Goal: Task Accomplishment & Management: Manage account settings

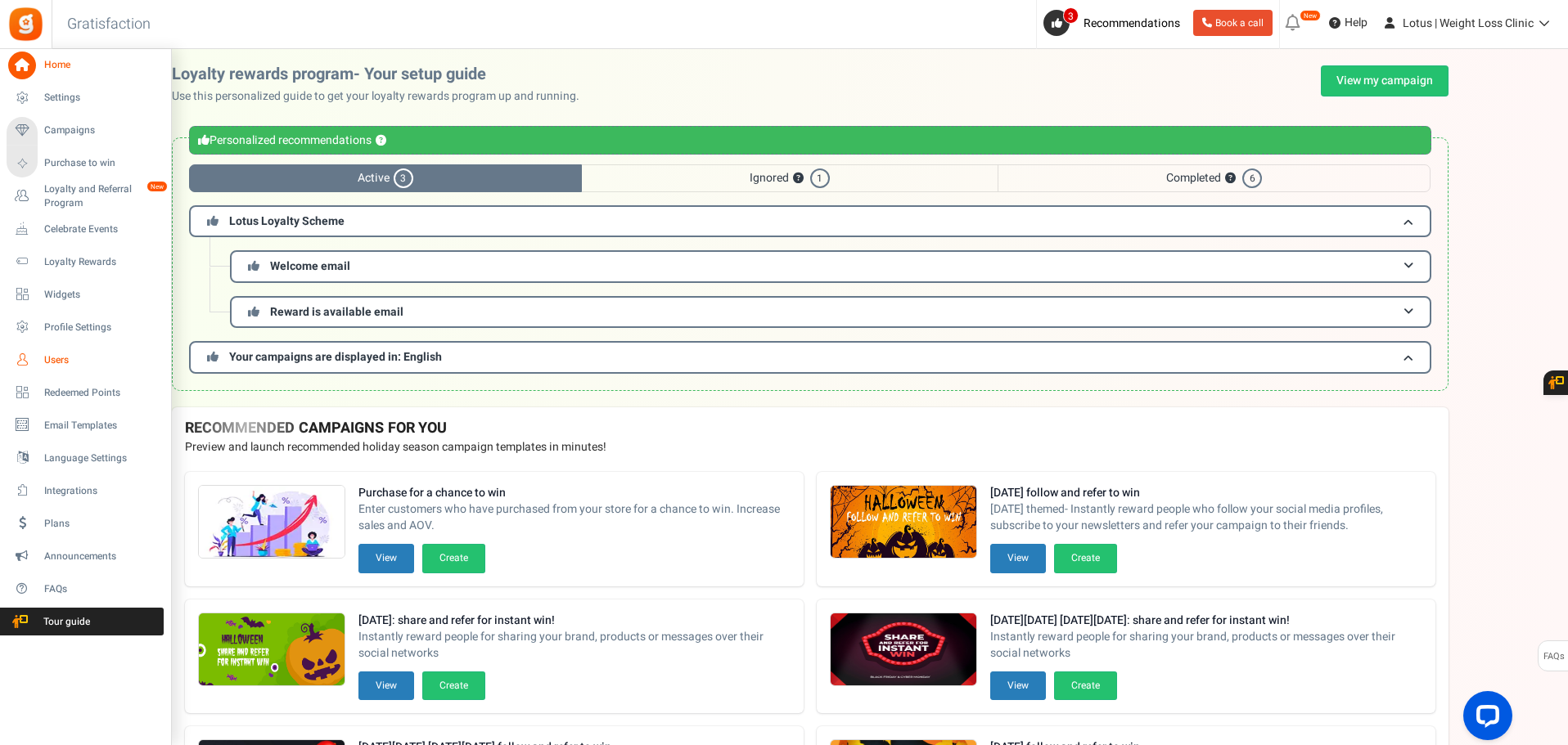
click at [76, 357] on span "Users" at bounding box center [102, 360] width 115 height 14
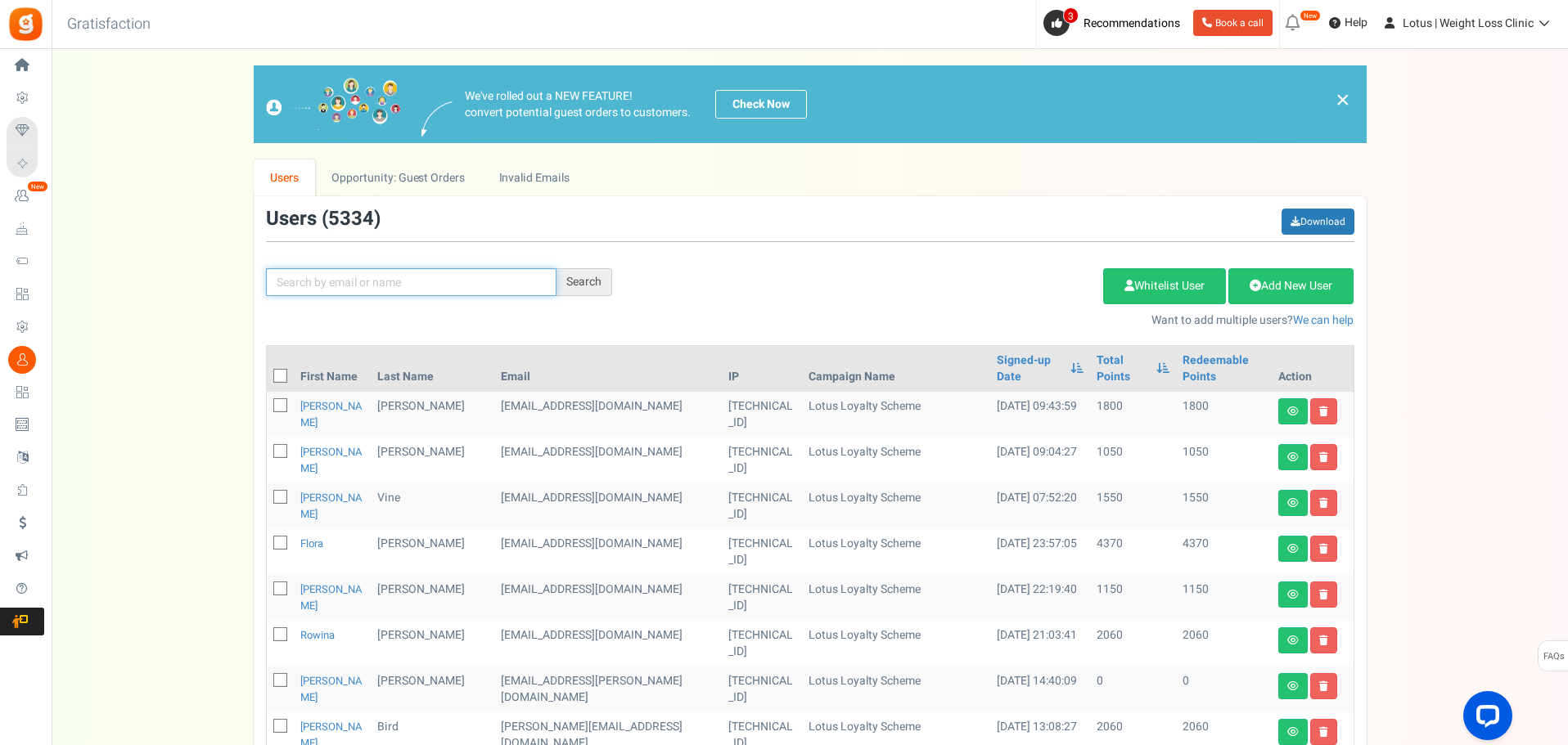
click at [455, 280] on input "text" at bounding box center [411, 282] width 291 height 27
type input "while"
click at [567, 291] on div "Search" at bounding box center [584, 282] width 56 height 27
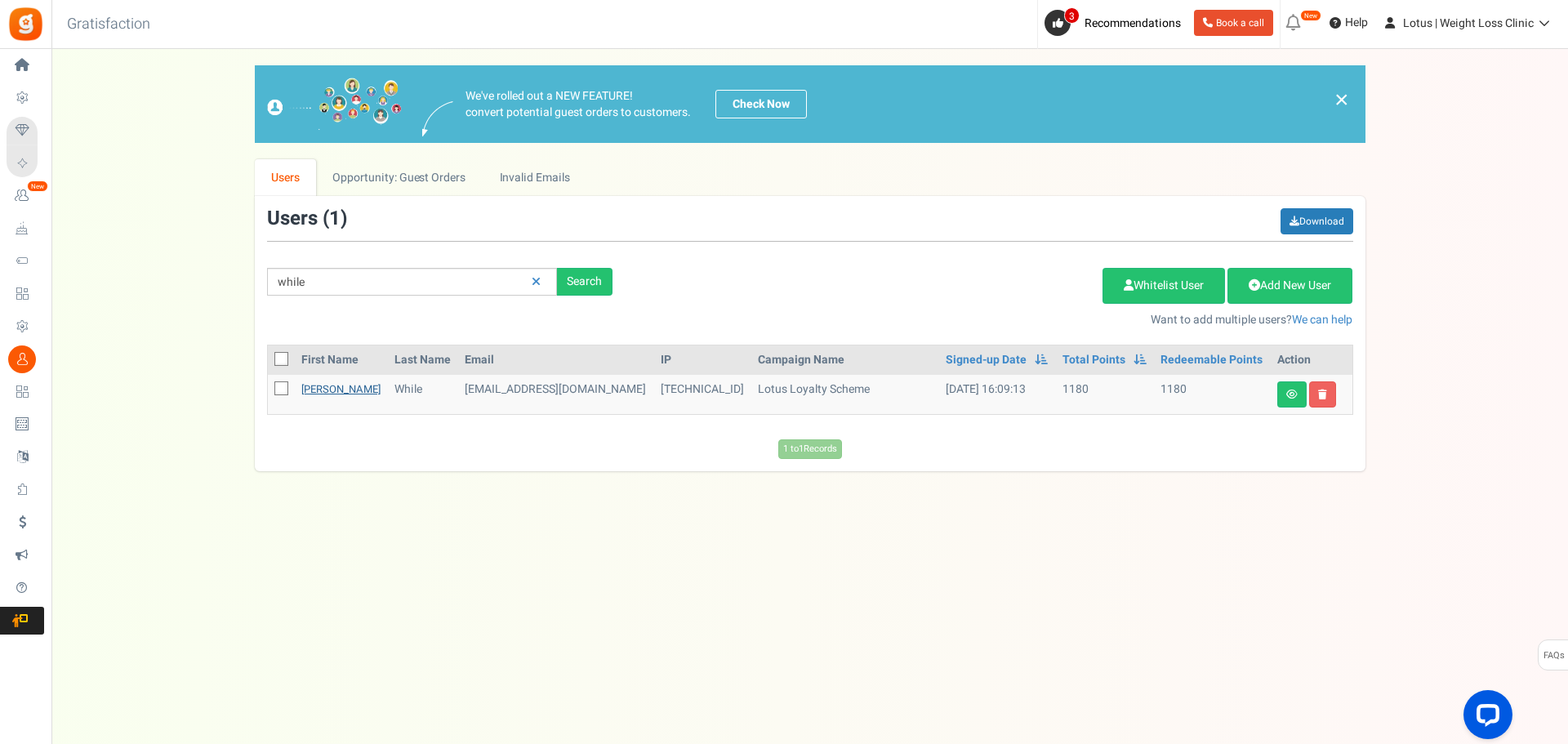
click at [333, 396] on link "Stephanie" at bounding box center [341, 390] width 80 height 15
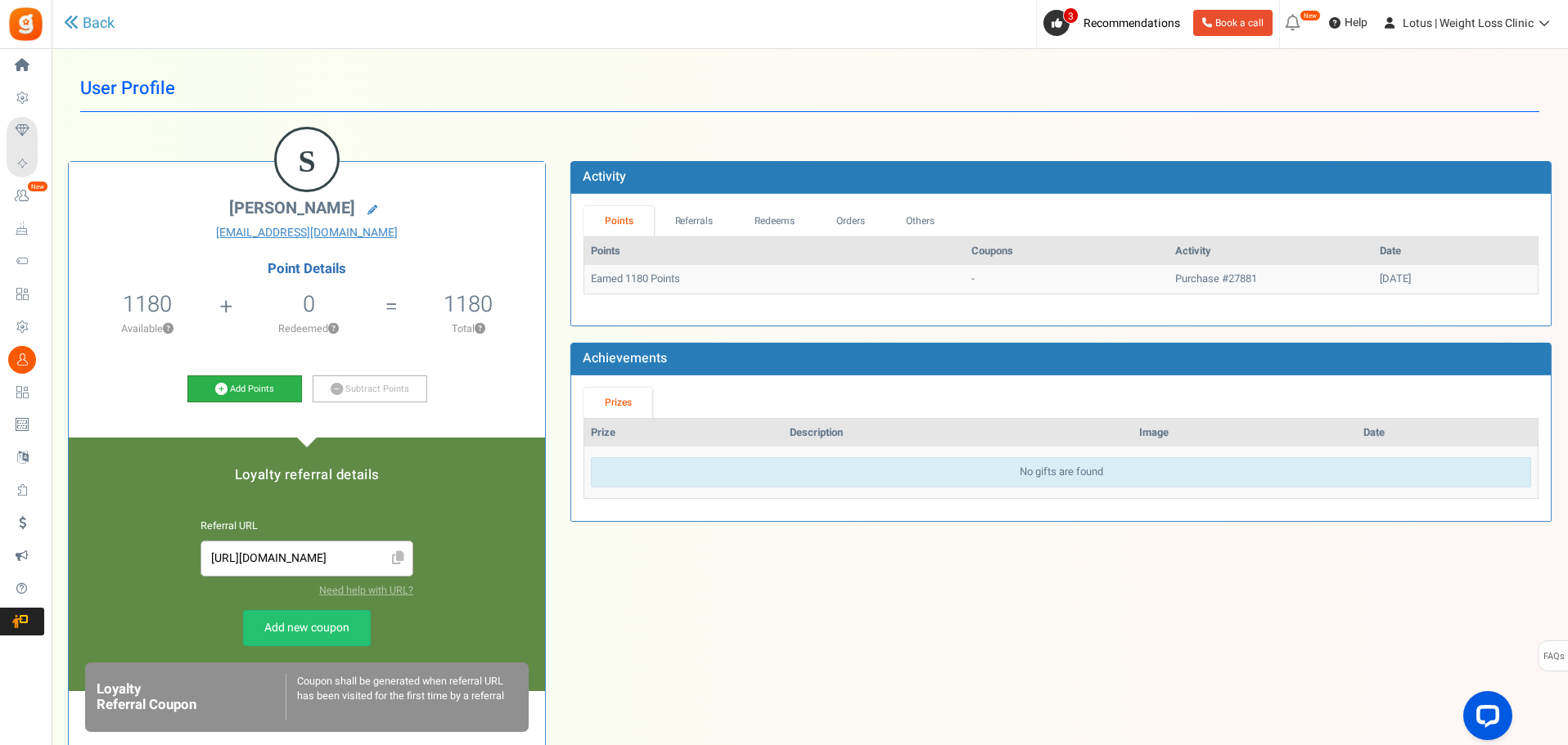
click at [270, 386] on link "Add Points" at bounding box center [245, 389] width 115 height 27
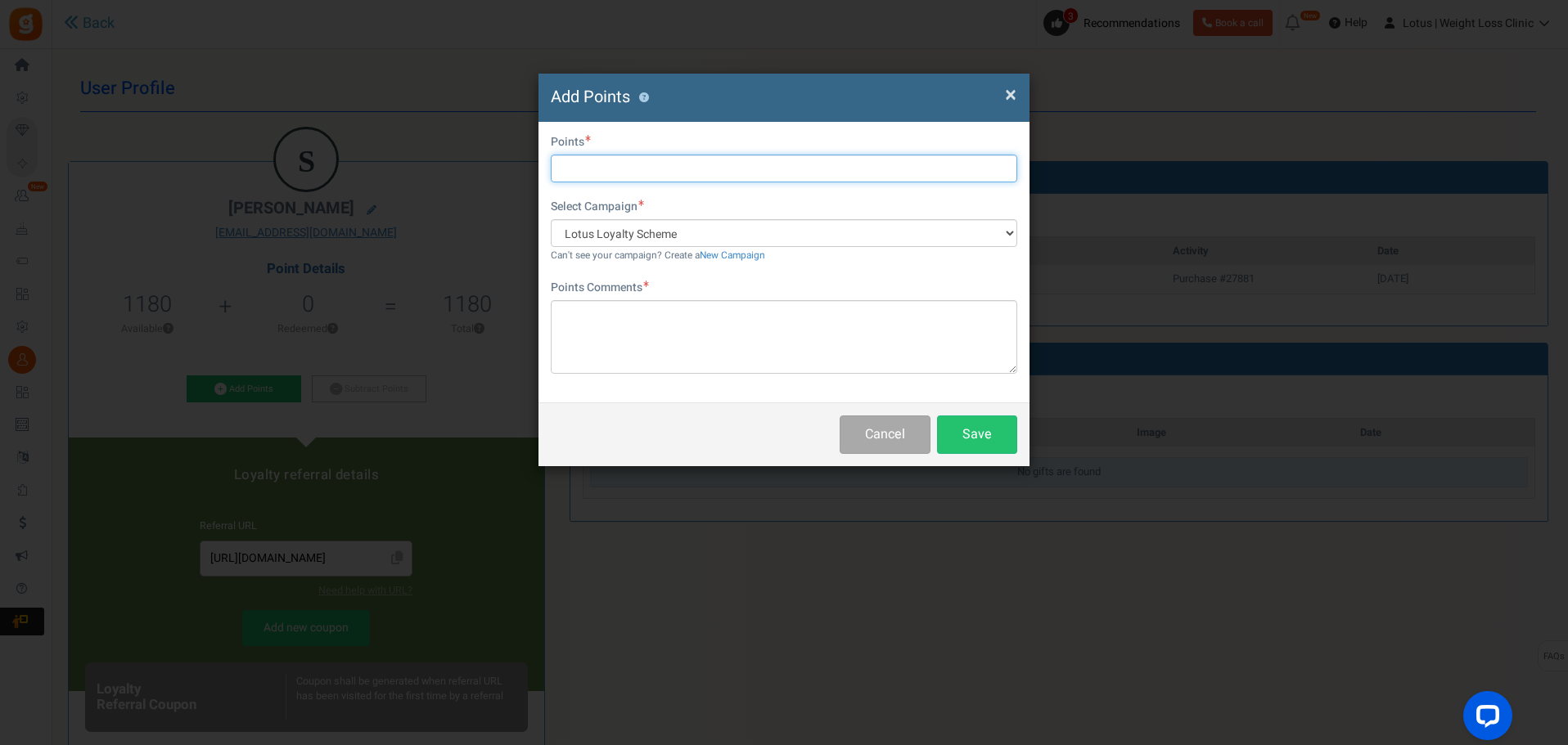
click at [600, 172] on input "text" at bounding box center [784, 168] width 467 height 27
type input "3820"
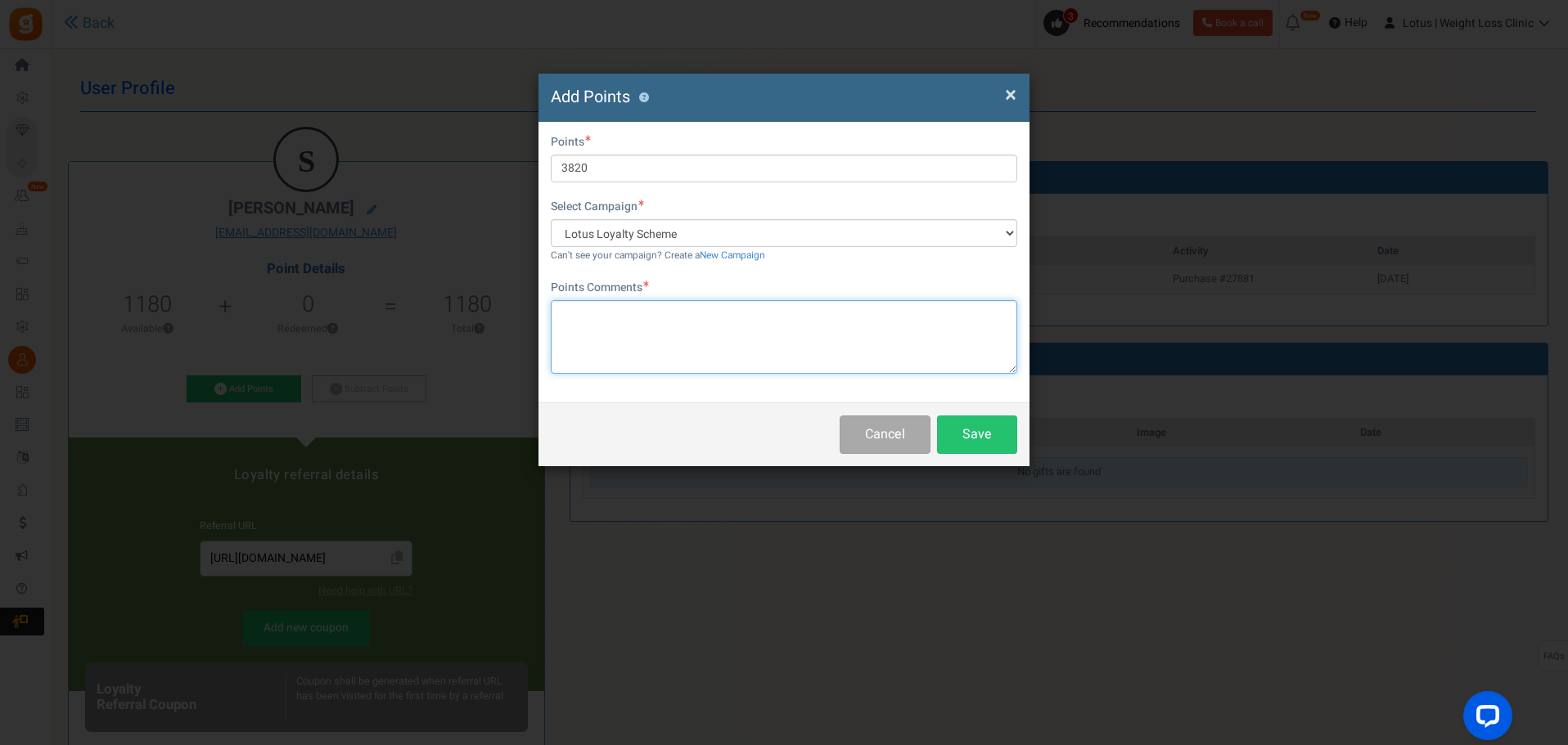
click at [635, 344] on textarea at bounding box center [784, 337] width 467 height 74
type textarea "GOG"
click at [997, 438] on button "Save" at bounding box center [978, 435] width 81 height 39
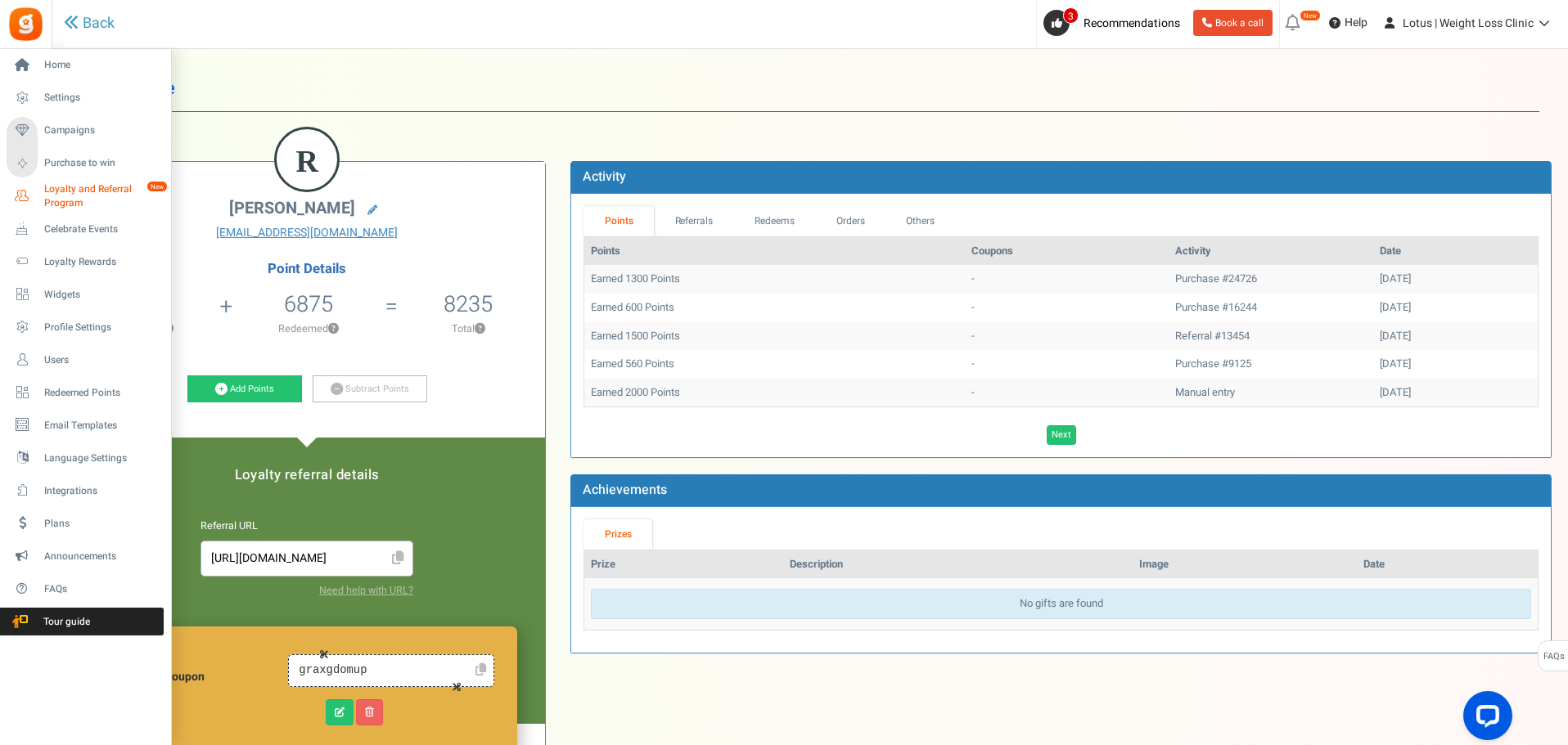
click at [77, 199] on span "Loyalty and Referral Program" at bounding box center [104, 196] width 119 height 27
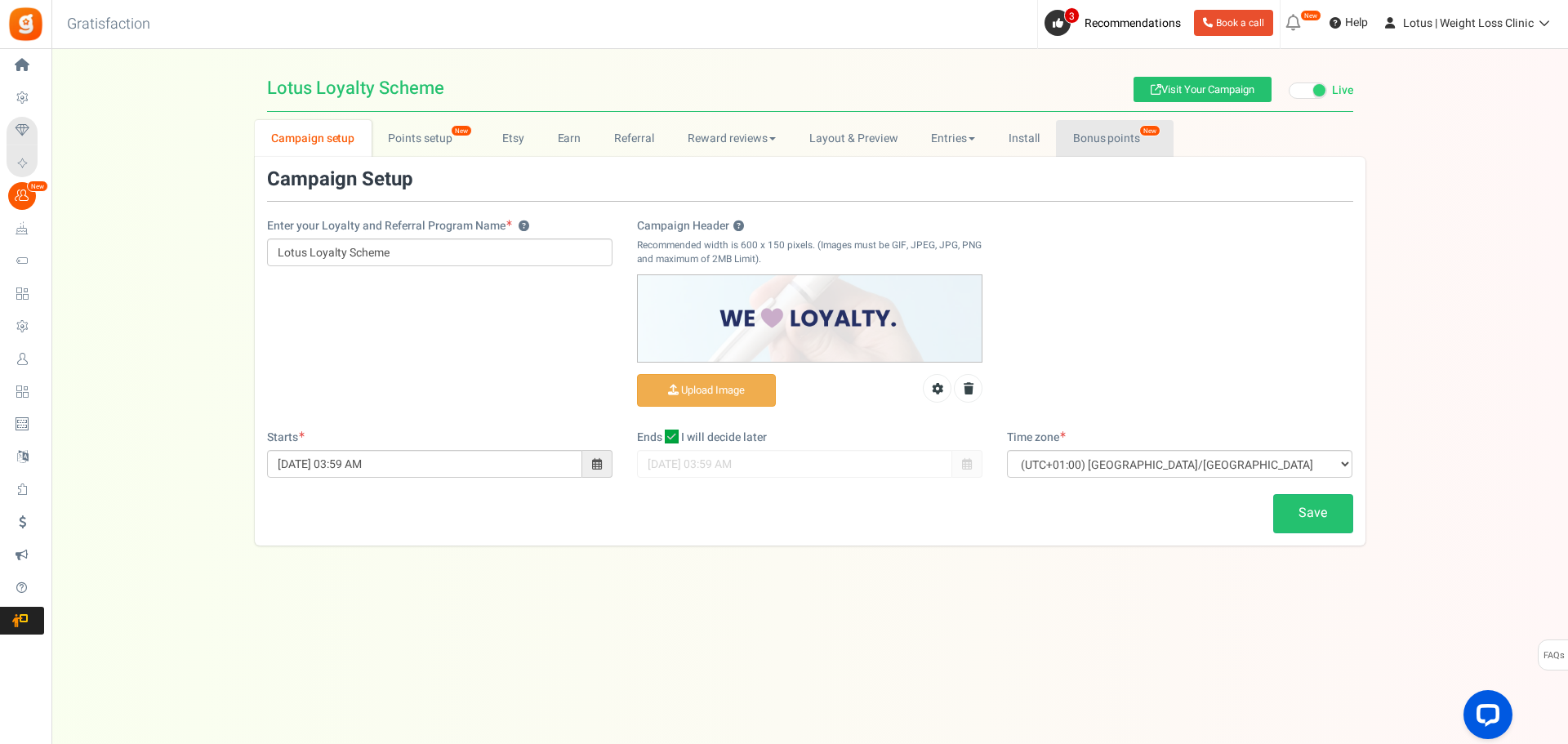
click at [1114, 143] on link "Bonus points New" at bounding box center [1114, 138] width 116 height 37
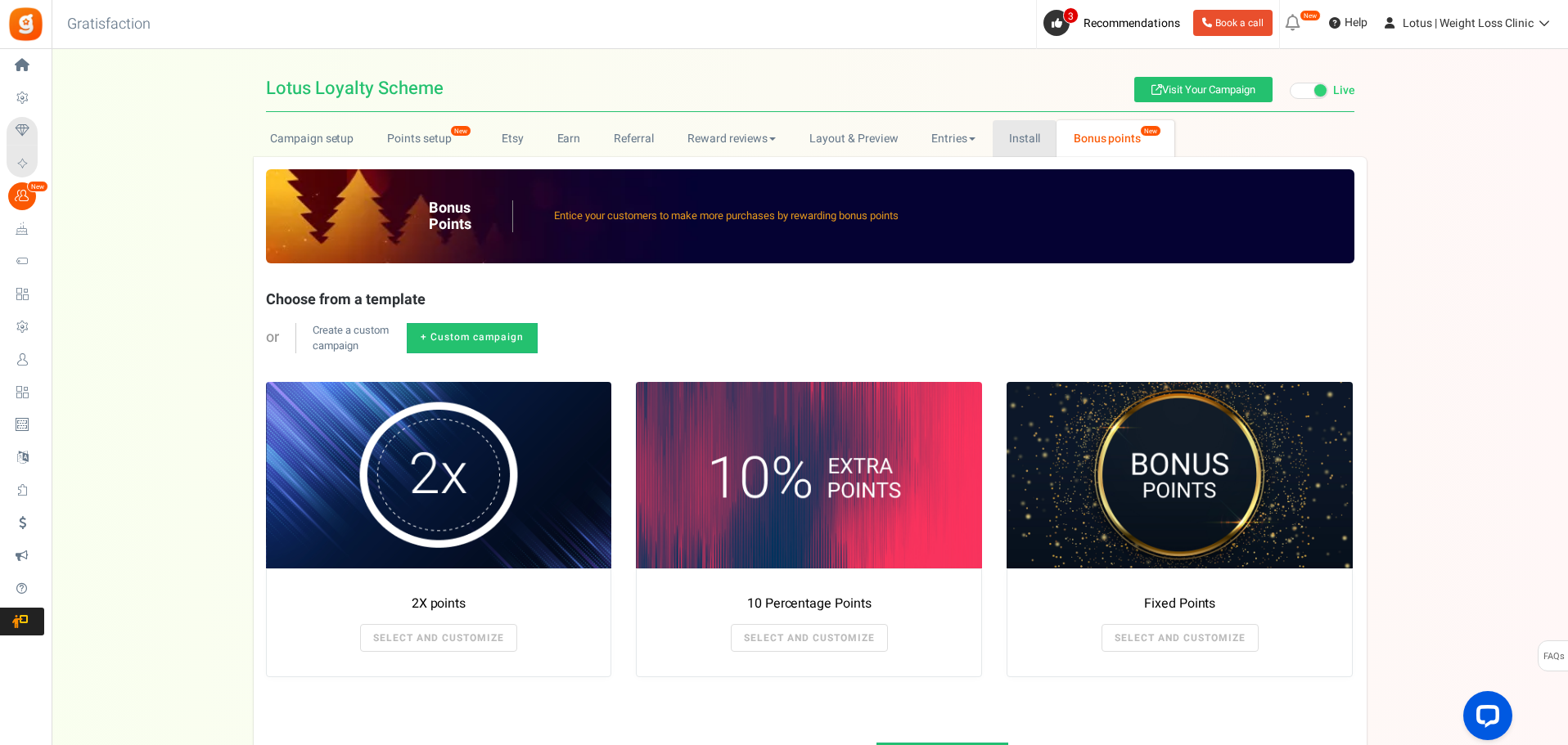
click at [1030, 138] on link "Install" at bounding box center [1025, 138] width 64 height 37
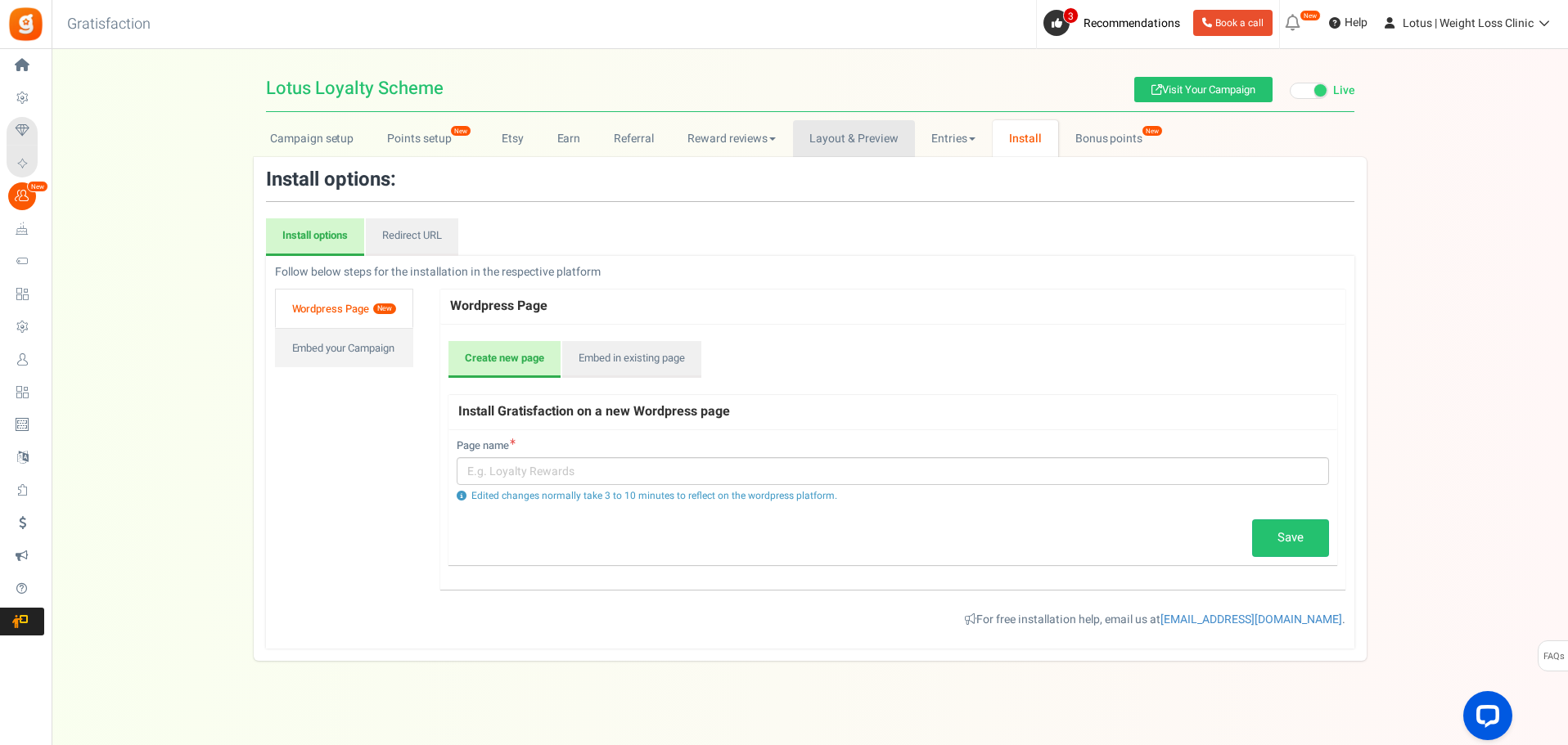
click at [865, 141] on link "Layout & Preview" at bounding box center [854, 138] width 122 height 37
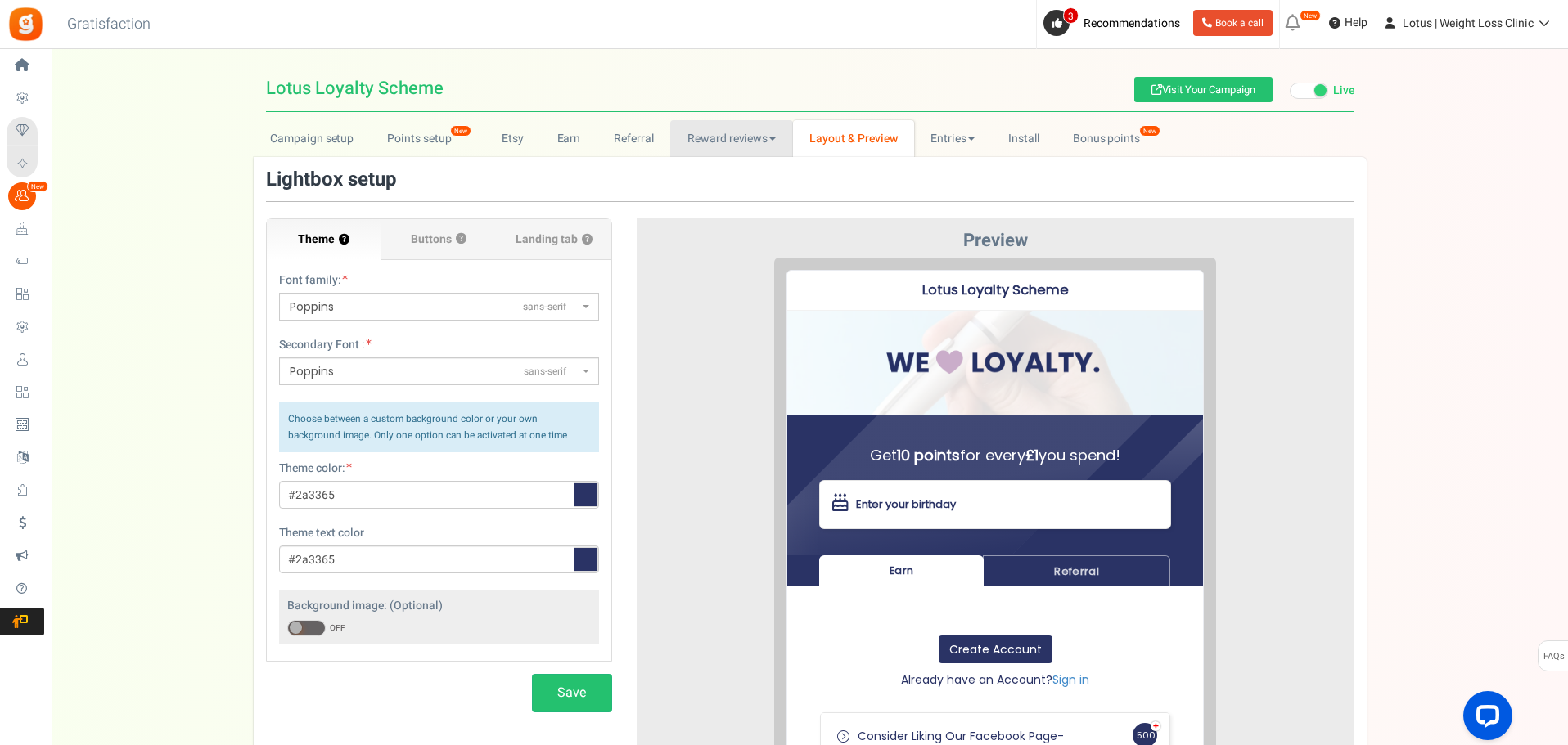
click at [733, 129] on link "Reward reviews" at bounding box center [732, 138] width 122 height 37
click at [636, 141] on link "Referral" at bounding box center [635, 138] width 74 height 37
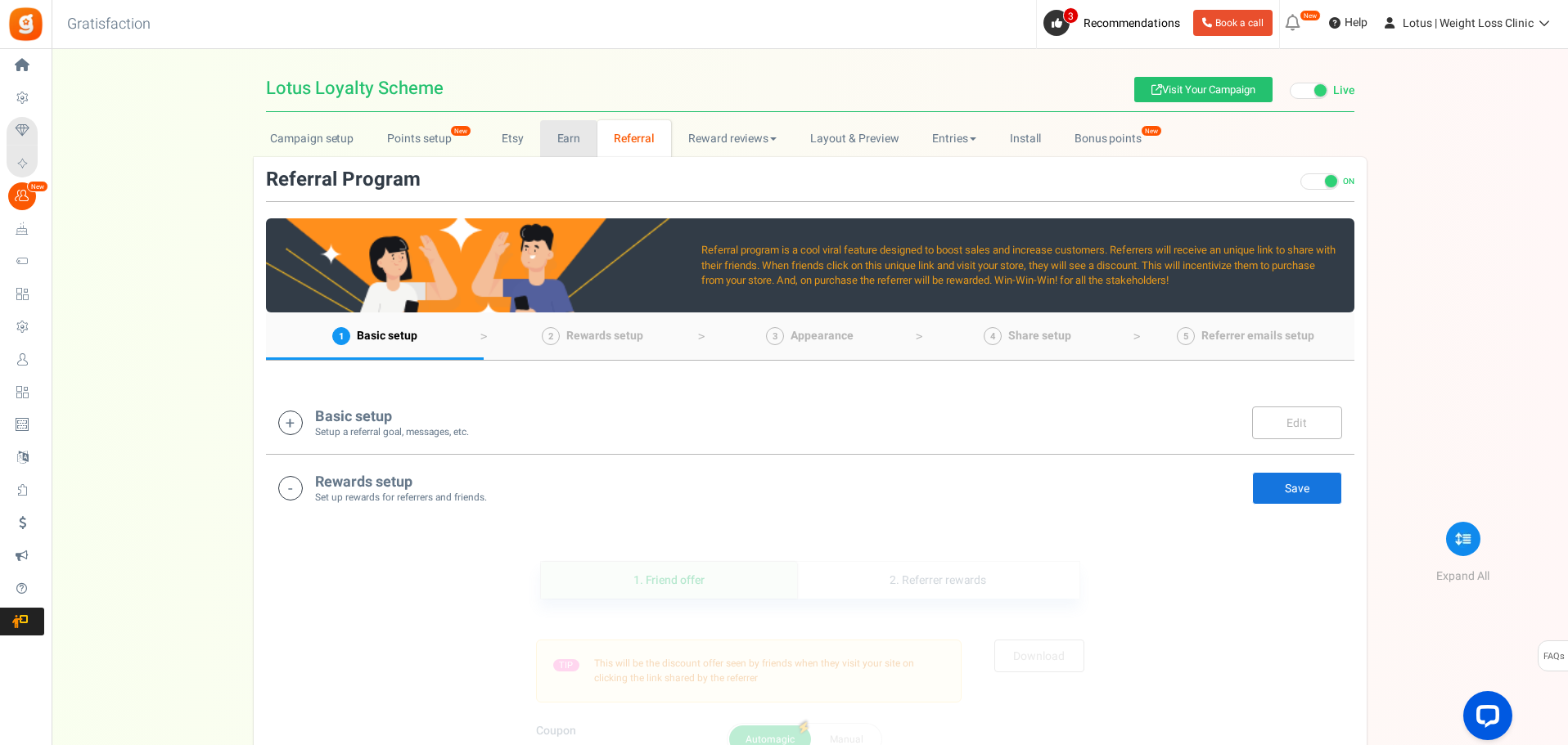
click at [572, 134] on link "Earn" at bounding box center [569, 138] width 57 height 37
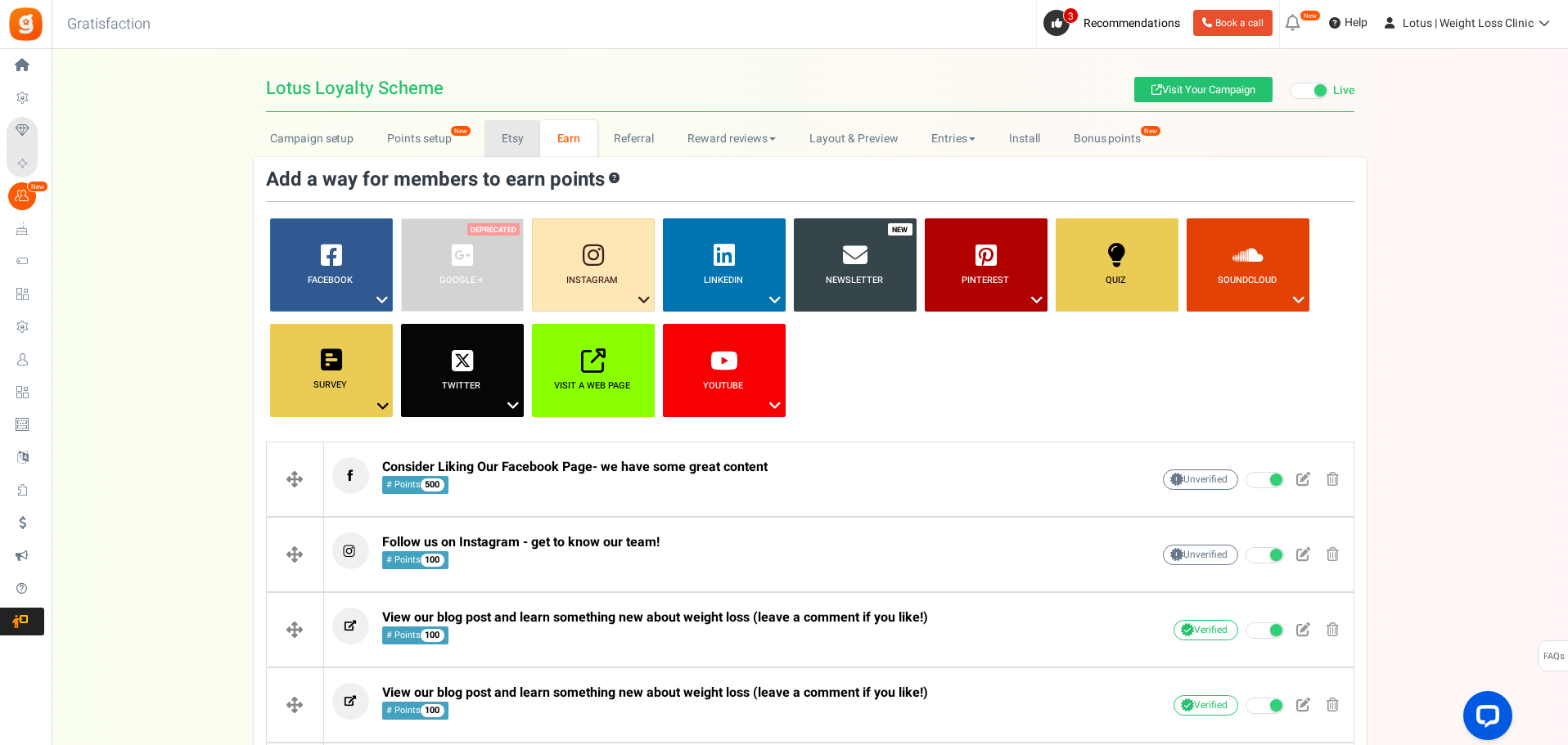
click at [510, 134] on link "Etsy" at bounding box center [512, 138] width 56 height 37
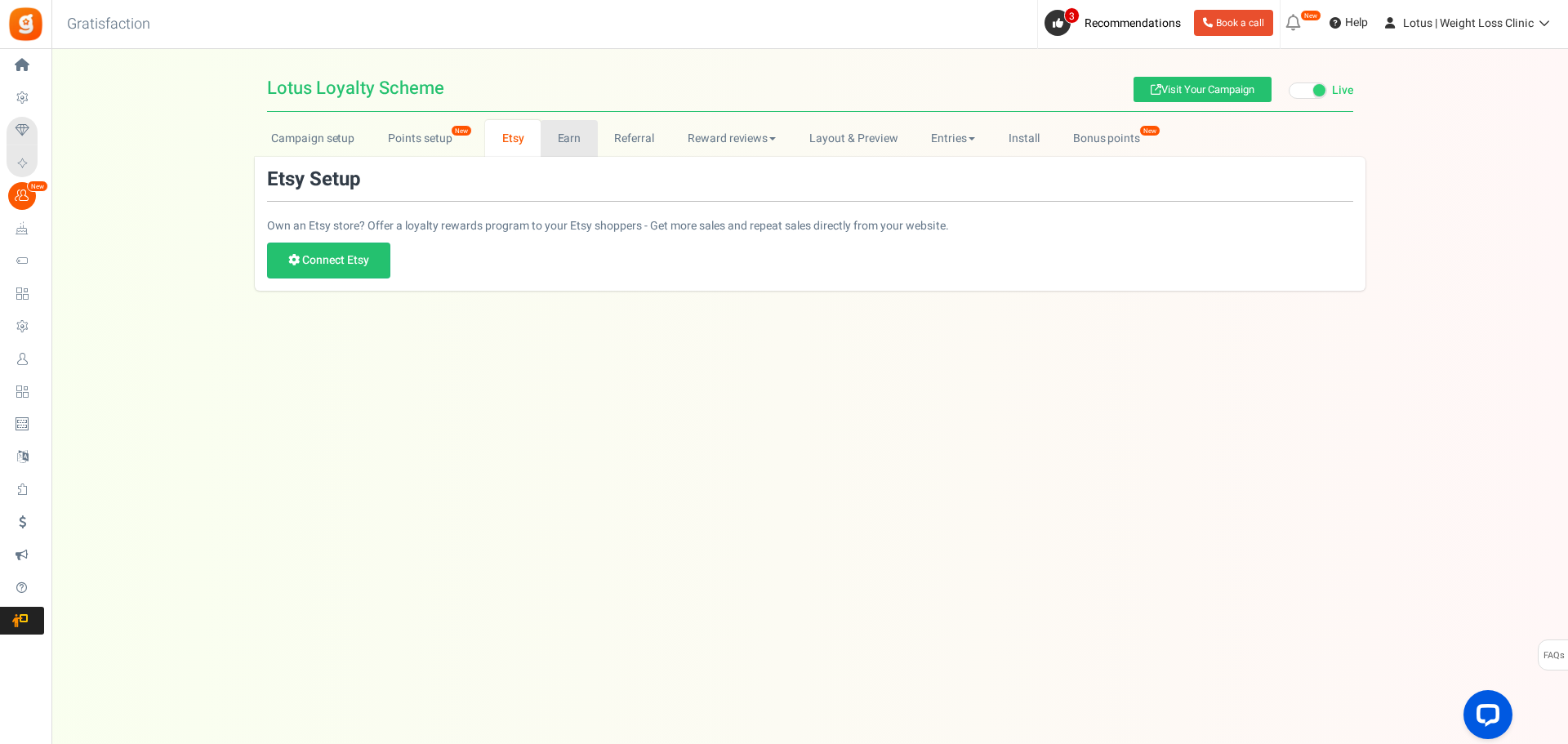
click at [562, 130] on link "Earn" at bounding box center [569, 138] width 57 height 37
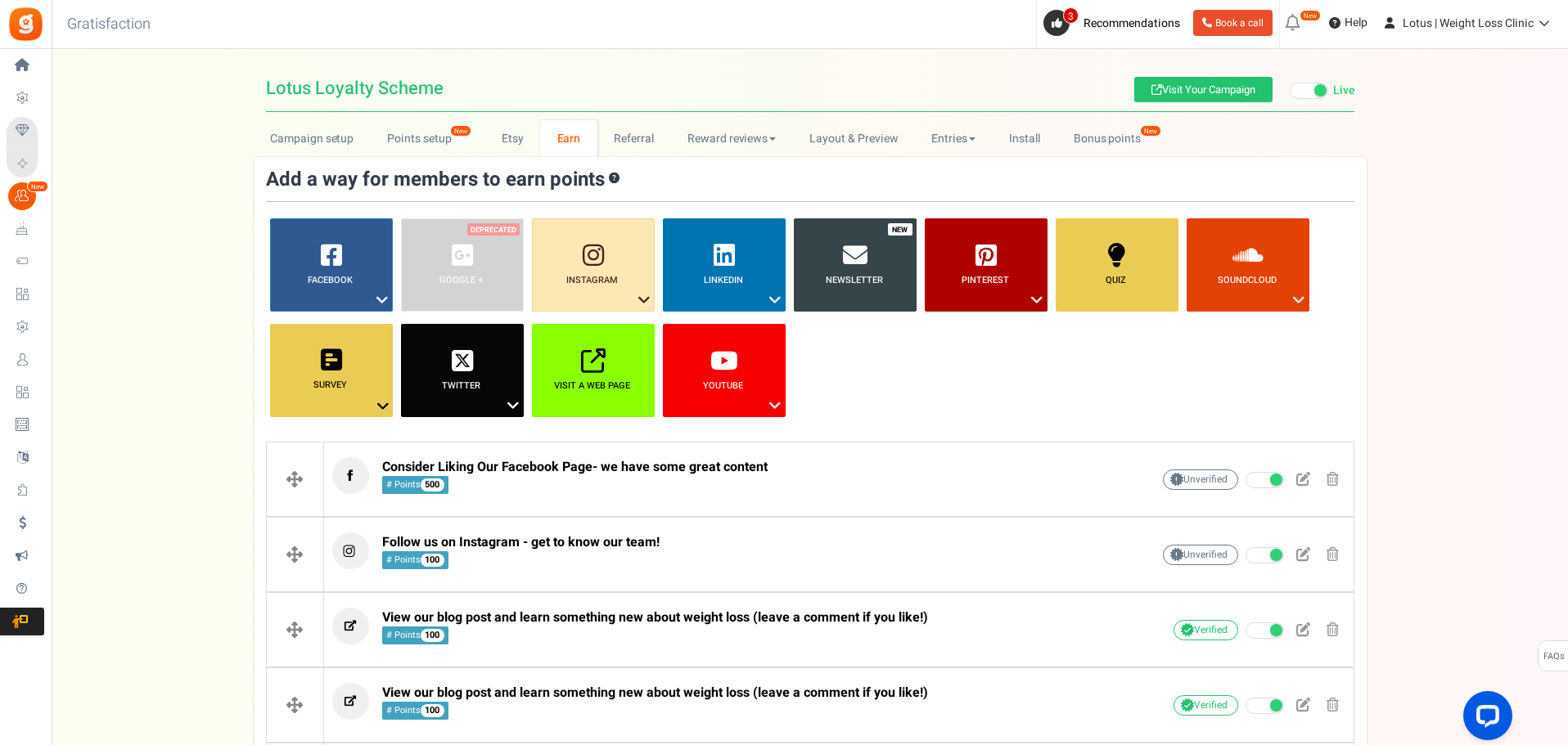
scroll to position [81, 0]
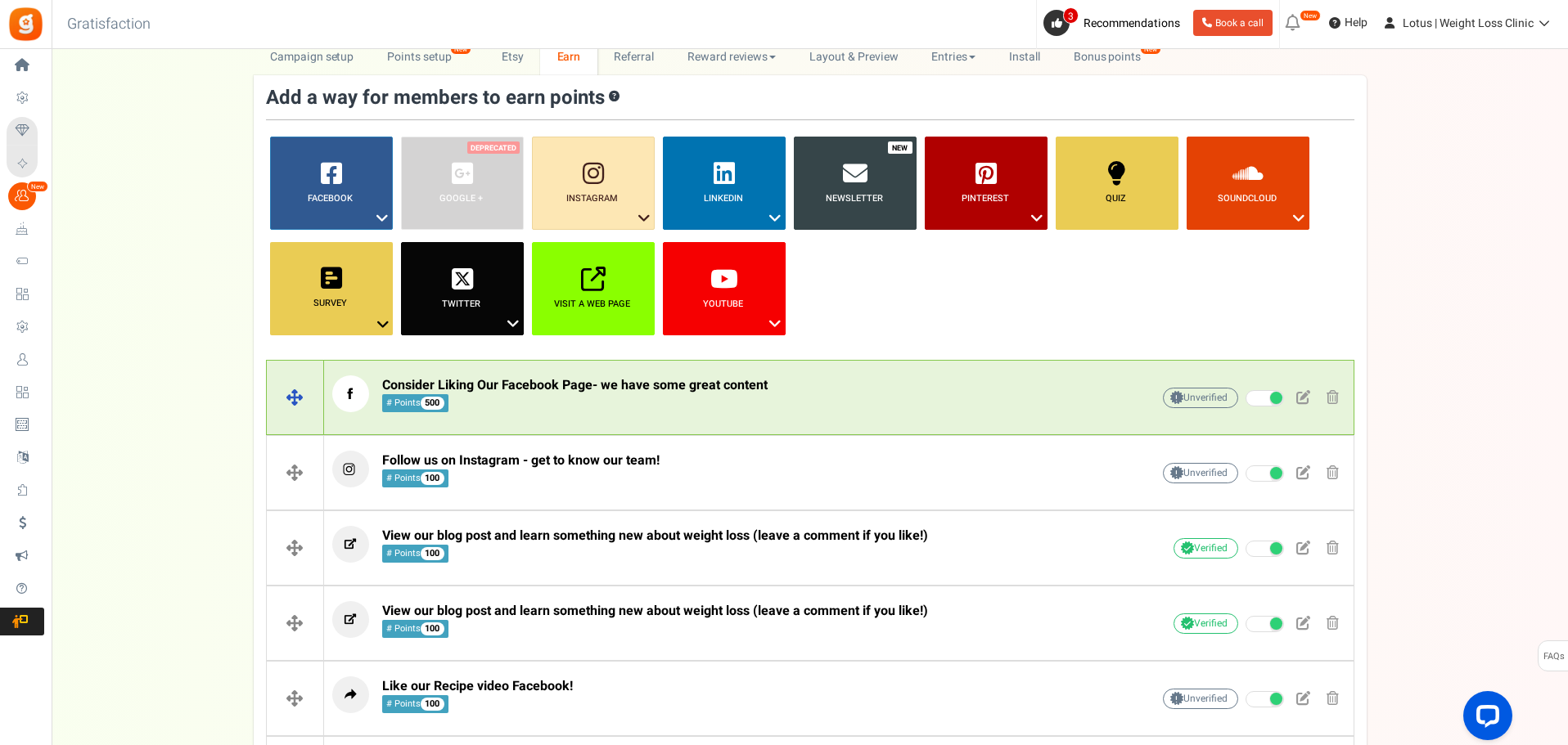
click at [660, 405] on span "Consider Liking Our Facebook Page- we have some great content # Points 500" at bounding box center [575, 394] width 385 height 35
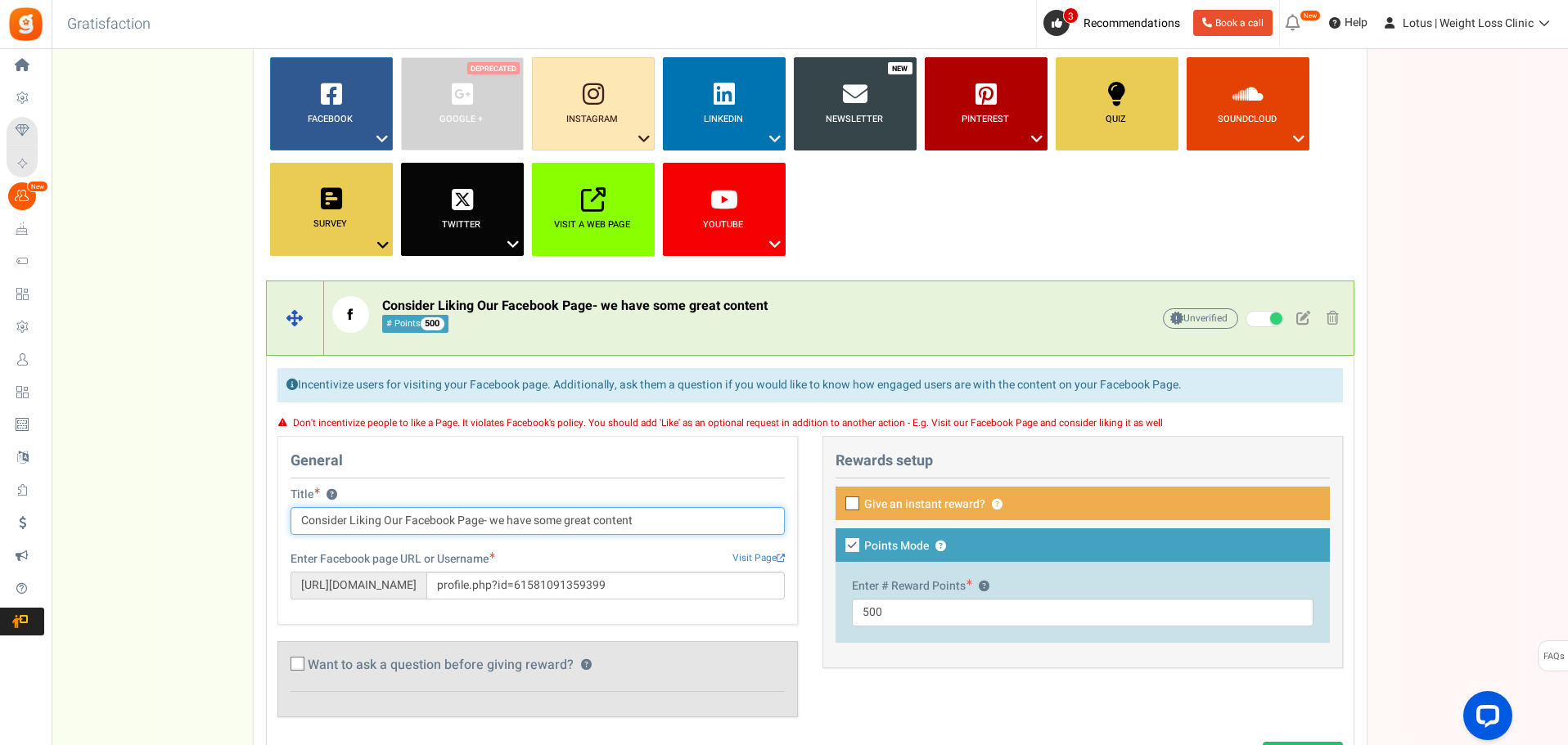
scroll to position [164, 0]
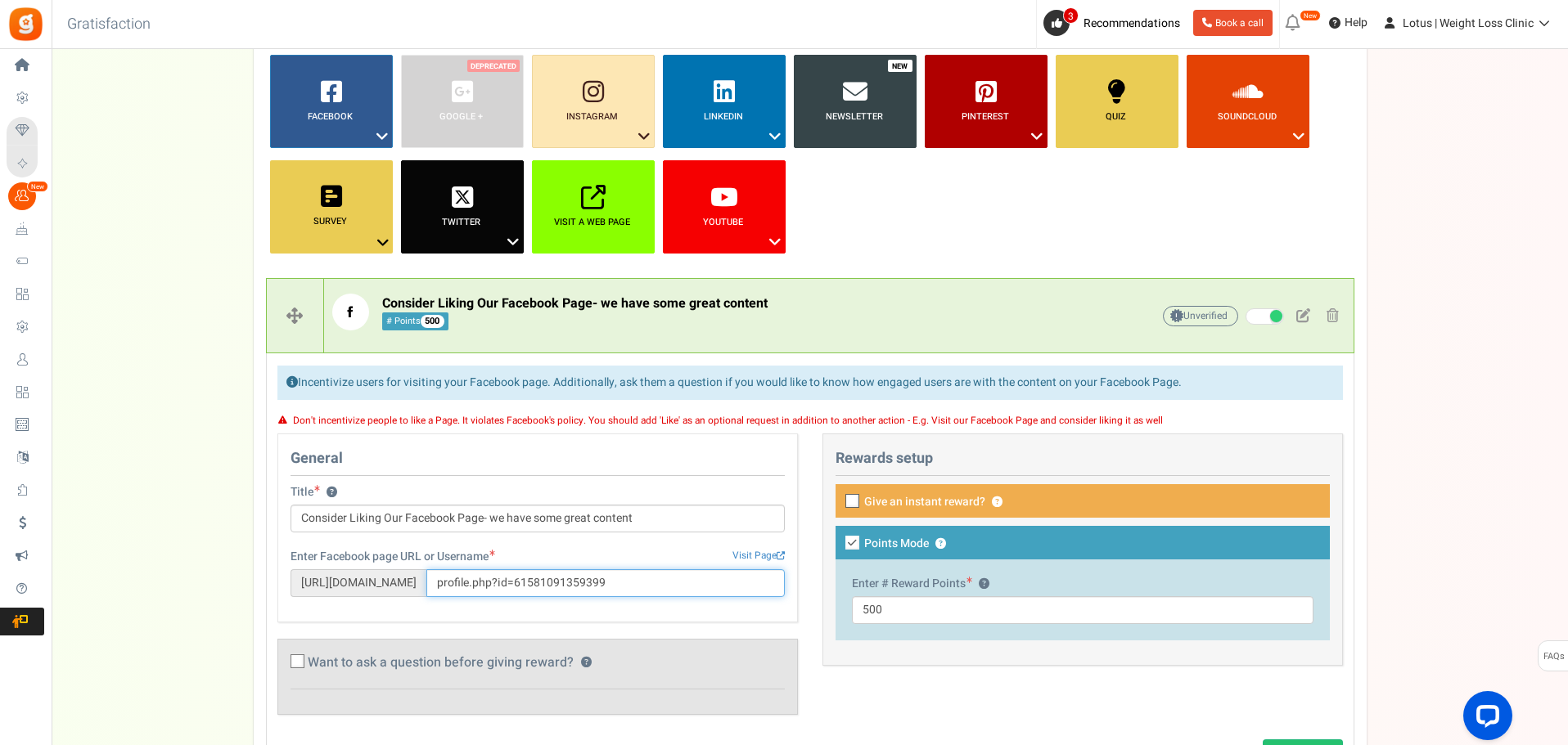
drag, startPoint x: 631, startPoint y: 589, endPoint x: 443, endPoint y: 589, distance: 188.0
click at [444, 589] on div "[URL][DOMAIN_NAME] profile.php?id=61581091359399" at bounding box center [538, 583] width 494 height 27
click at [151, 439] on div "Campaign setup Points setup New Etsy Earn Referral Reward reviews WOO LOOX [DOM…" at bounding box center [810, 684] width 1517 height 1457
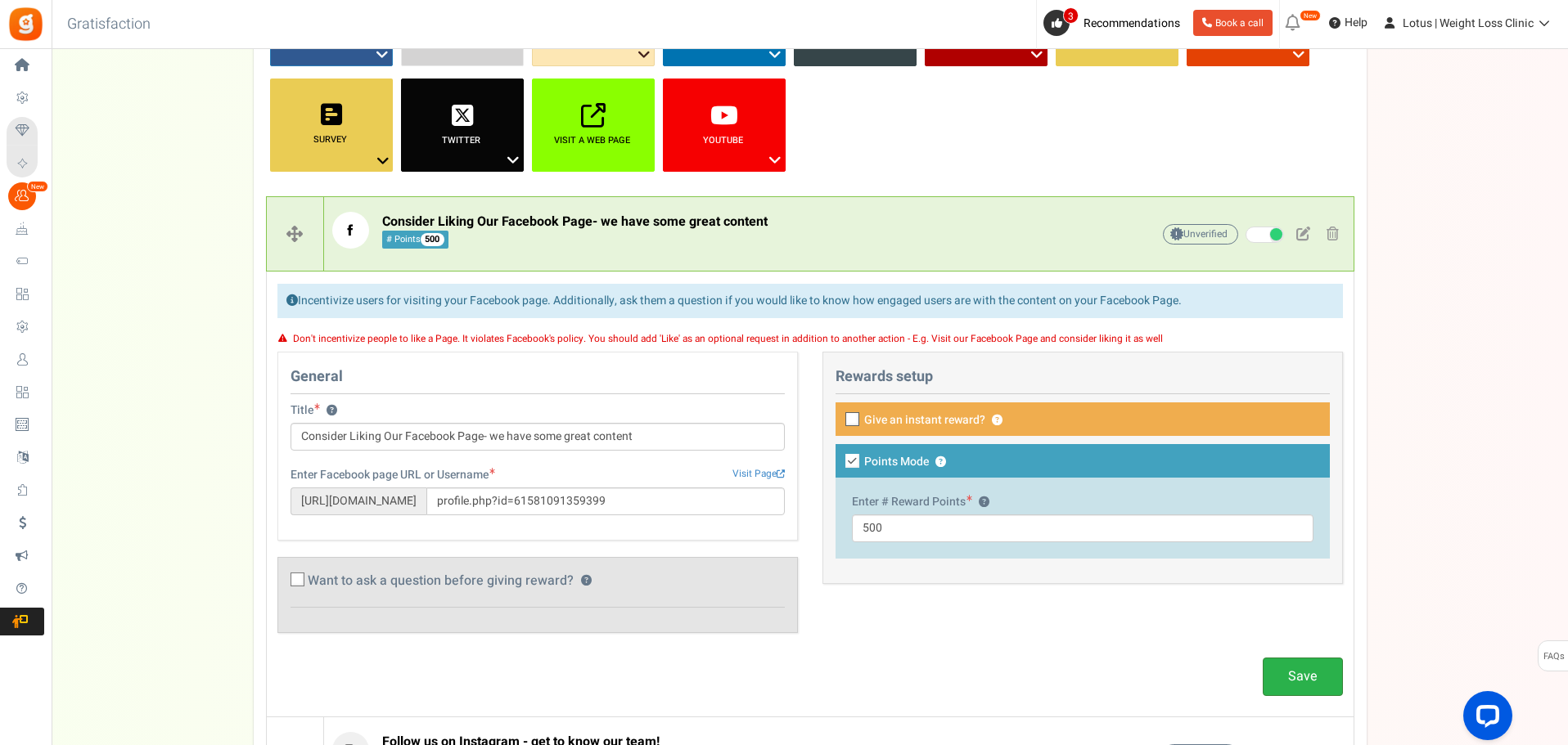
click at [1300, 675] on link "Save" at bounding box center [1303, 676] width 81 height 39
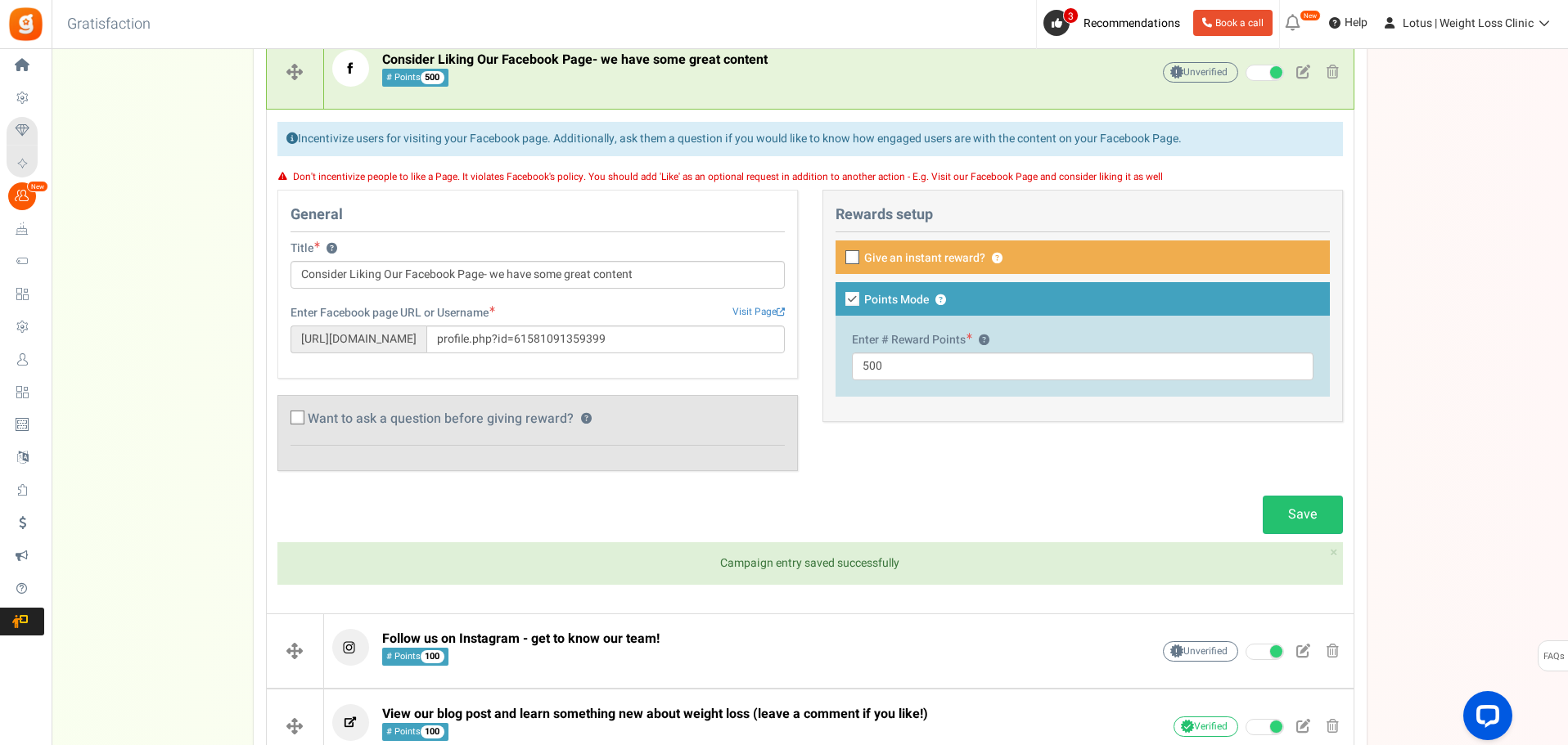
scroll to position [409, 0]
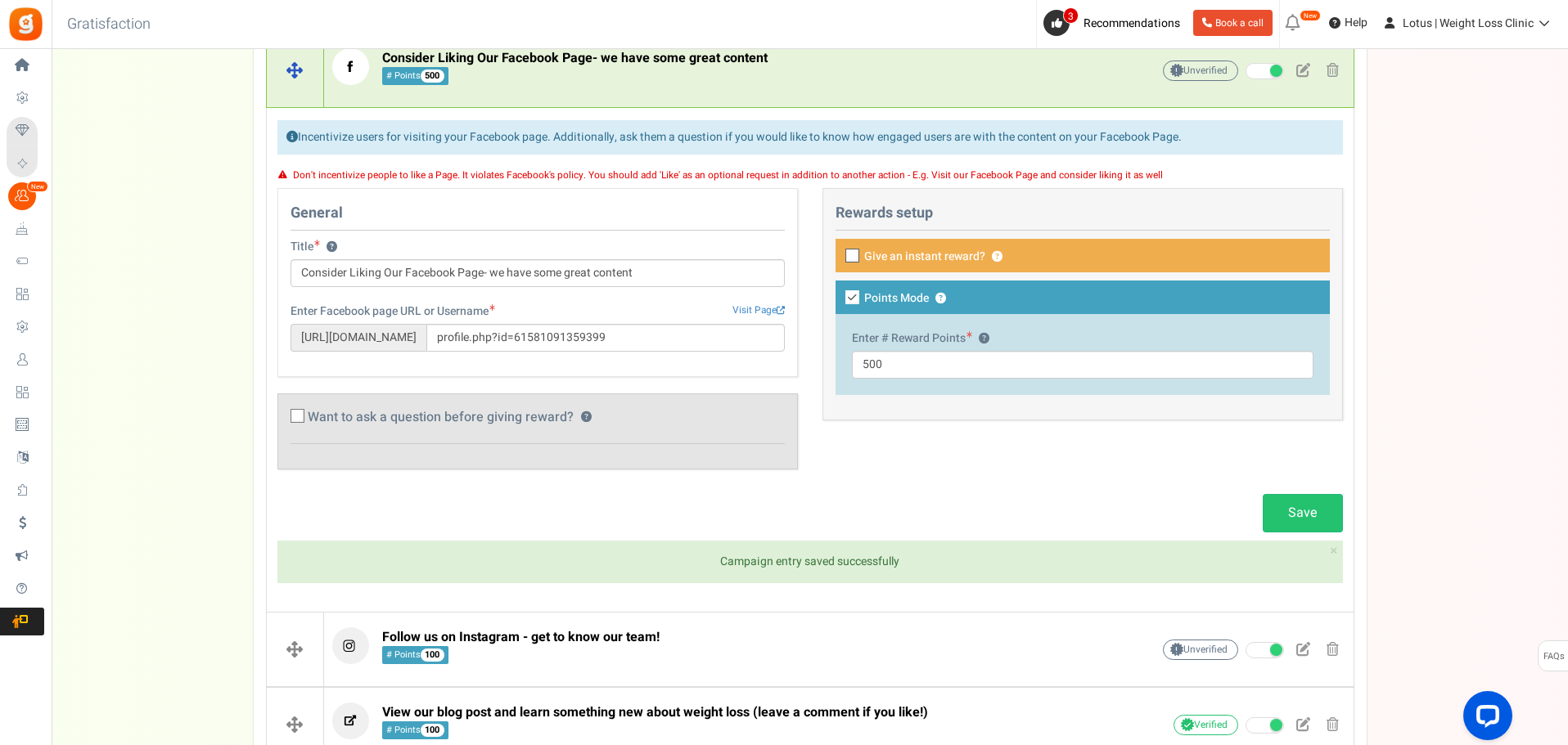
click at [666, 70] on span "Consider Liking Our Facebook Page- we have some great content # Points 500" at bounding box center [575, 67] width 385 height 35
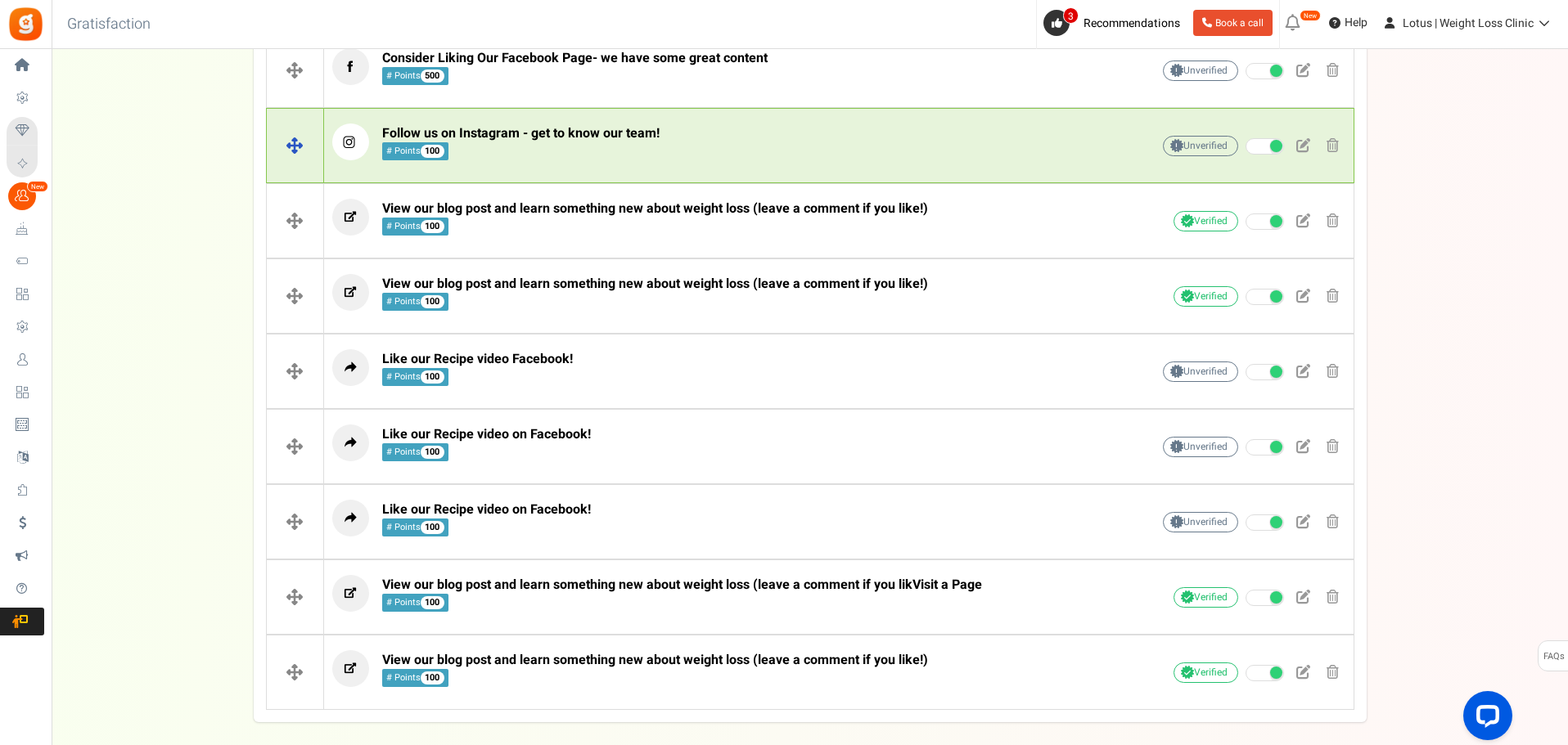
click at [857, 142] on p "Follow us on Instagram - get to know our team! # Points 100" at bounding box center [715, 141] width 768 height 37
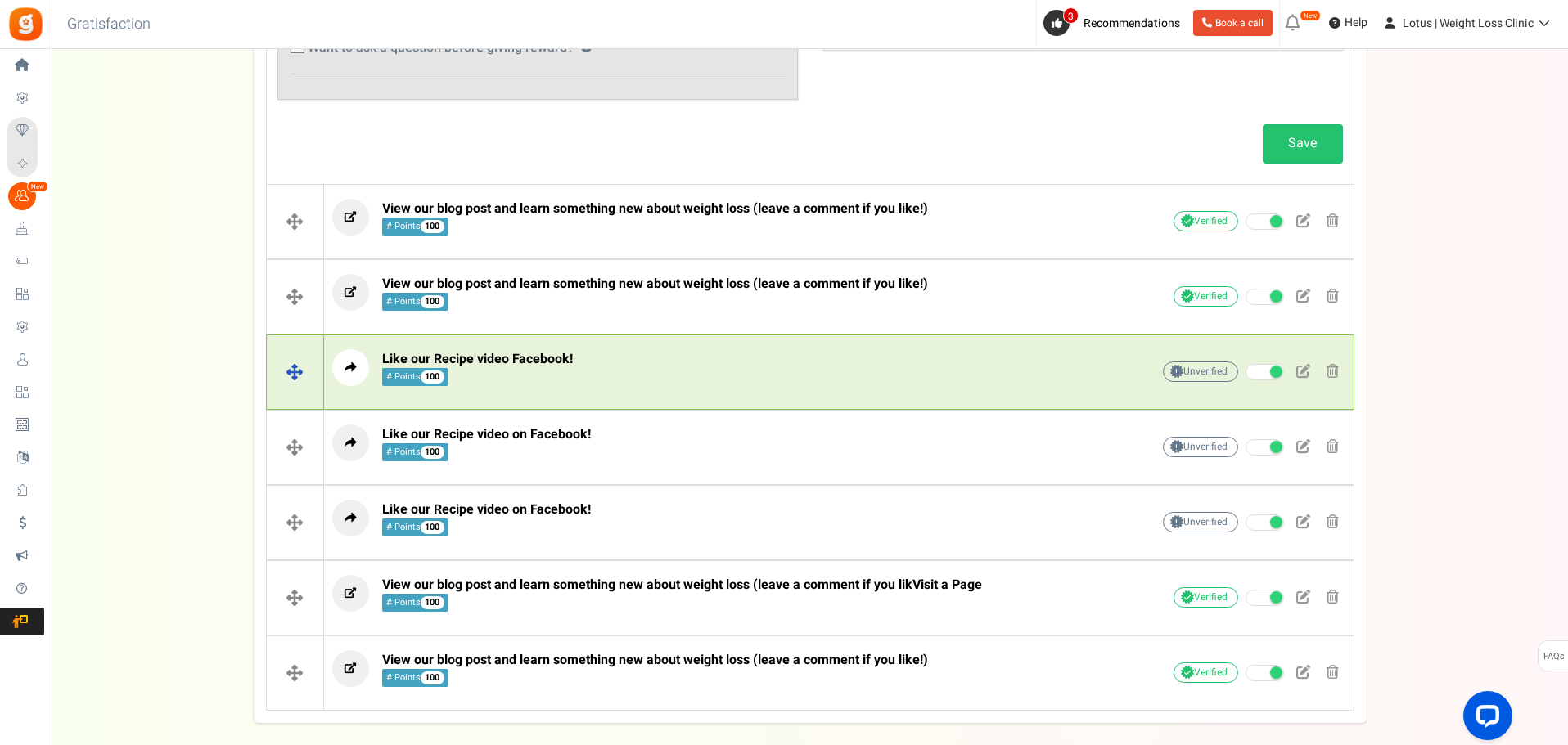
scroll to position [900, 0]
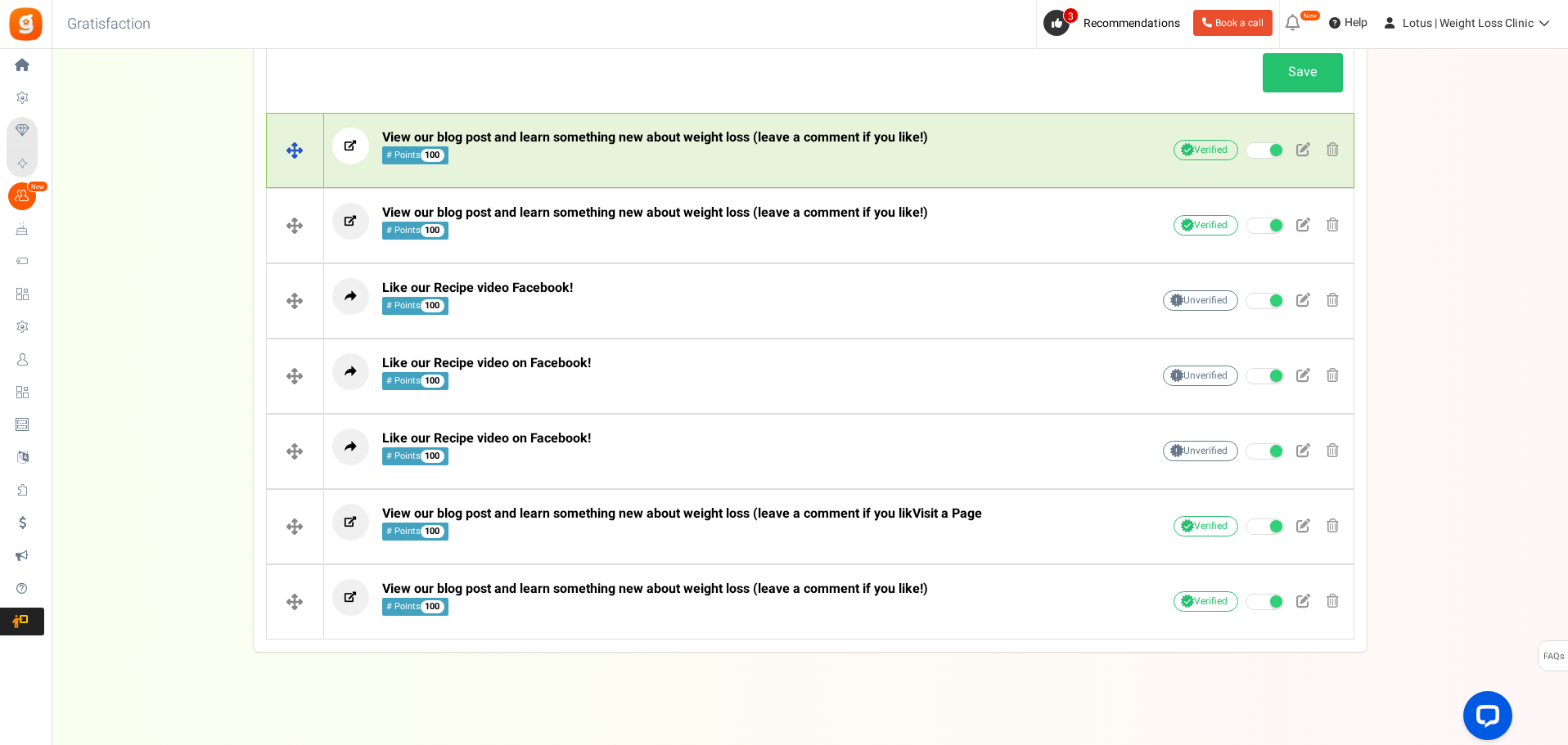
click at [615, 156] on span "View our blog post and learn something new about weight loss (leave a comment i…" at bounding box center [655, 147] width 546 height 35
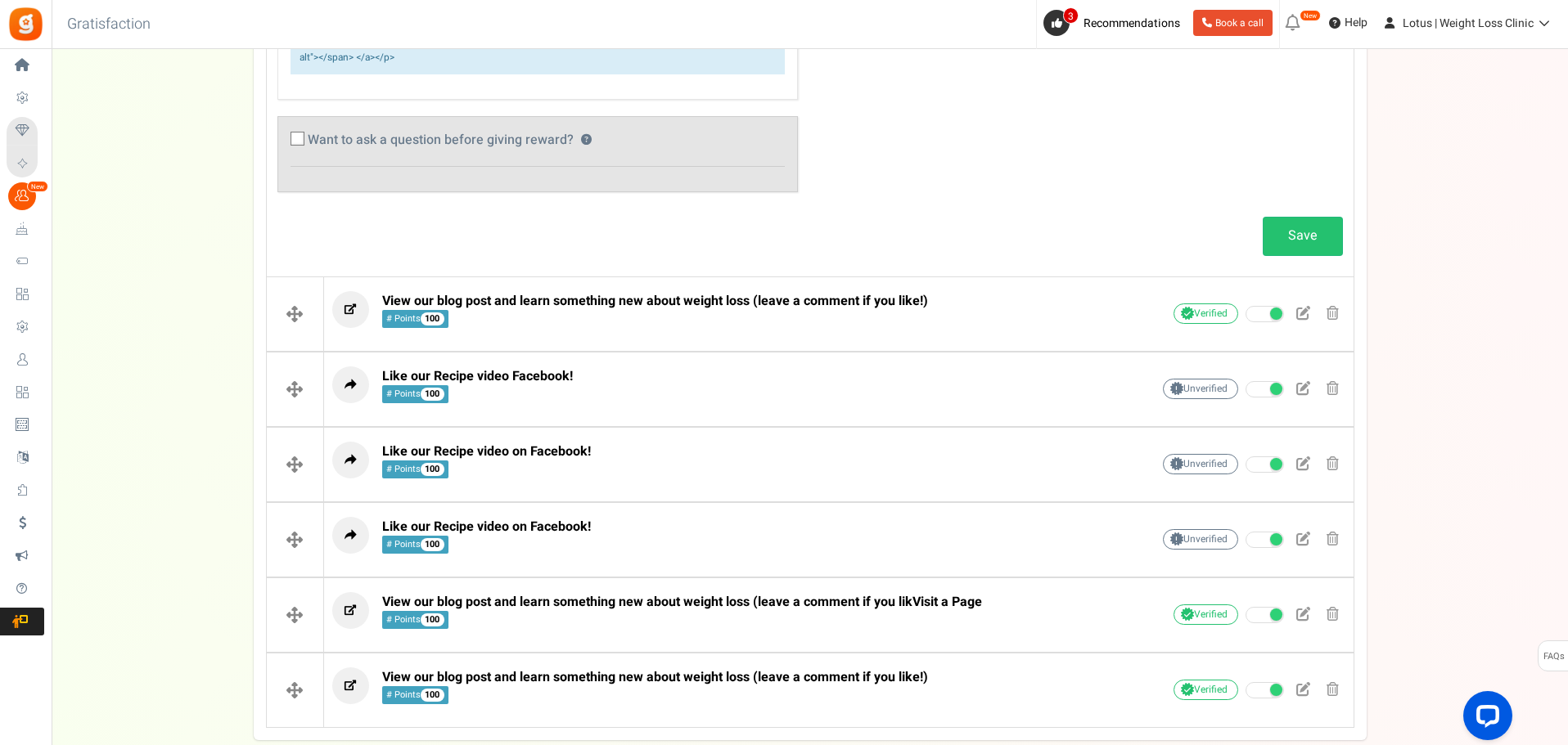
scroll to position [1008, 0]
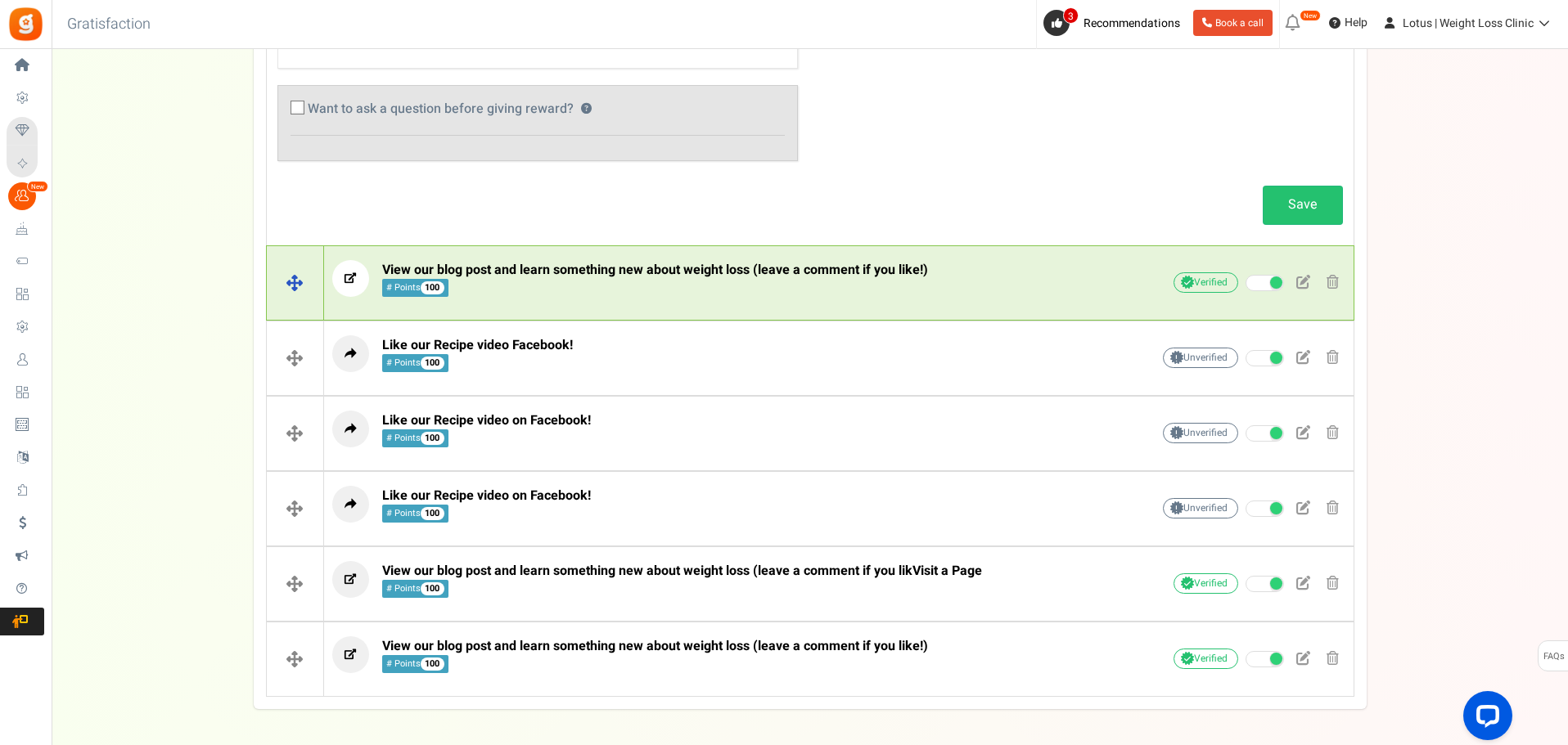
click at [648, 297] on span "View our blog post and learn something new about weight loss (leave a comment i…" at bounding box center [655, 279] width 546 height 35
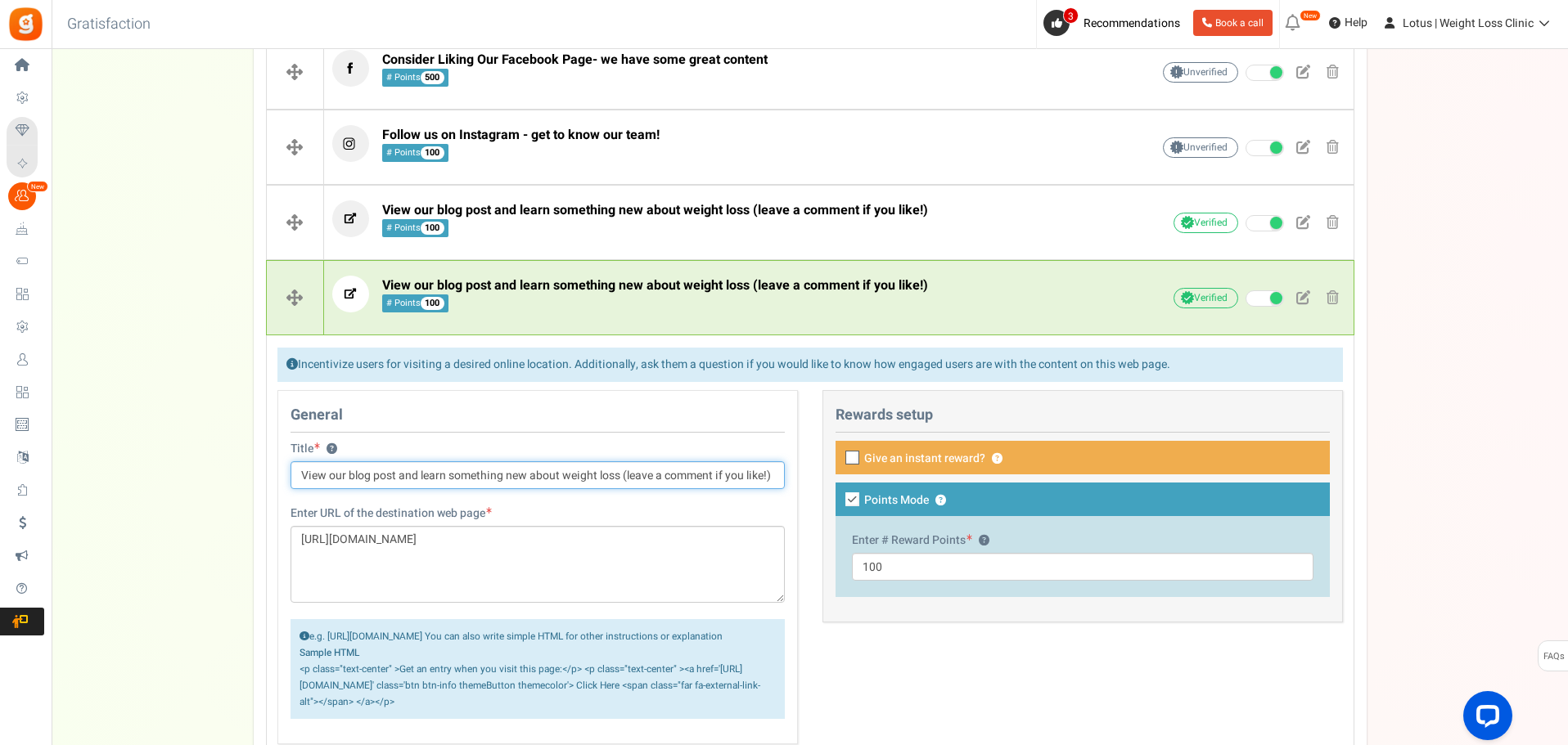
scroll to position [409, 0]
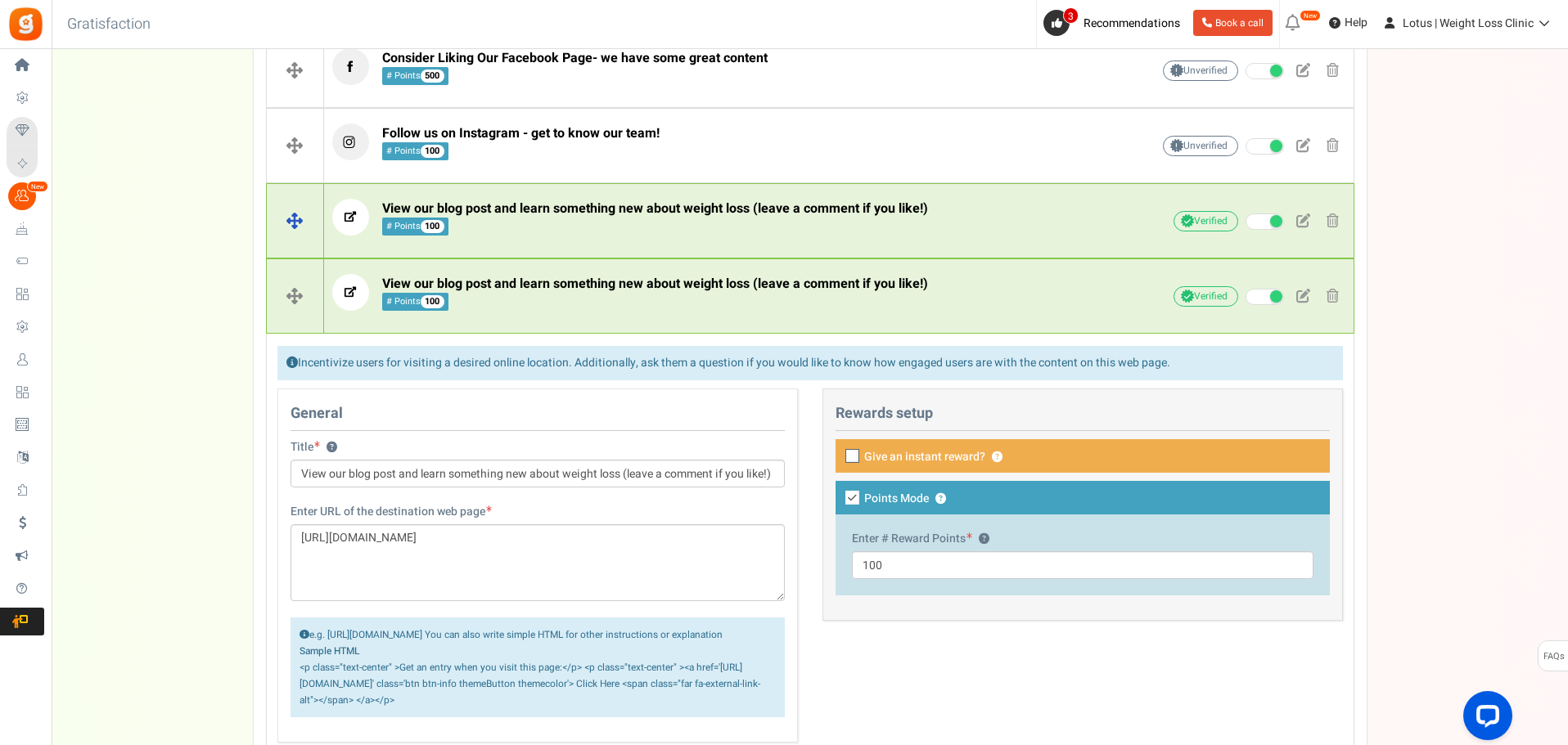
click at [582, 219] on span "View our blog post and learn something new about weight loss (leave a comment i…" at bounding box center [655, 208] width 546 height 20
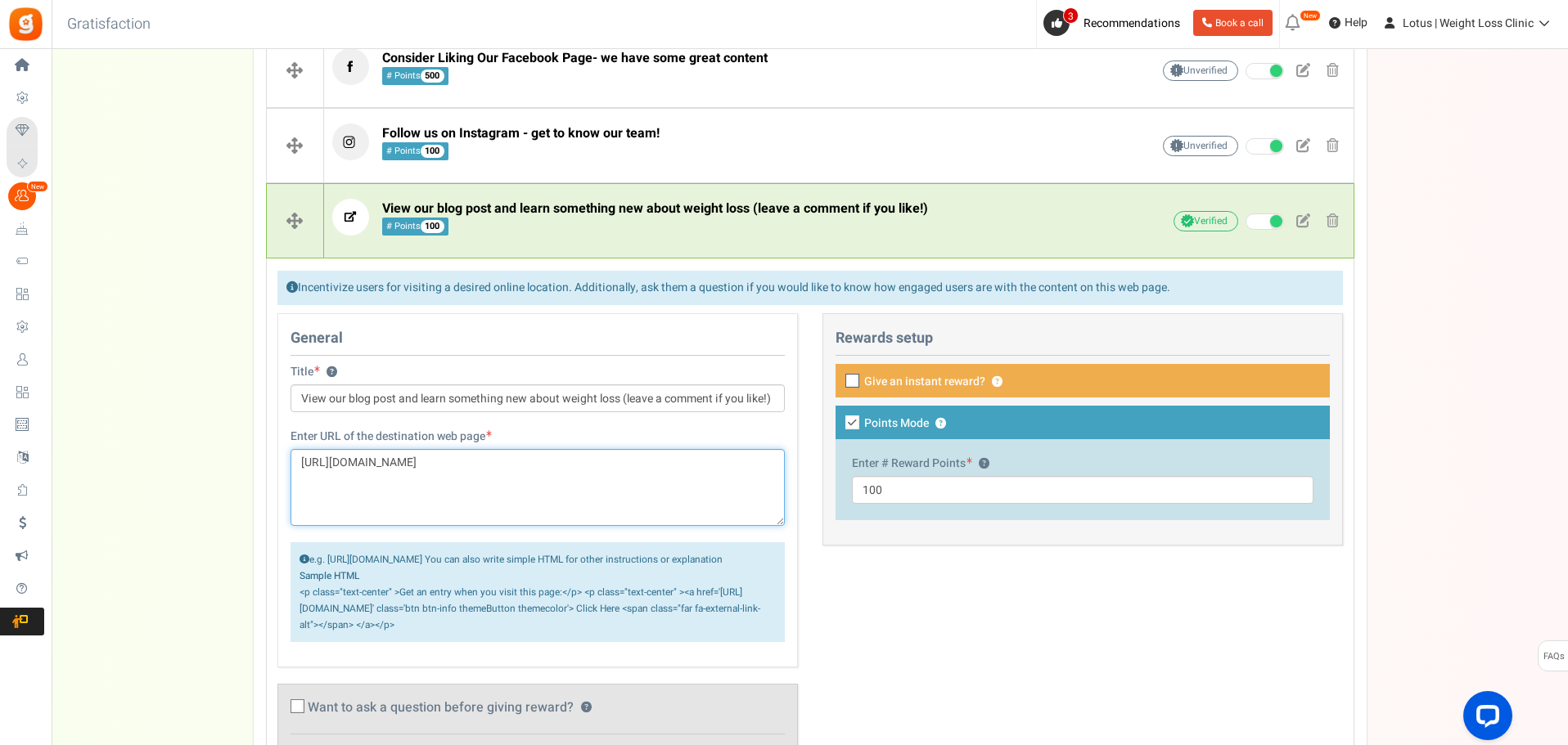
drag, startPoint x: 414, startPoint y: 500, endPoint x: 256, endPoint y: 424, distance: 175.3
click at [256, 424] on div "Facebook ? Visit on Facebook Share on Facebook Google + ? Instagram ? ? ? ? ?" at bounding box center [811, 552] width 1113 height 1486
paste textarea "how-to-manage-nausea-and-other-common-side-effects-on"
type textarea "[URL][DOMAIN_NAME]"
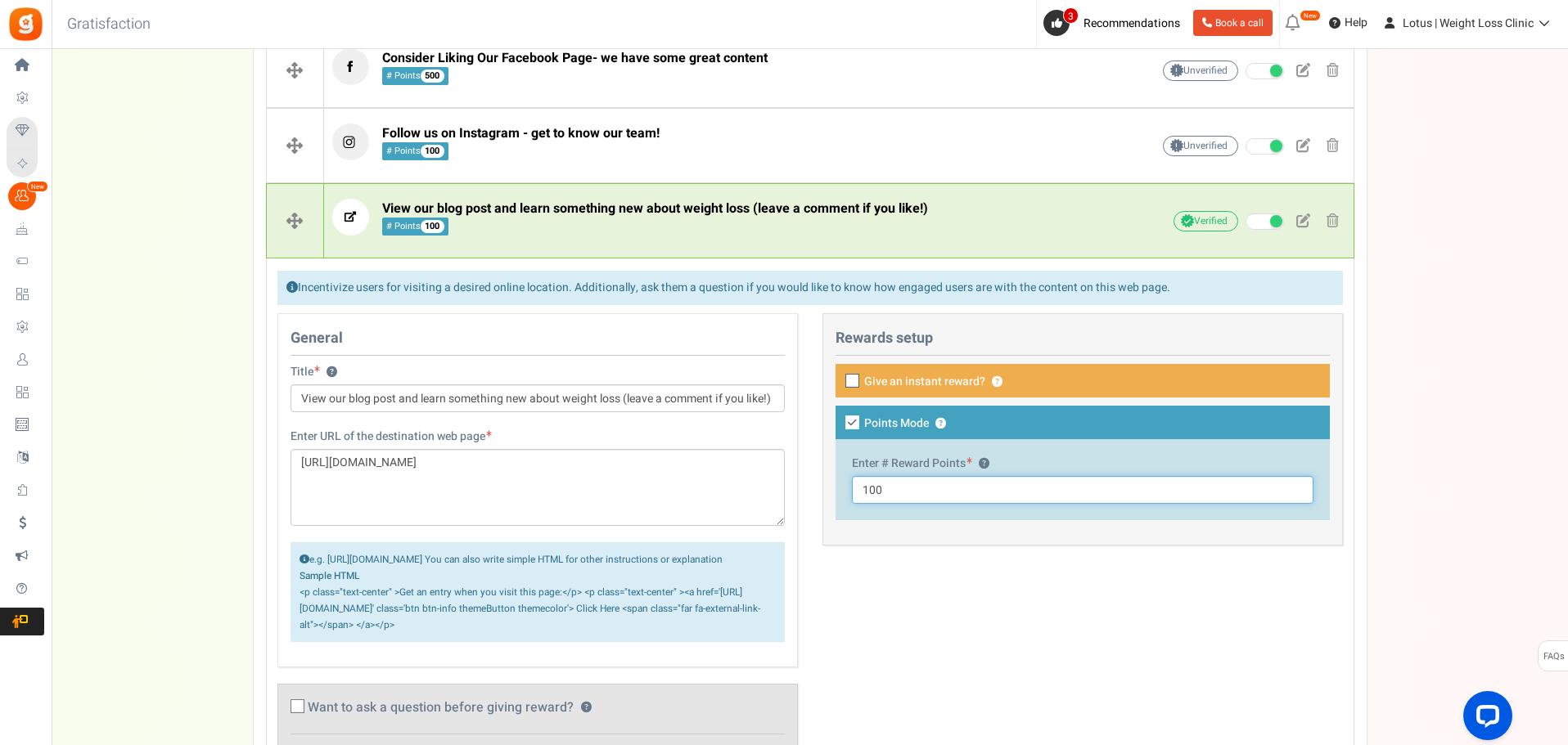
drag, startPoint x: 908, startPoint y: 492, endPoint x: 832, endPoint y: 493, distance: 76.0
click at [832, 493] on div "This campaign category can have no rewards for any action Rewards setup Give an…" at bounding box center [1083, 429] width 521 height 232
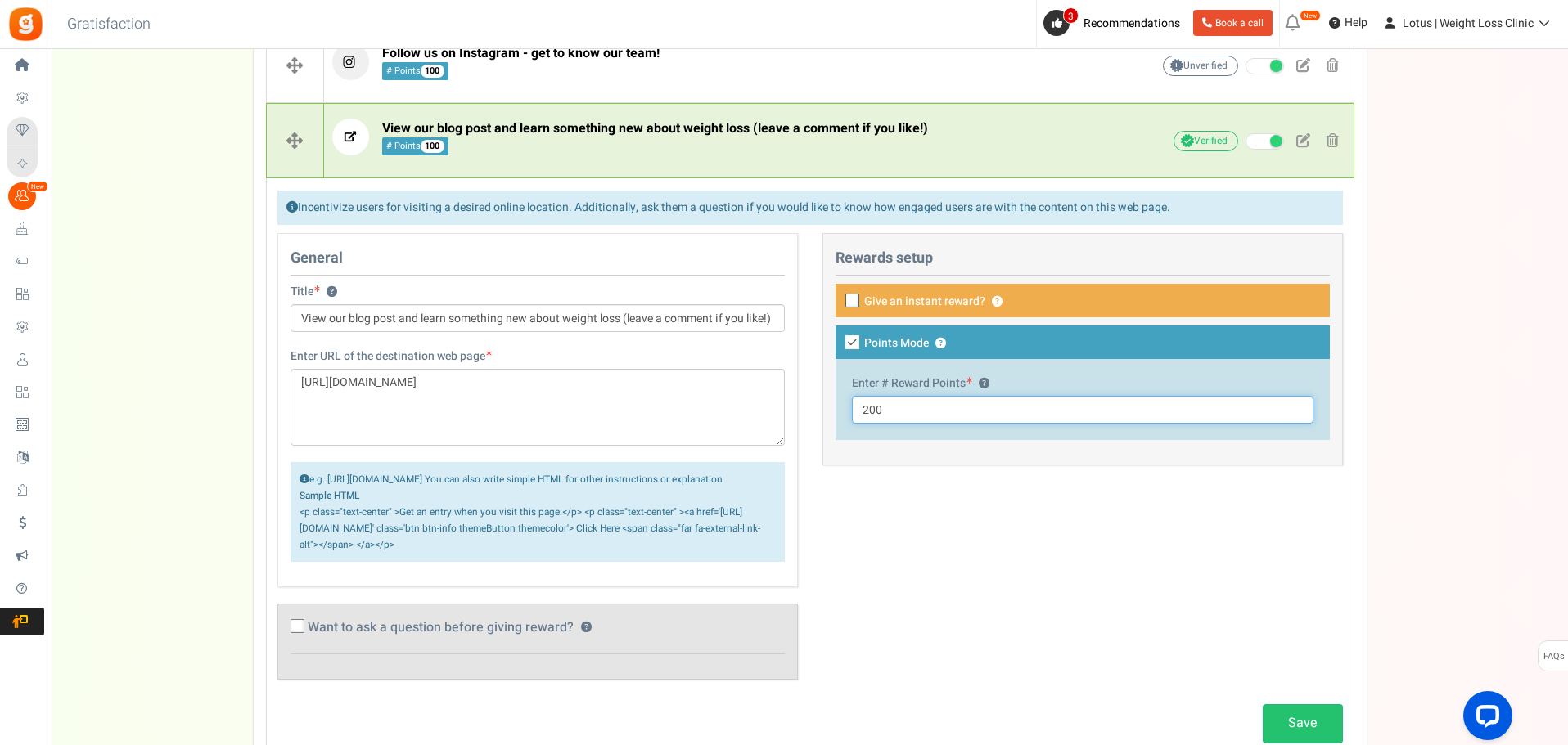
scroll to position [736, 0]
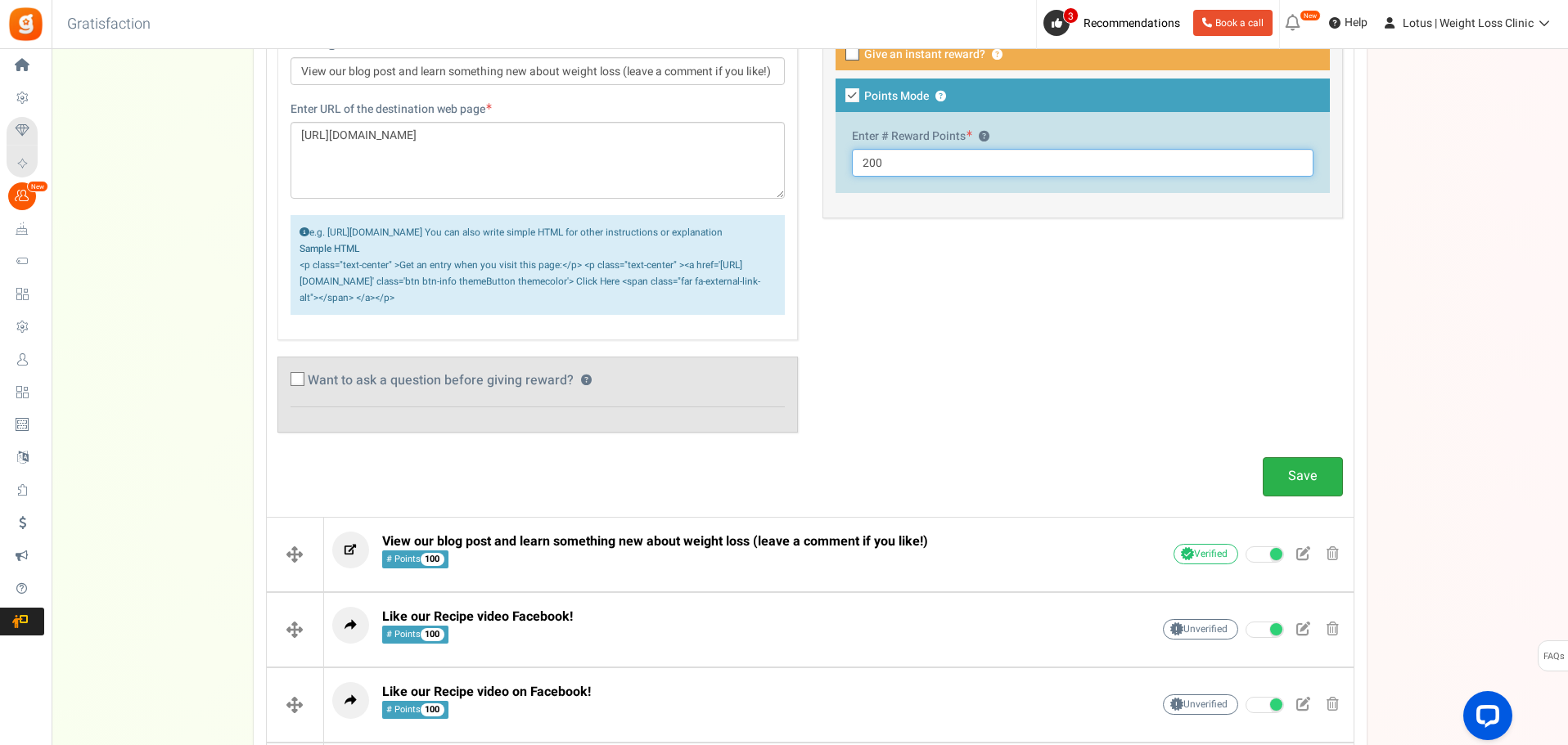
type input "200"
click at [1311, 494] on link "Save" at bounding box center [1303, 476] width 81 height 39
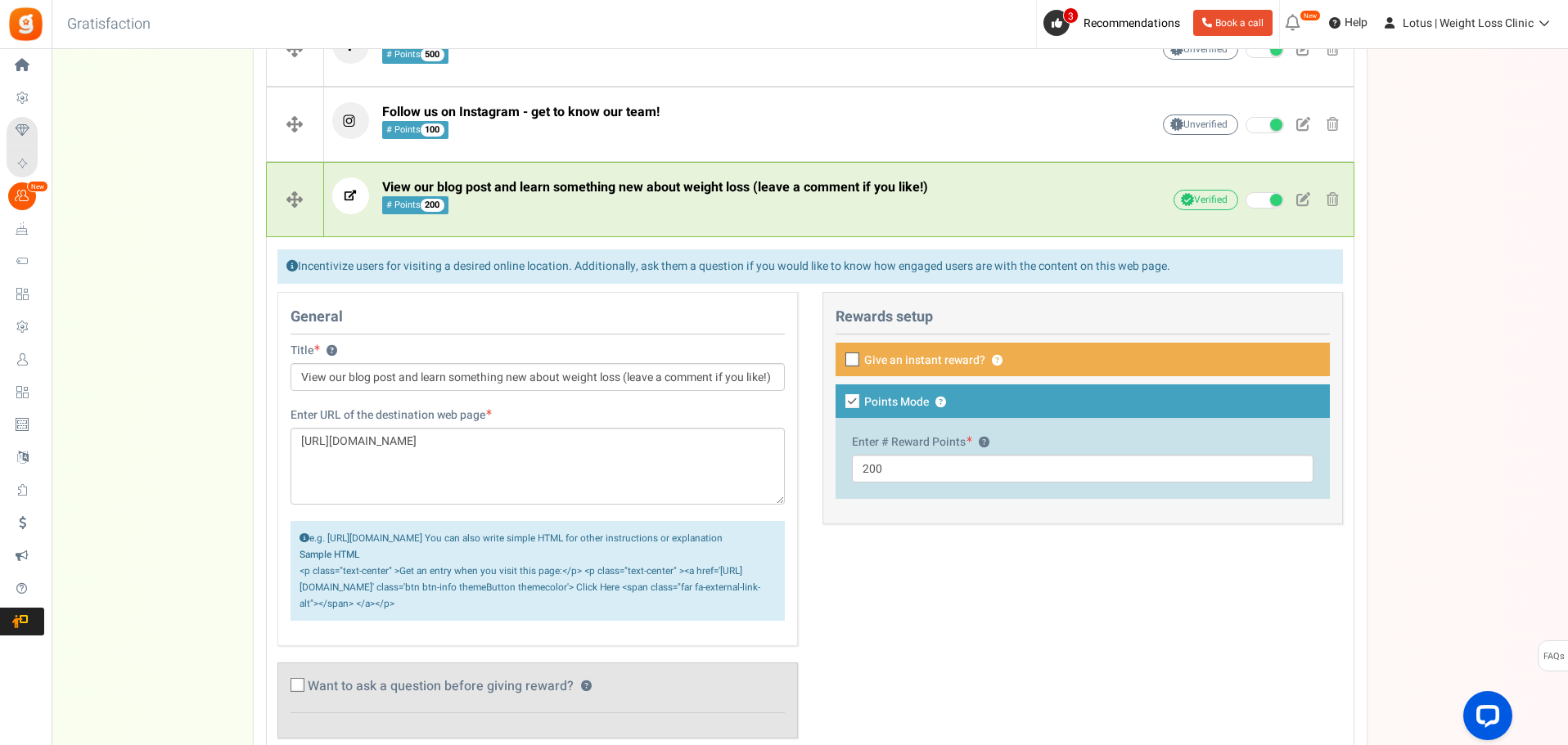
scroll to position [409, 0]
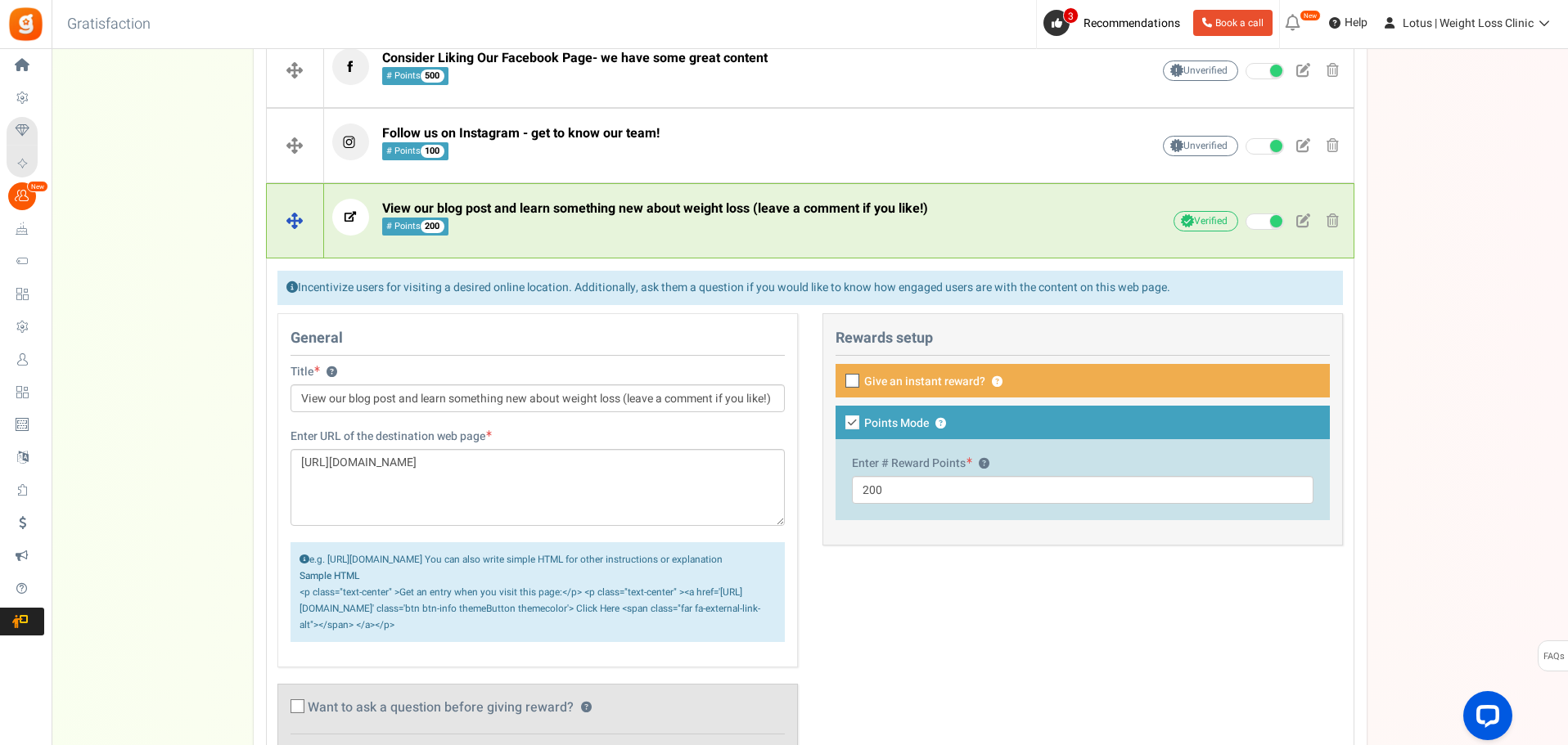
click at [756, 216] on span "View our blog post and learn something new about weight loss (leave a comment i…" at bounding box center [655, 208] width 546 height 20
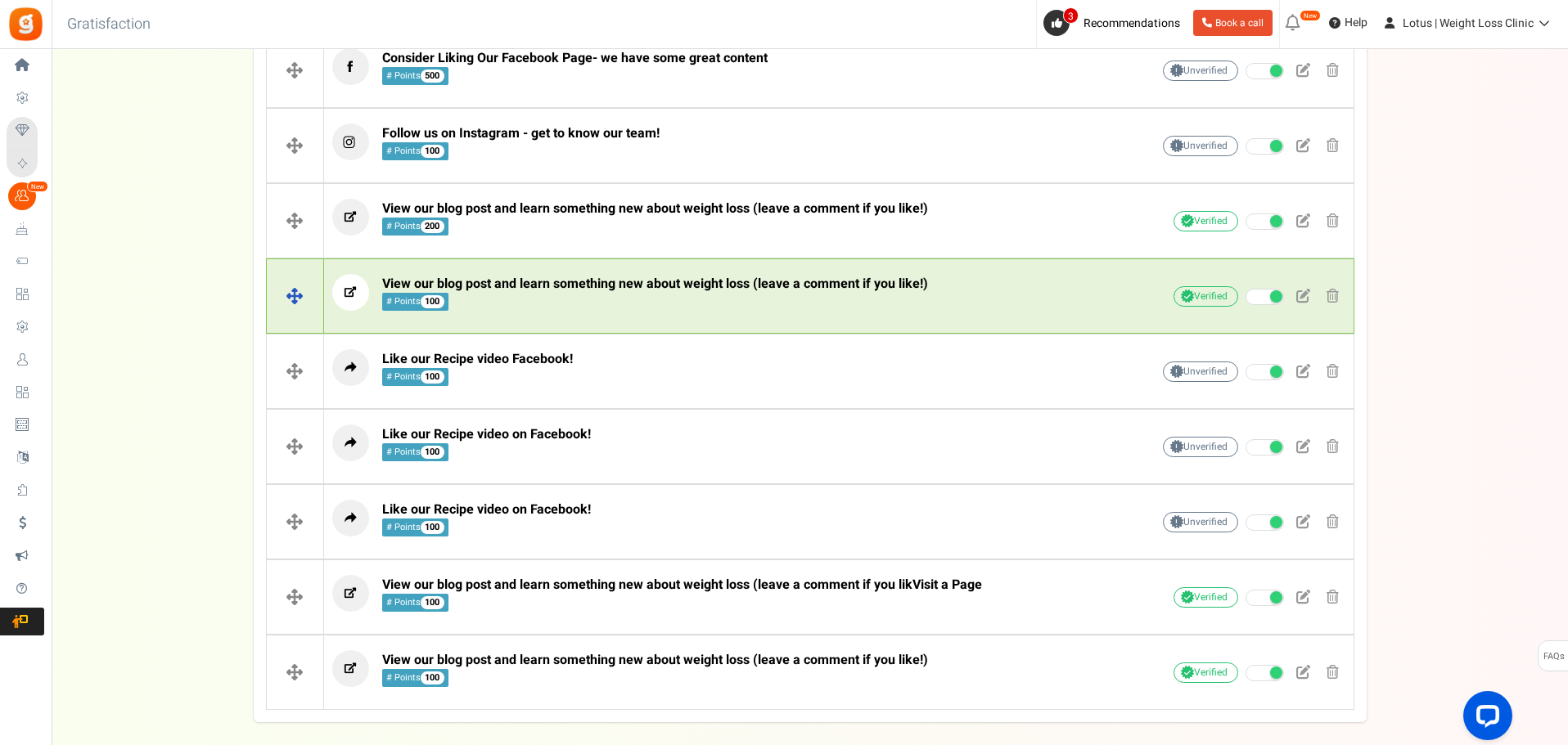
click at [733, 295] on span "View our blog post and learn something new about weight loss (leave a comment i…" at bounding box center [655, 293] width 546 height 35
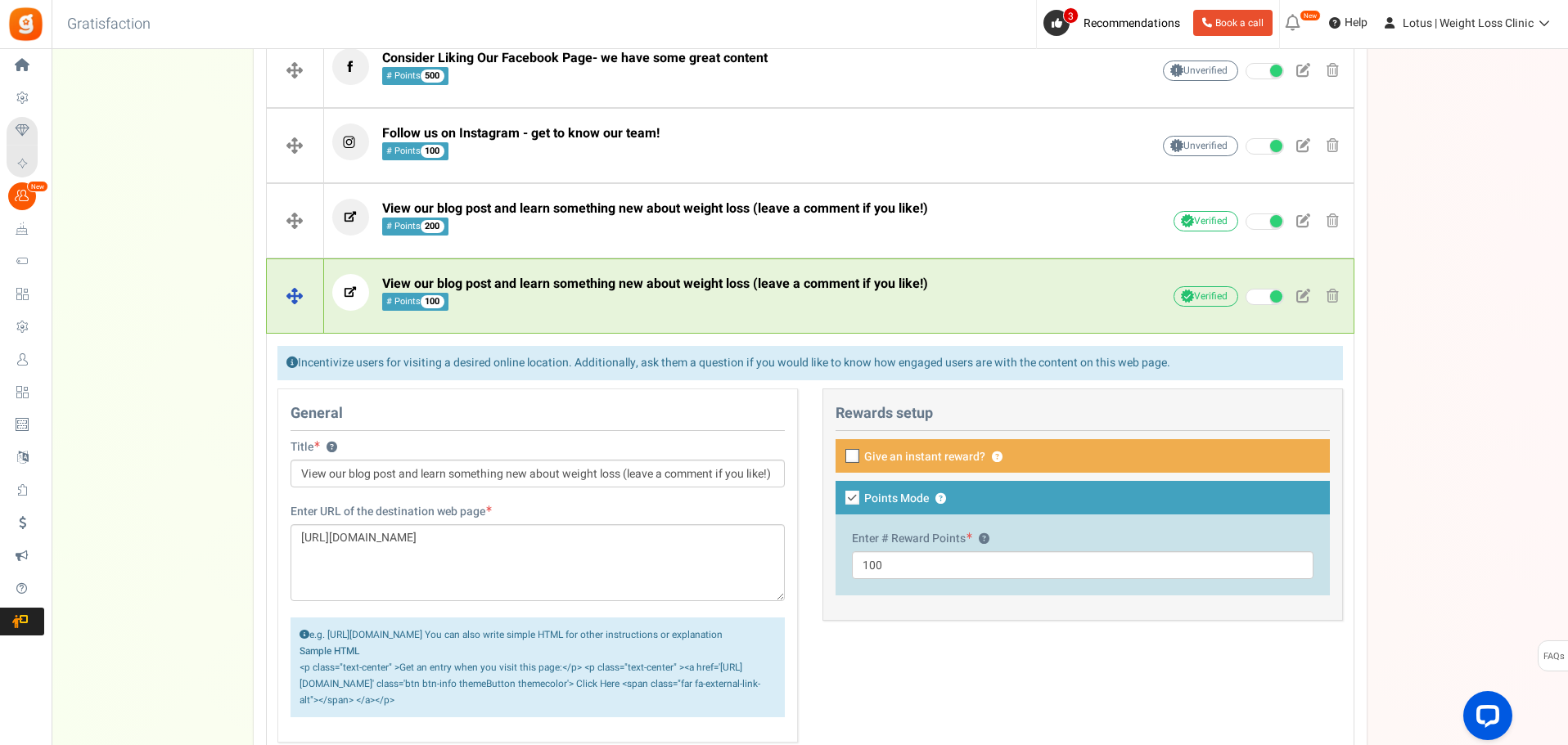
click at [733, 295] on span "View our blog post and learn something new about weight loss (leave a comment i…" at bounding box center [655, 293] width 546 height 35
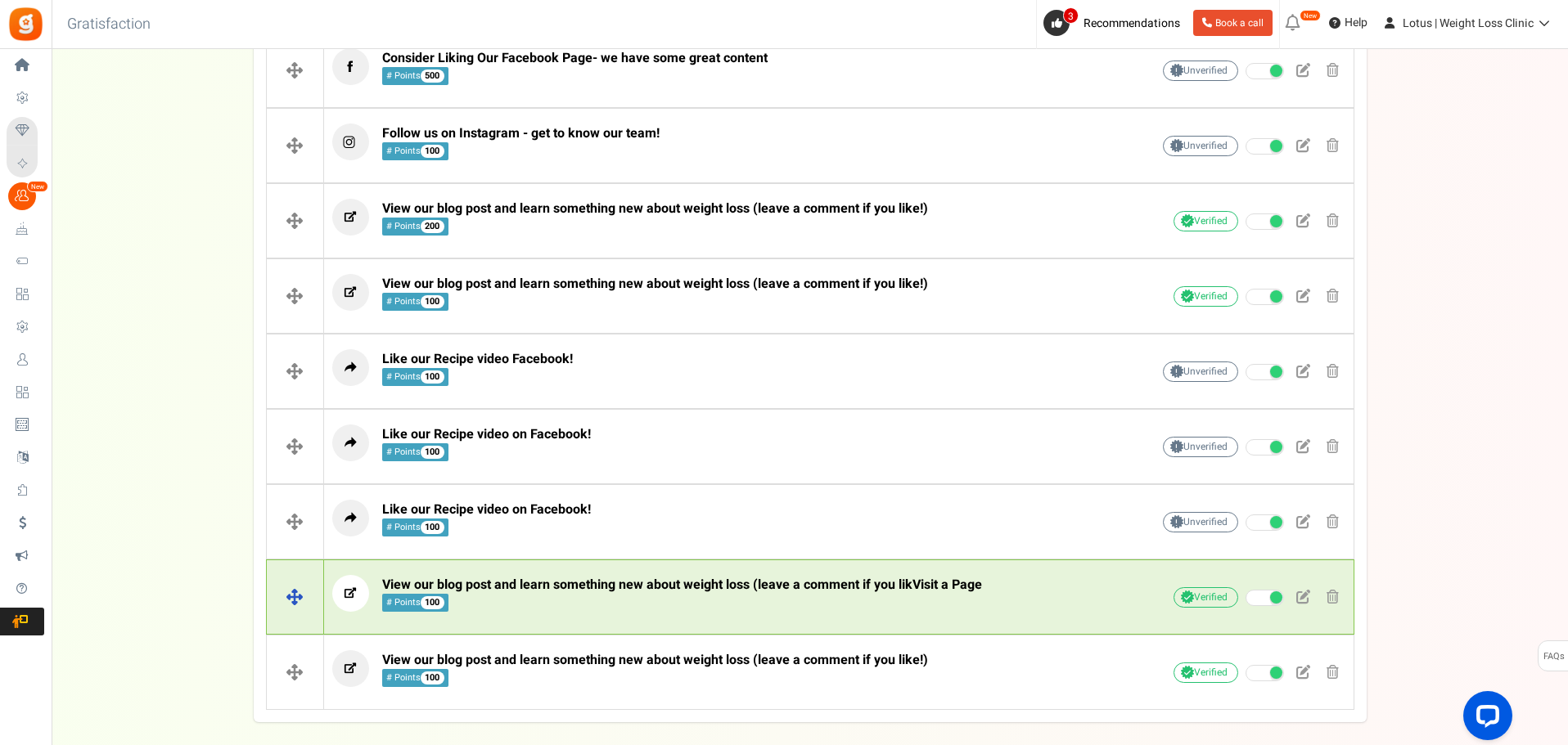
click at [671, 601] on span "View our blog post and learn something new about weight loss (leave a comment i…" at bounding box center [682, 594] width 600 height 35
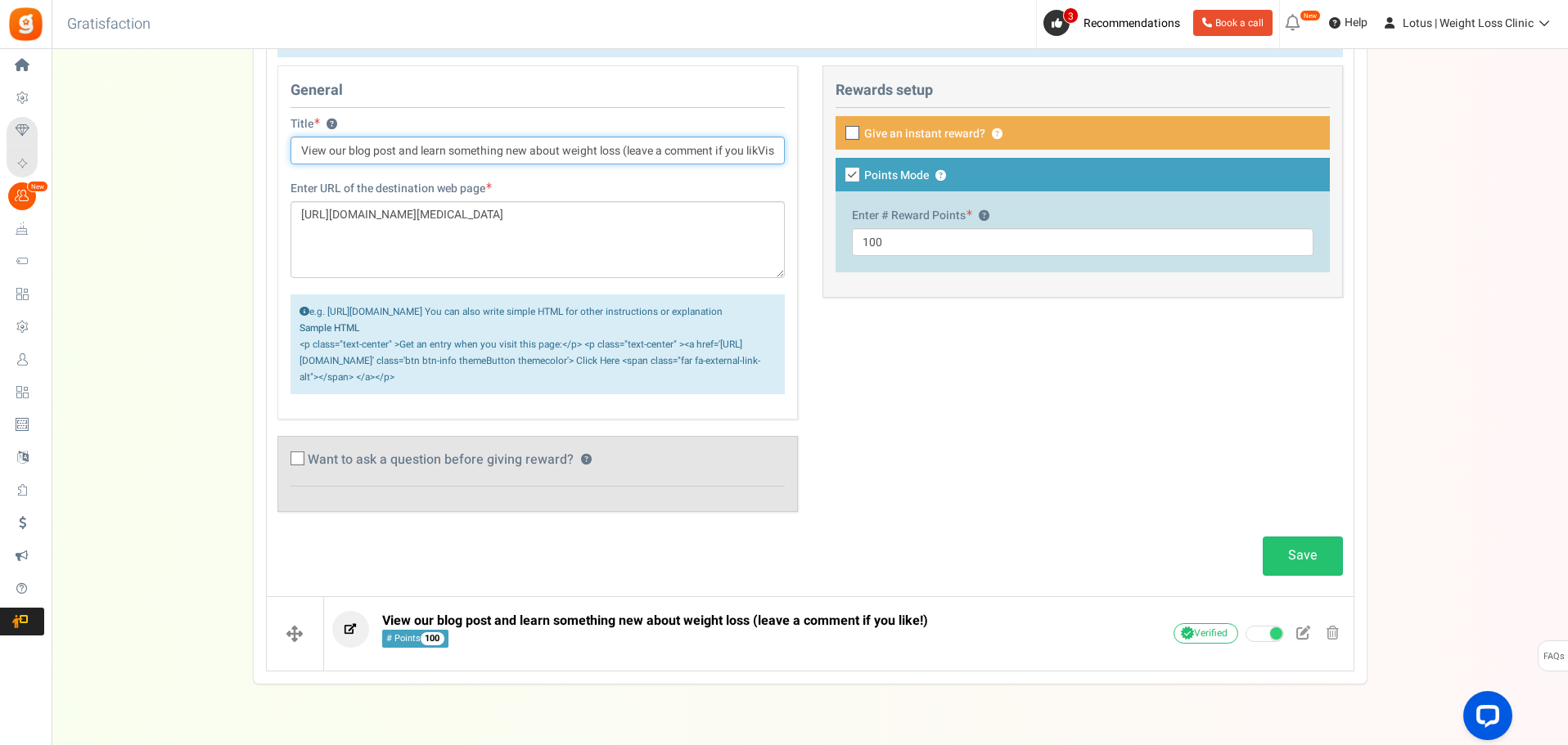
scroll to position [1057, 0]
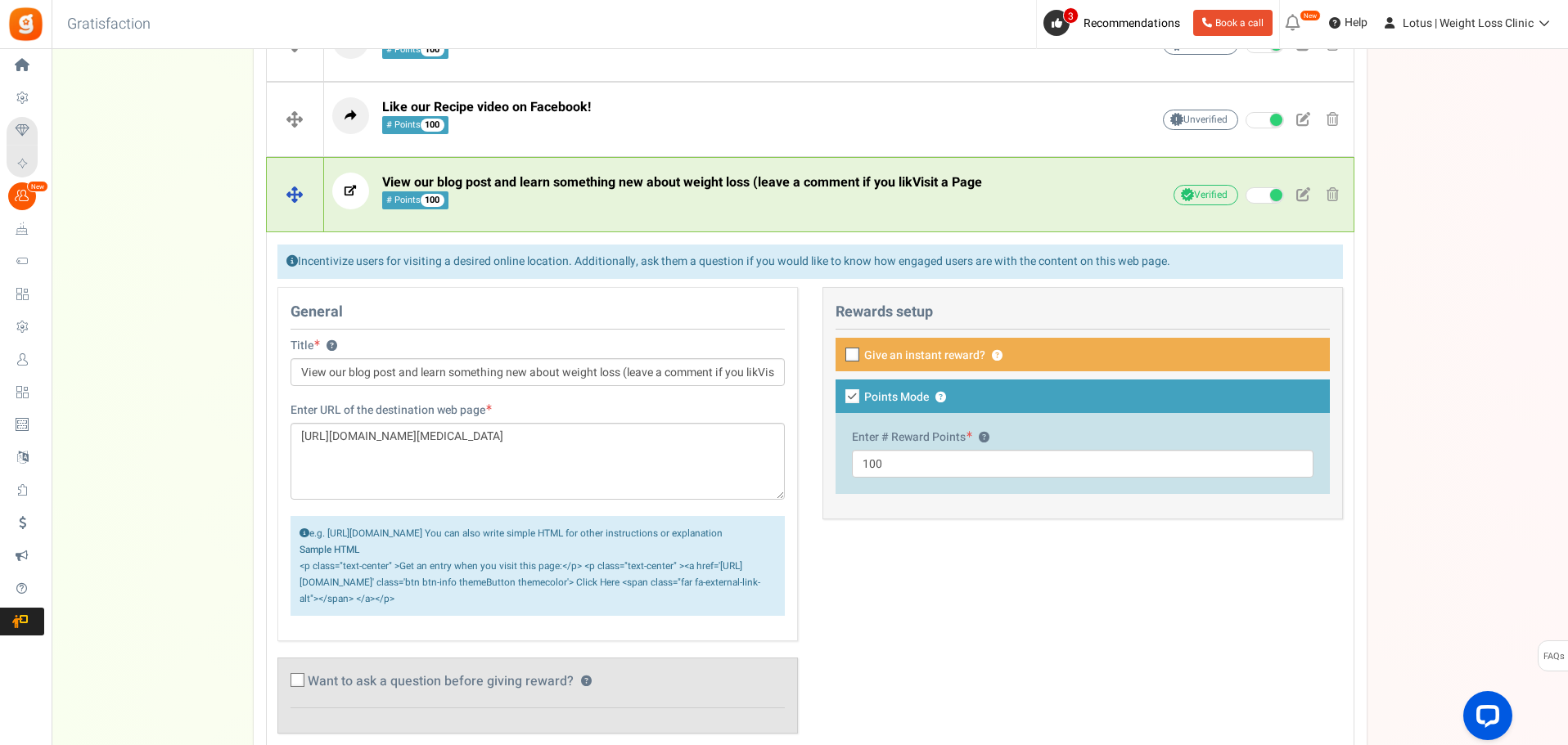
click at [661, 204] on span "View our blog post and learn something new about weight loss (leave a comment i…" at bounding box center [682, 191] width 600 height 35
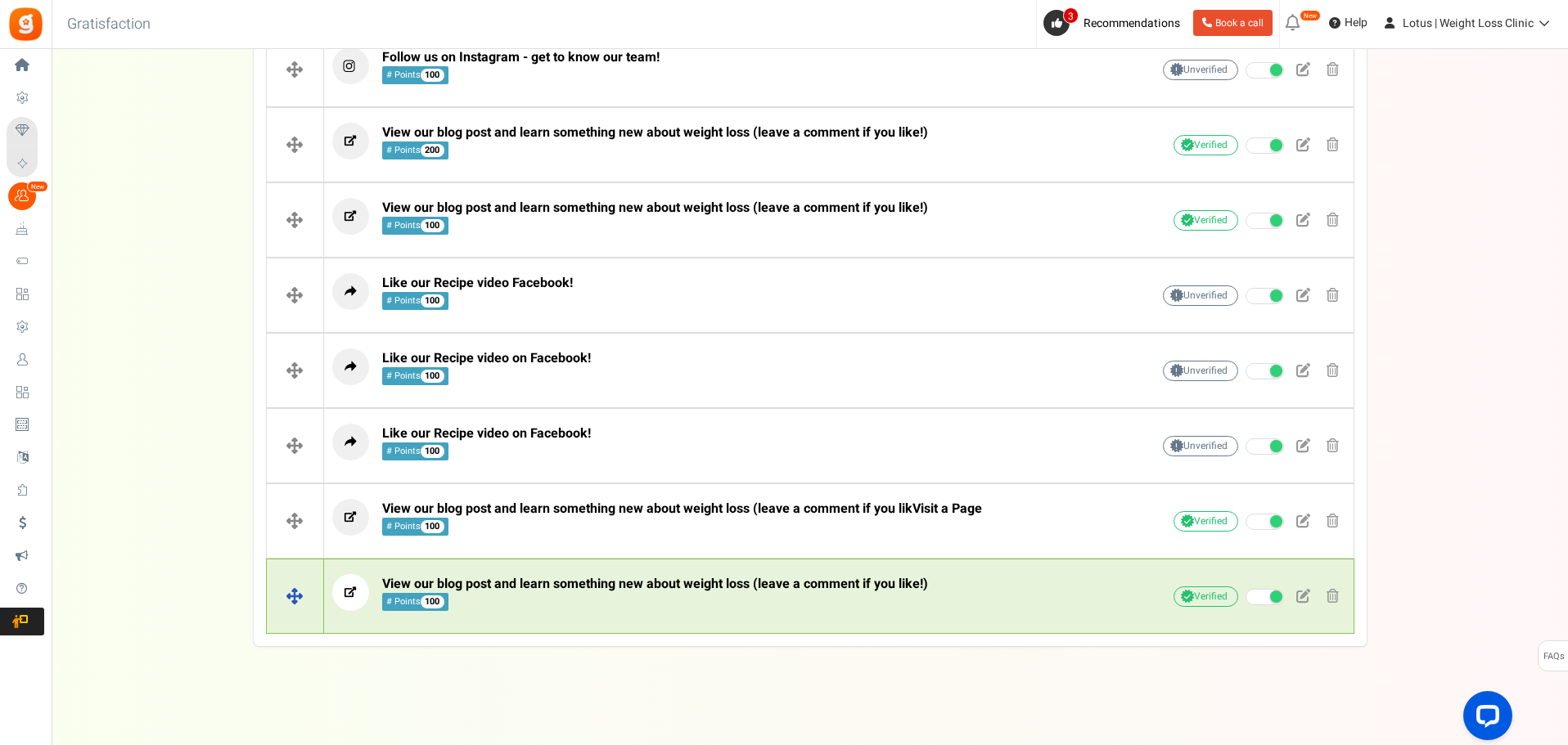
click at [647, 610] on span "View our blog post and learn something new about weight loss (leave a comment i…" at bounding box center [655, 593] width 546 height 35
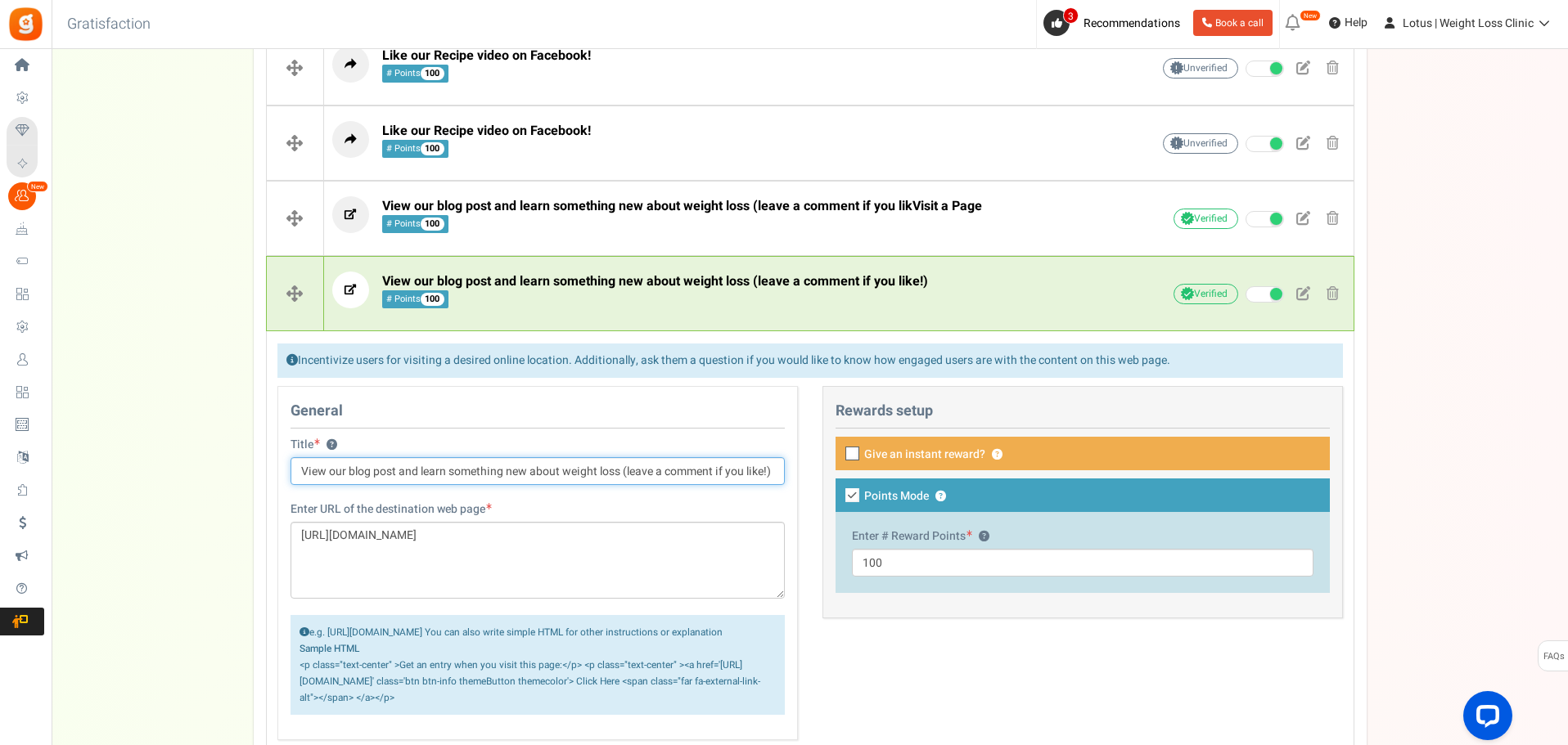
scroll to position [812, 0]
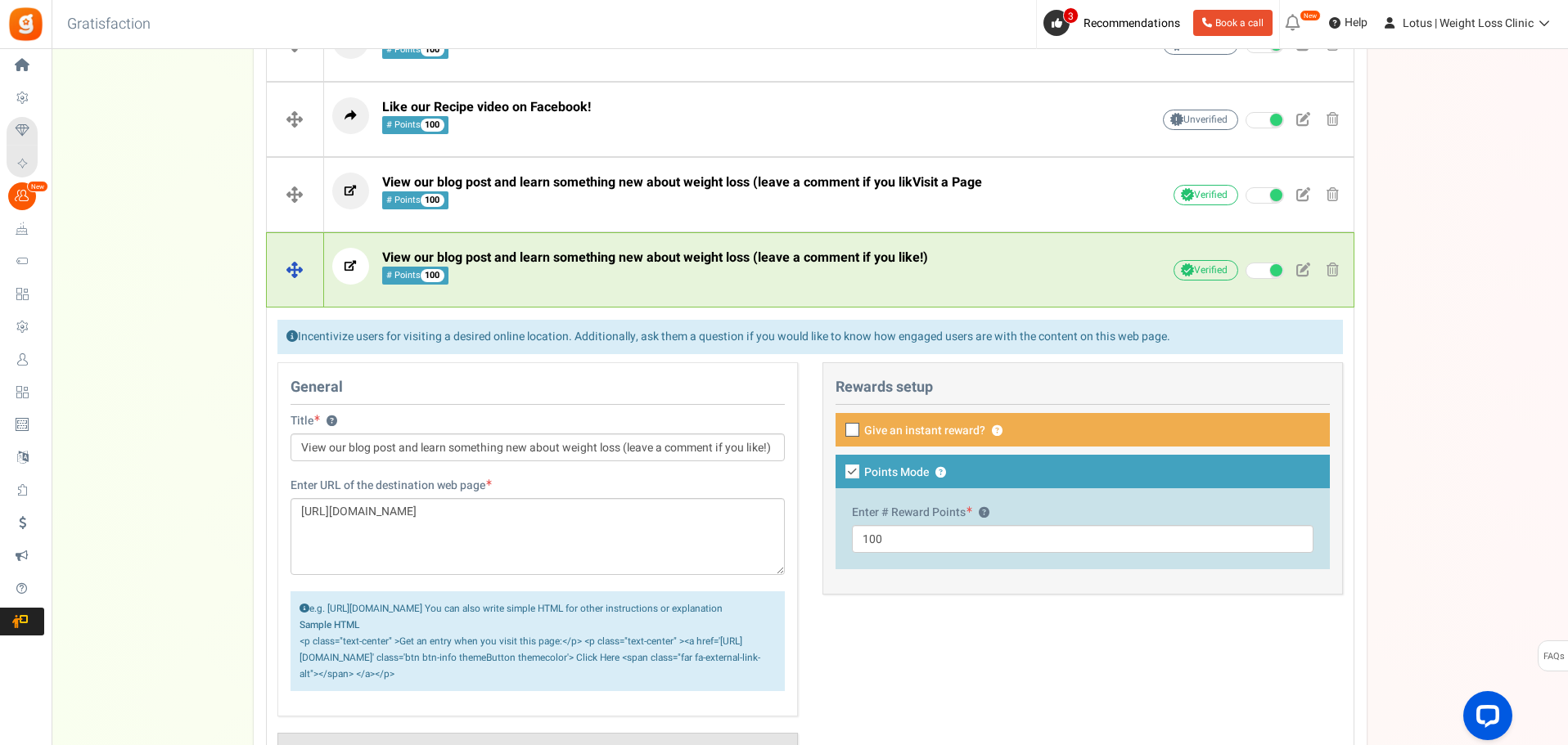
click at [691, 283] on span "View our blog post and learn something new about weight loss (leave a comment i…" at bounding box center [655, 267] width 546 height 35
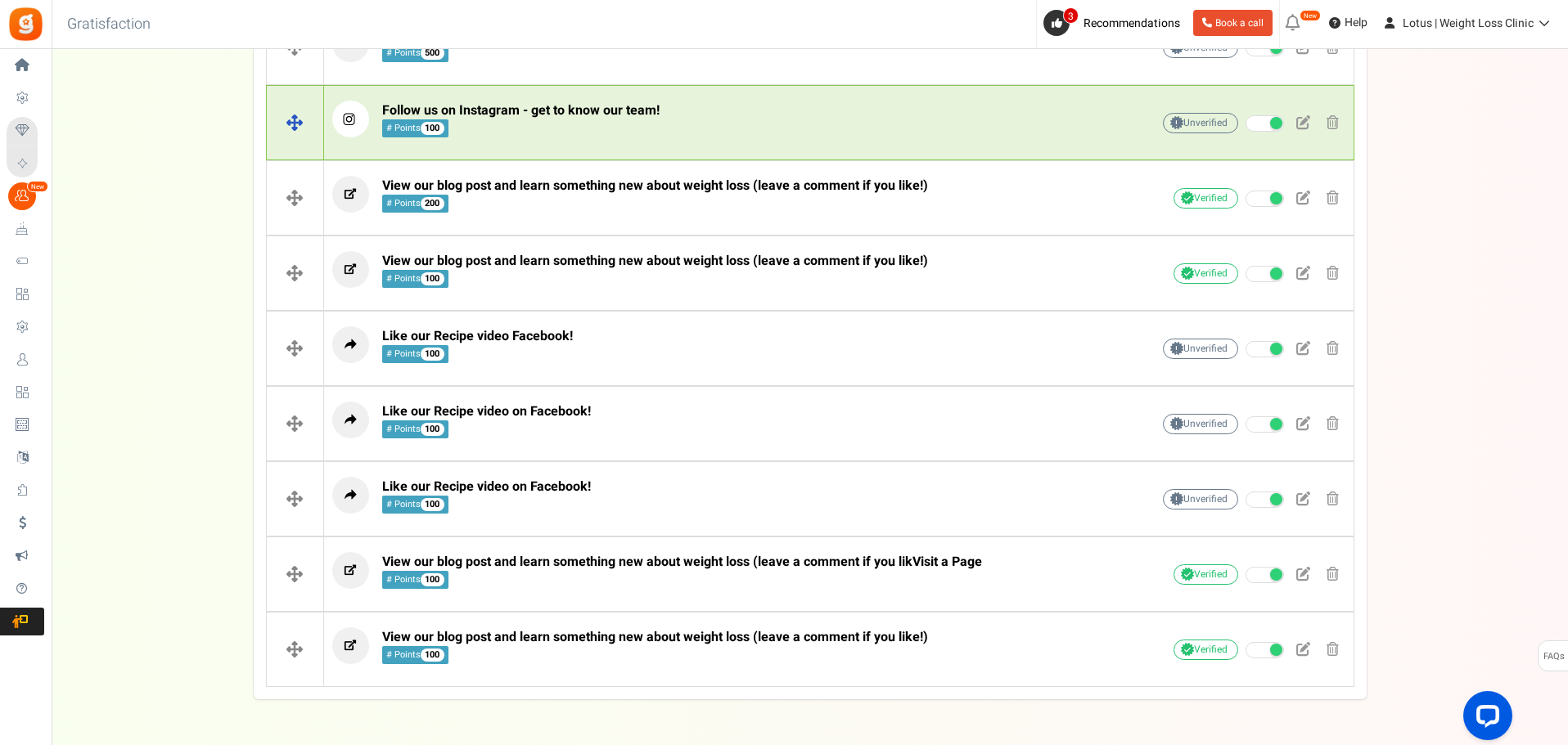
scroll to position [403, 0]
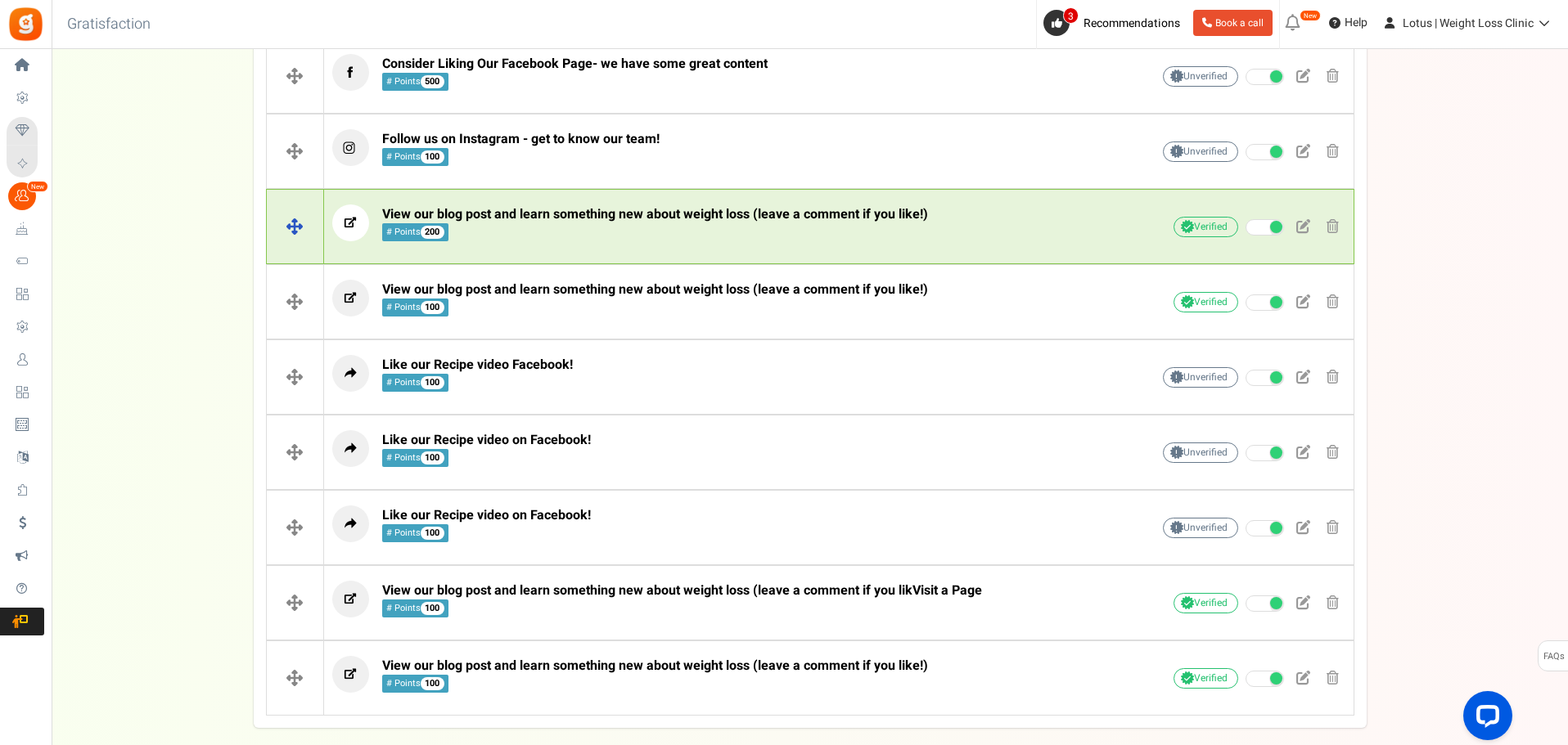
click at [651, 214] on span "View our blog post and learn something new about weight loss (leave a comment i…" at bounding box center [655, 214] width 546 height 20
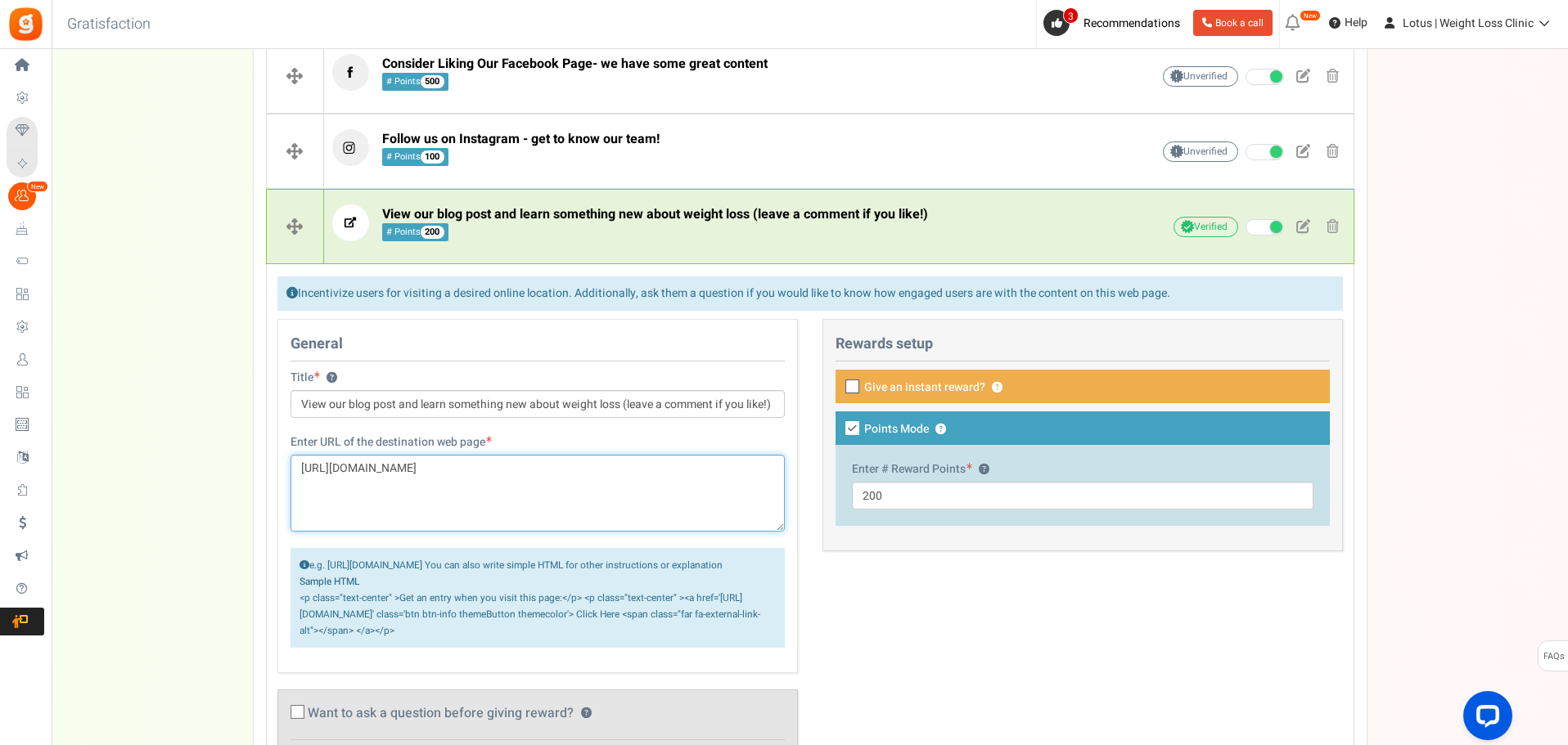
drag, startPoint x: 388, startPoint y: 510, endPoint x: 244, endPoint y: 422, distance: 168.8
click at [244, 422] on div "Campaign setup Points setup New Etsy Earn Referral Reward reviews WOO LOOX [DOM…" at bounding box center [810, 515] width 1517 height 1597
paste textarea "what-are-the-potential-interactions-between-mounjaro-[MEDICAL_DATA]-and-other-m…"
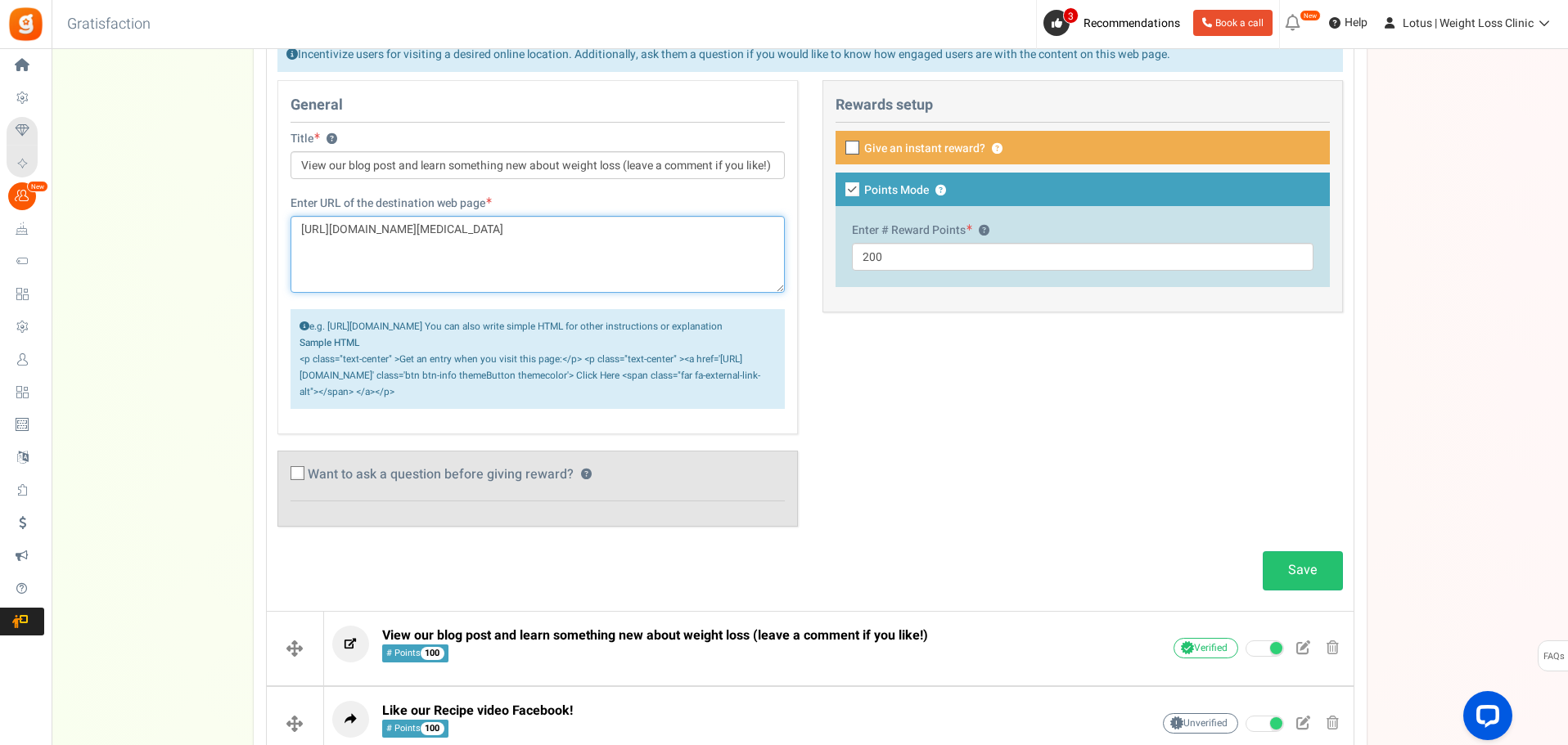
scroll to position [649, 0]
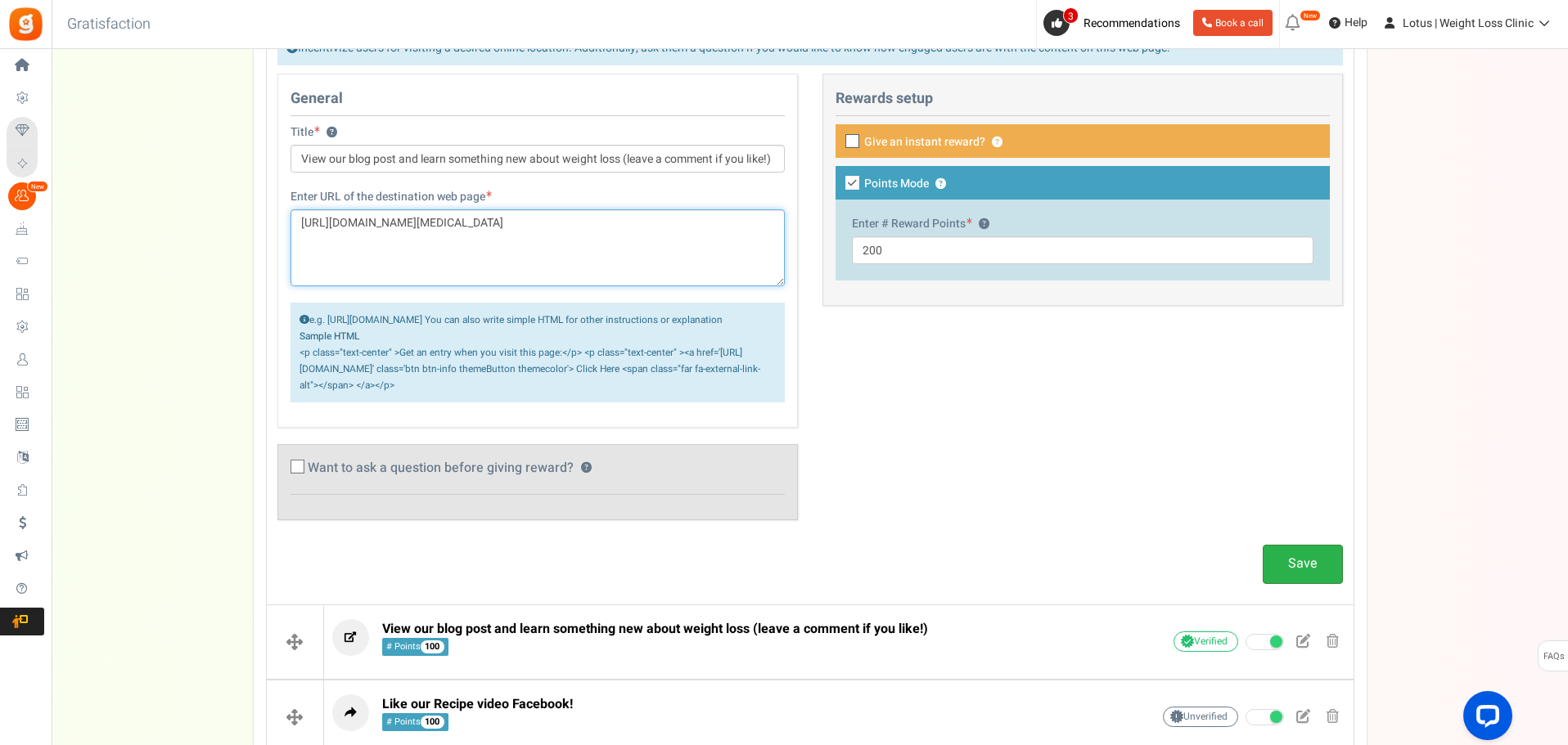
type textarea "[URL][DOMAIN_NAME][MEDICAL_DATA]"
click at [1299, 583] on link "Save" at bounding box center [1303, 564] width 81 height 39
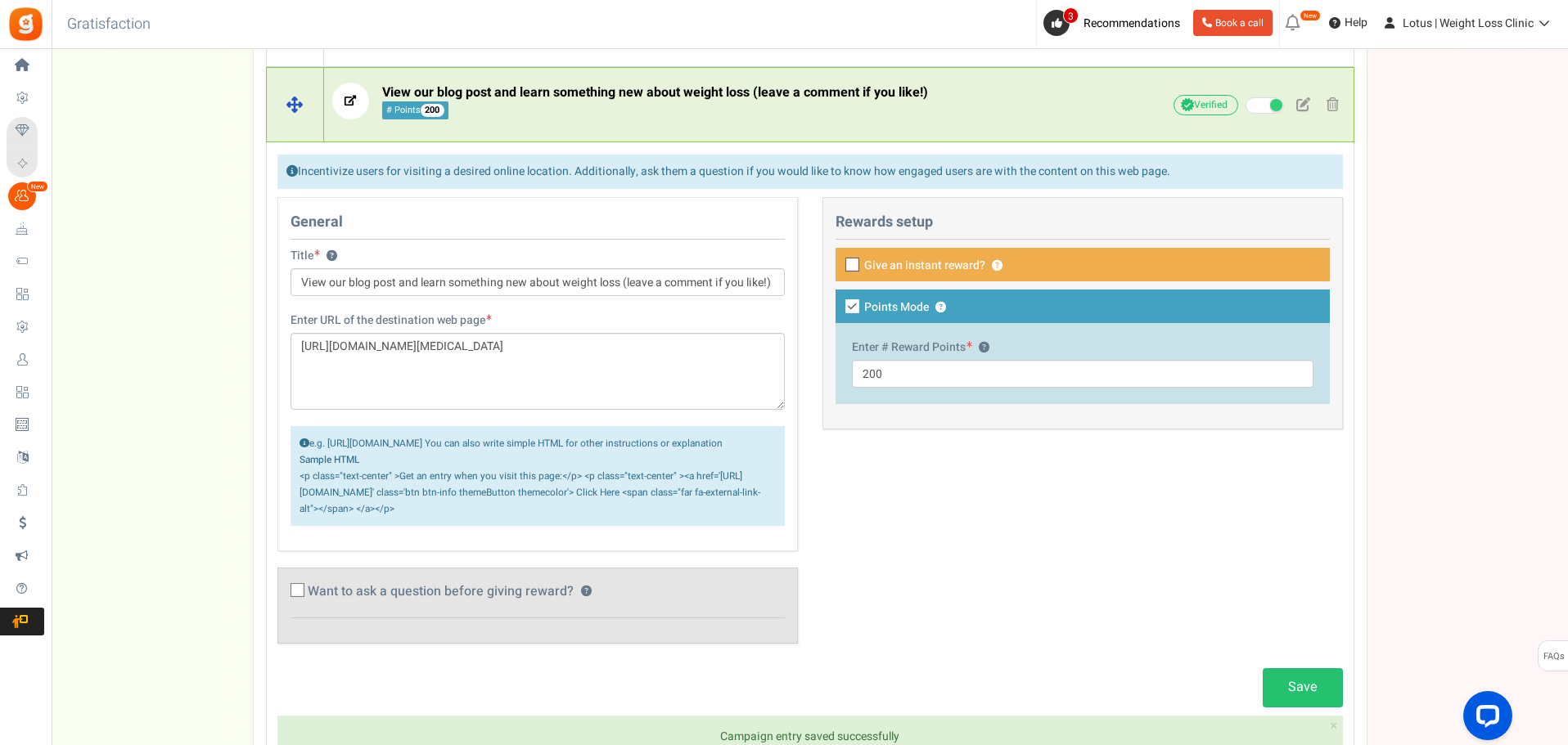
scroll to position [485, 0]
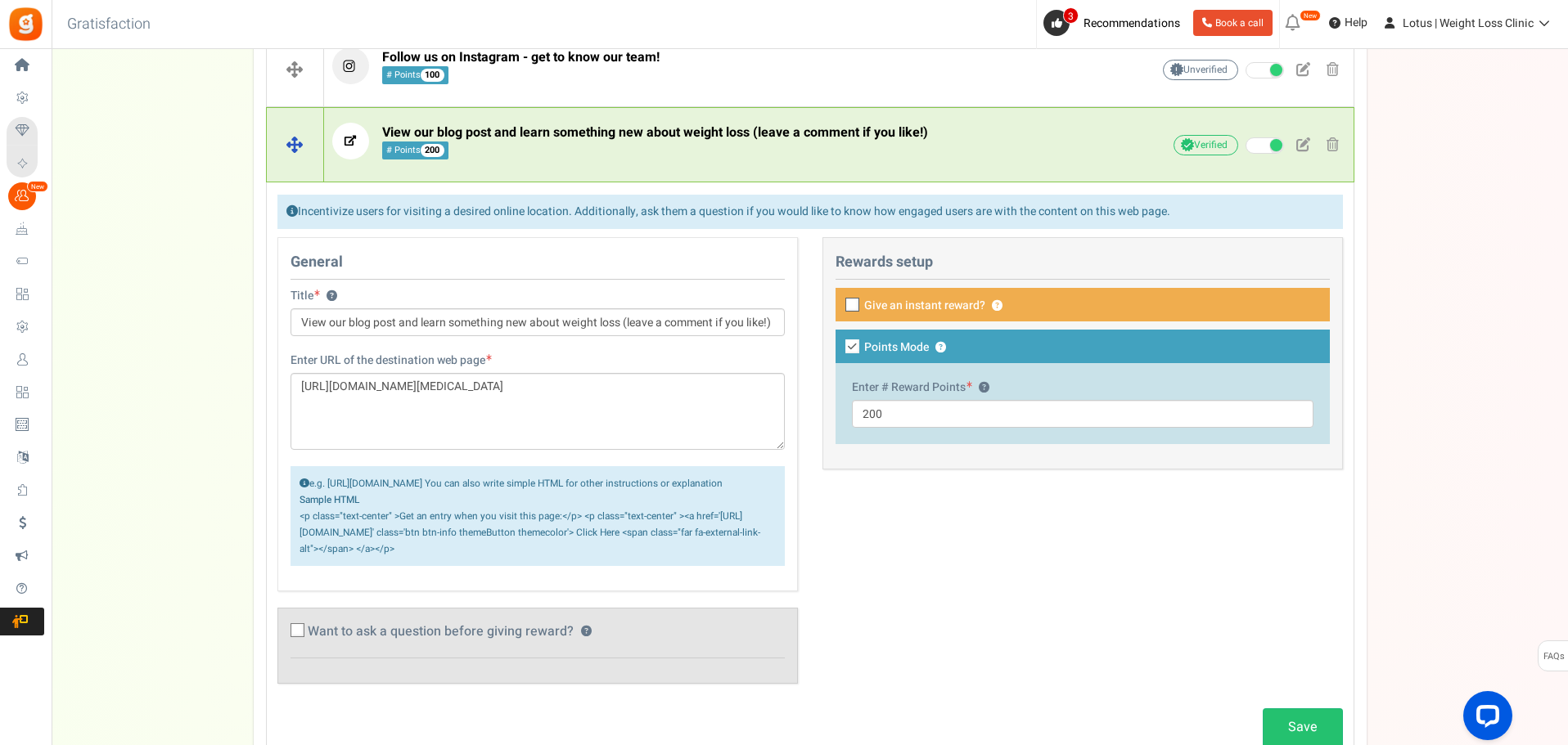
click at [641, 147] on span "View our blog post and learn something new about weight loss (leave a comment i…" at bounding box center [655, 141] width 546 height 35
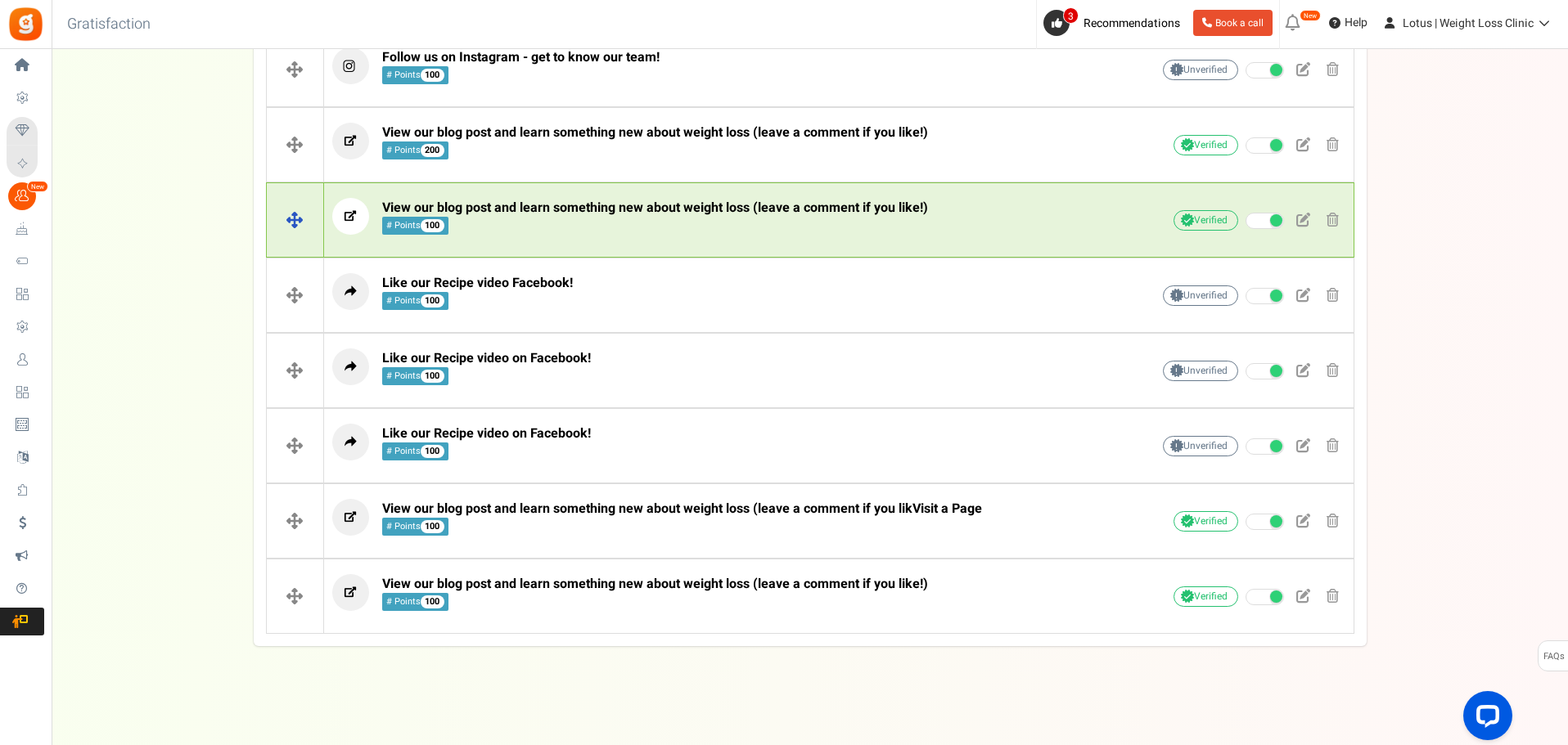
click at [619, 217] on span "View our blog post and learn something new about weight loss (leave a comment i…" at bounding box center [655, 207] width 546 height 20
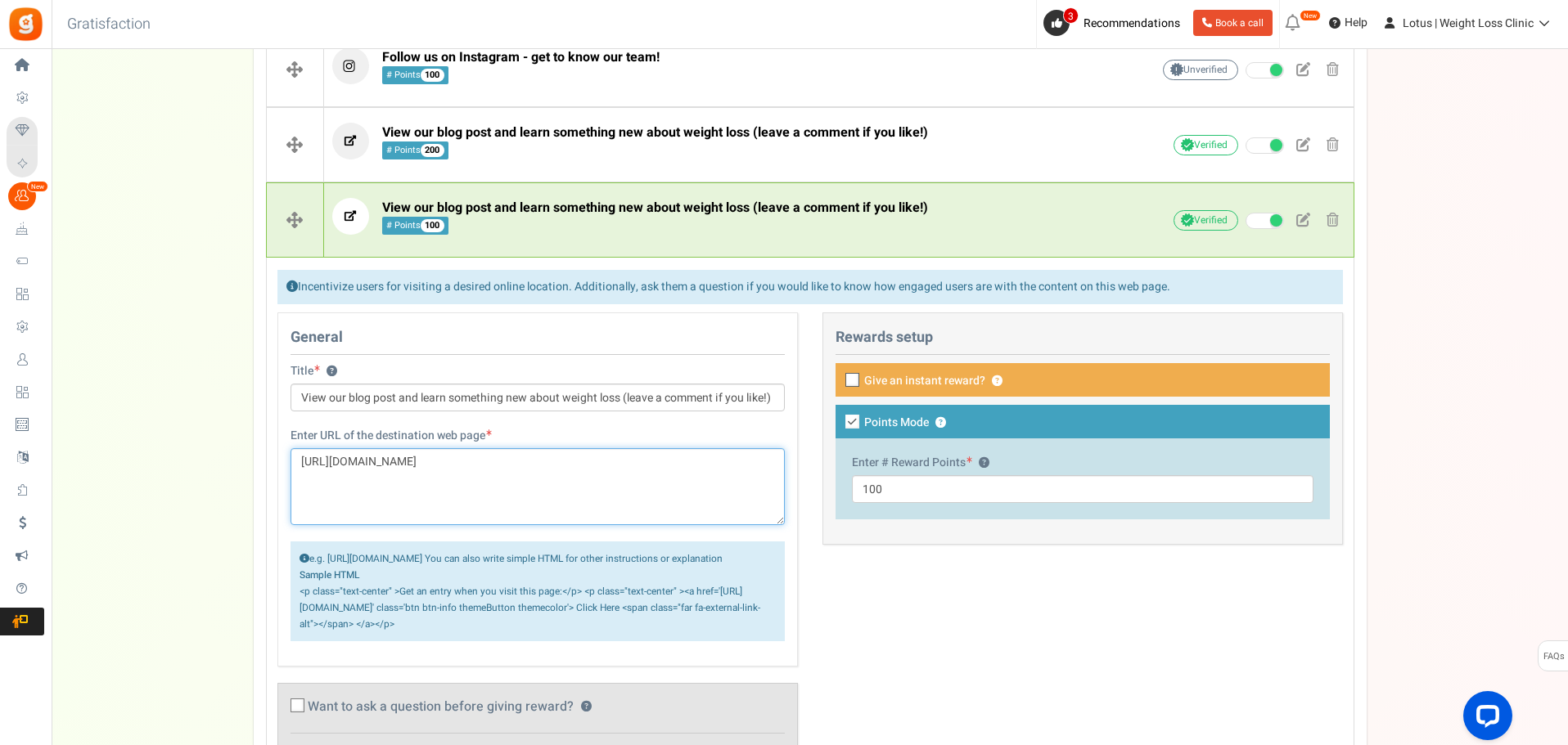
drag, startPoint x: 713, startPoint y: 462, endPoint x: 250, endPoint y: 459, distance: 463.0
click at [250, 459] on div "Campaign setup Points setup New Etsy Earn Referral Reward reviews WOO LOOX [DOM…" at bounding box center [810, 433] width 1517 height 1597
paste textarea "[MEDICAL_DATA]-for-busy-professionals-tips-to-stay-on-track"
type textarea "[URL][DOMAIN_NAME]"
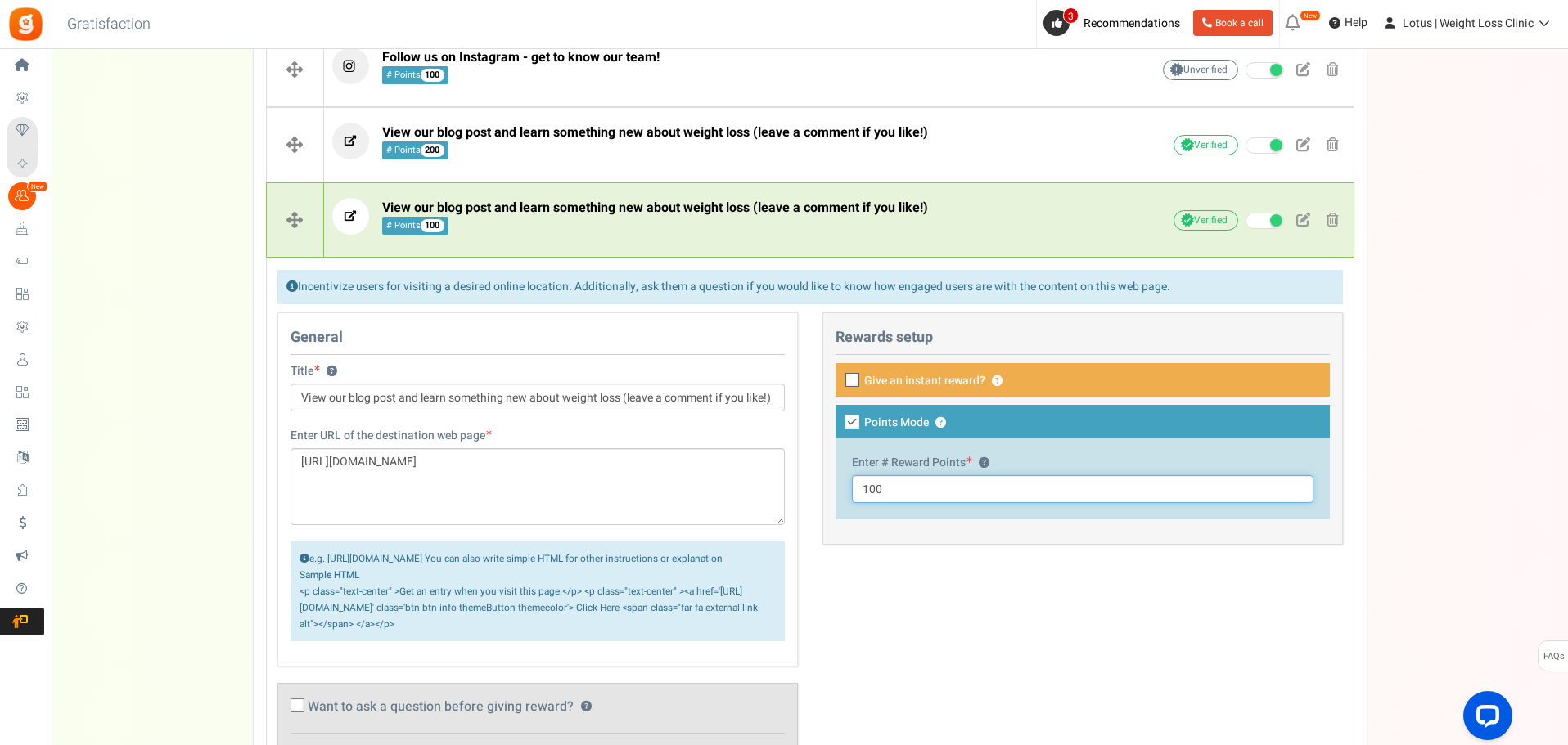
drag, startPoint x: 934, startPoint y: 496, endPoint x: 823, endPoint y: 496, distance: 111.0
click at [823, 496] on div "This campaign category can have no rewards for any action Rewards setup Give an…" at bounding box center [1083, 429] width 521 height 232
type input "200"
click at [1100, 585] on div "General Title ? View our blog post and learn something new about weight loss (l…" at bounding box center [810, 544] width 1090 height 463
click at [823, 216] on span "View our blog post and learn something new about weight loss (leave a comment i…" at bounding box center [655, 207] width 546 height 20
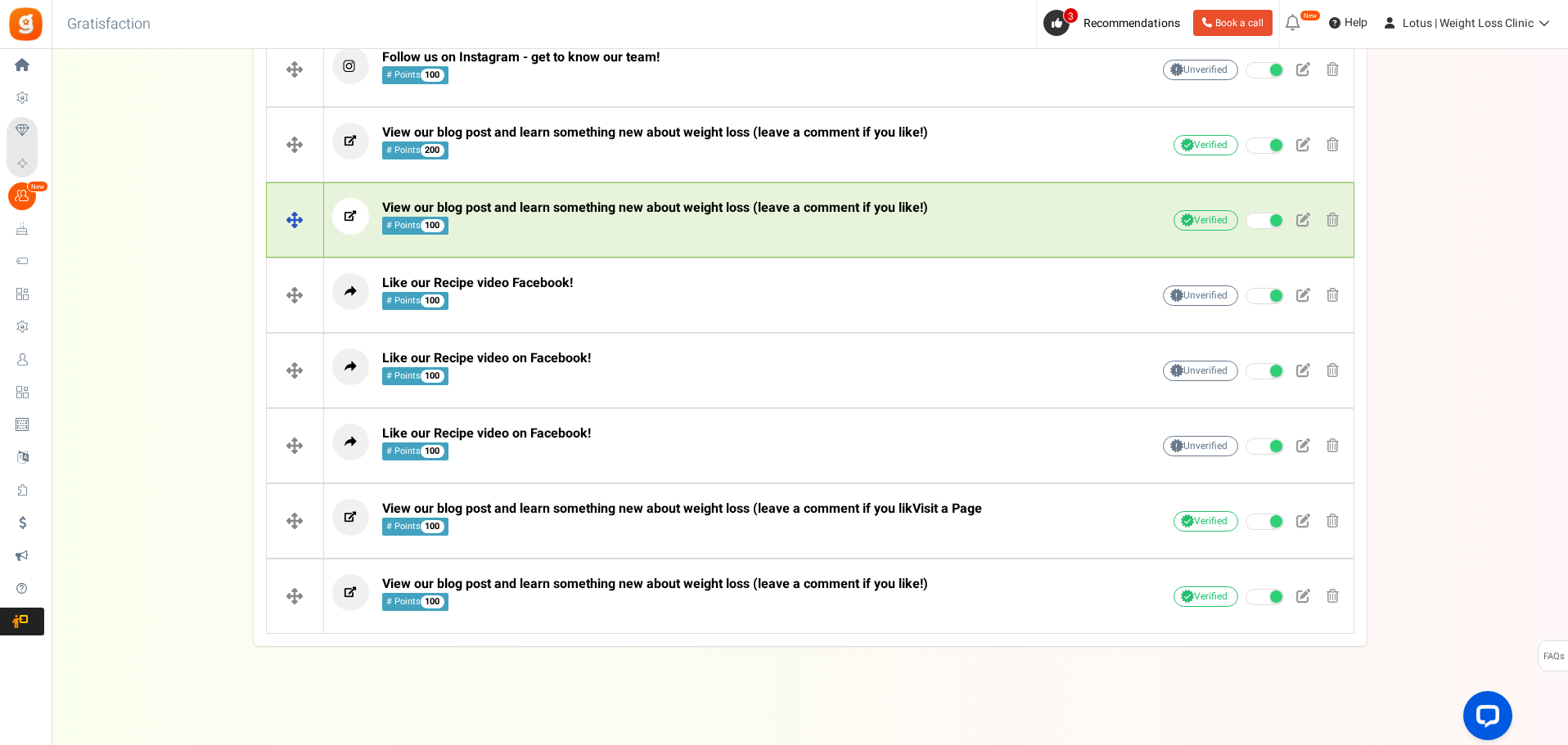
click at [823, 216] on span "View our blog post and learn something new about weight loss (leave a comment i…" at bounding box center [655, 207] width 546 height 20
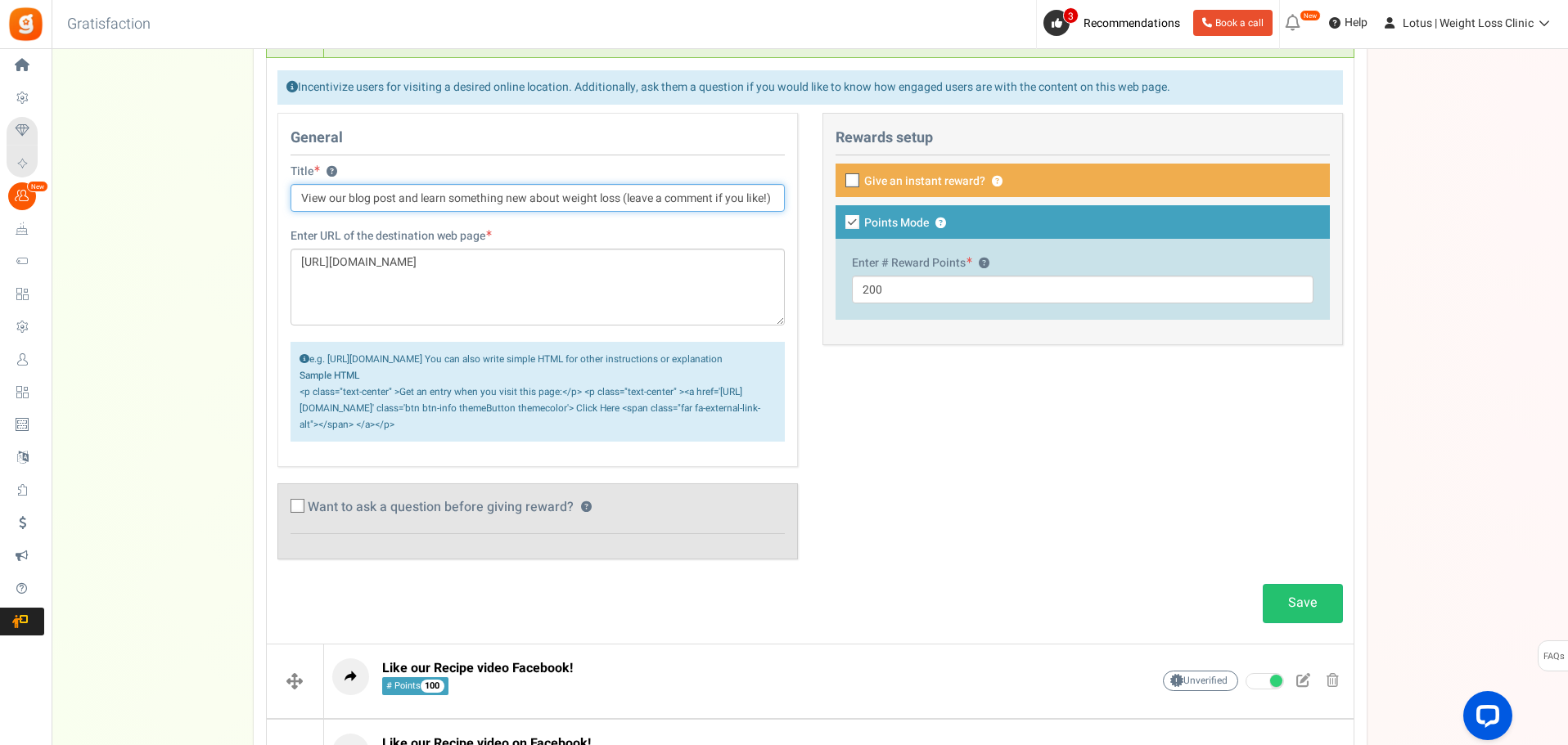
scroll to position [730, 0]
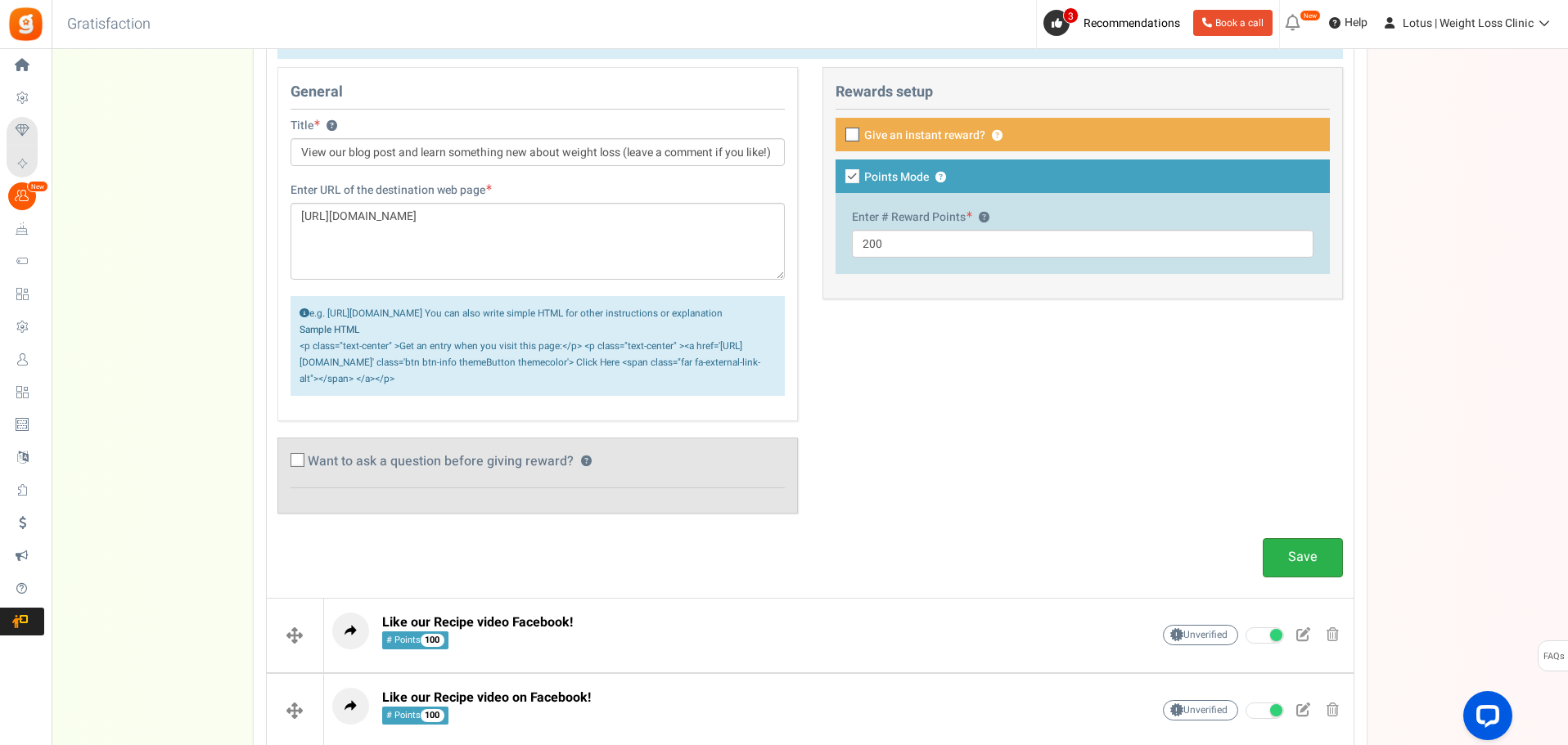
click at [1282, 567] on link "Save" at bounding box center [1303, 557] width 81 height 39
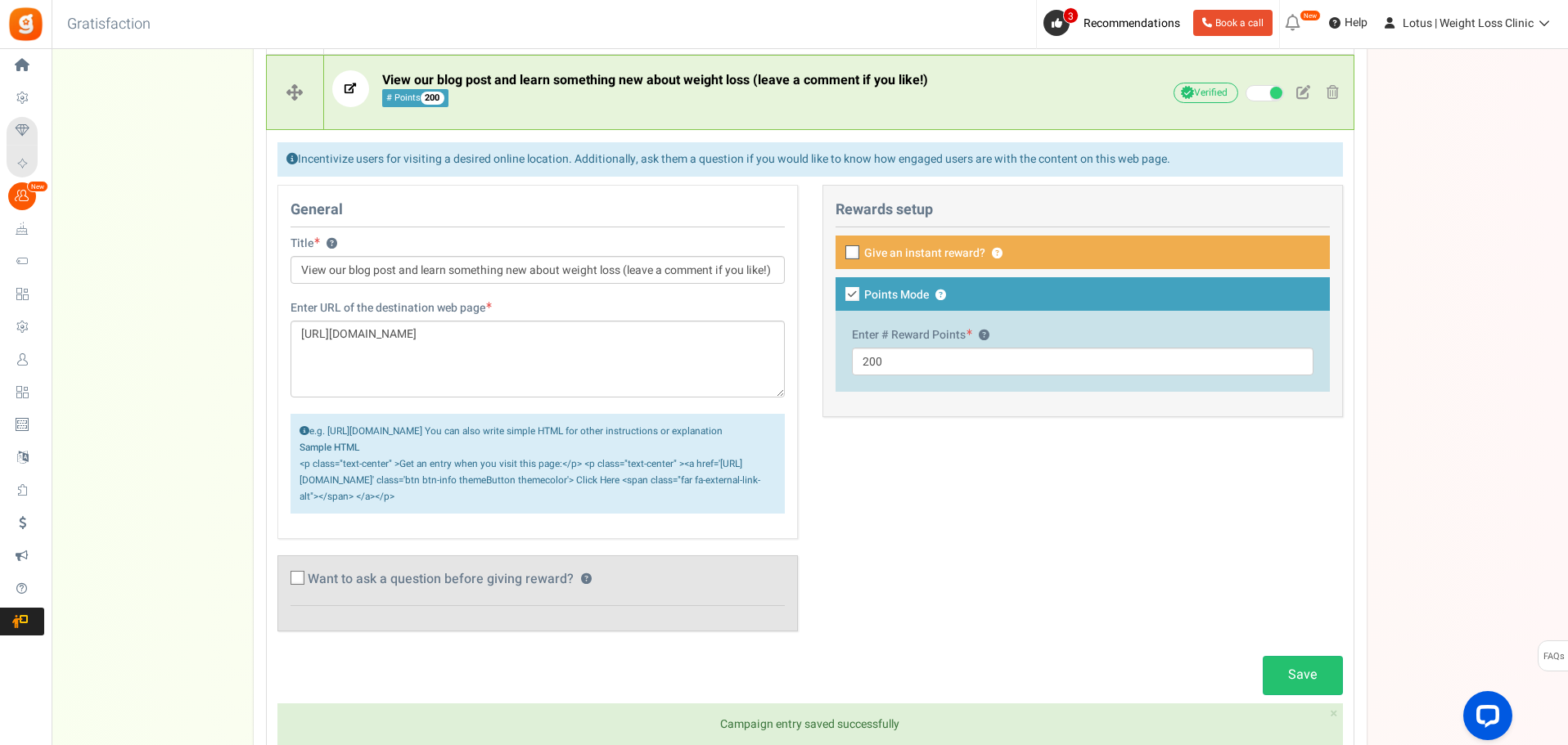
scroll to position [403, 0]
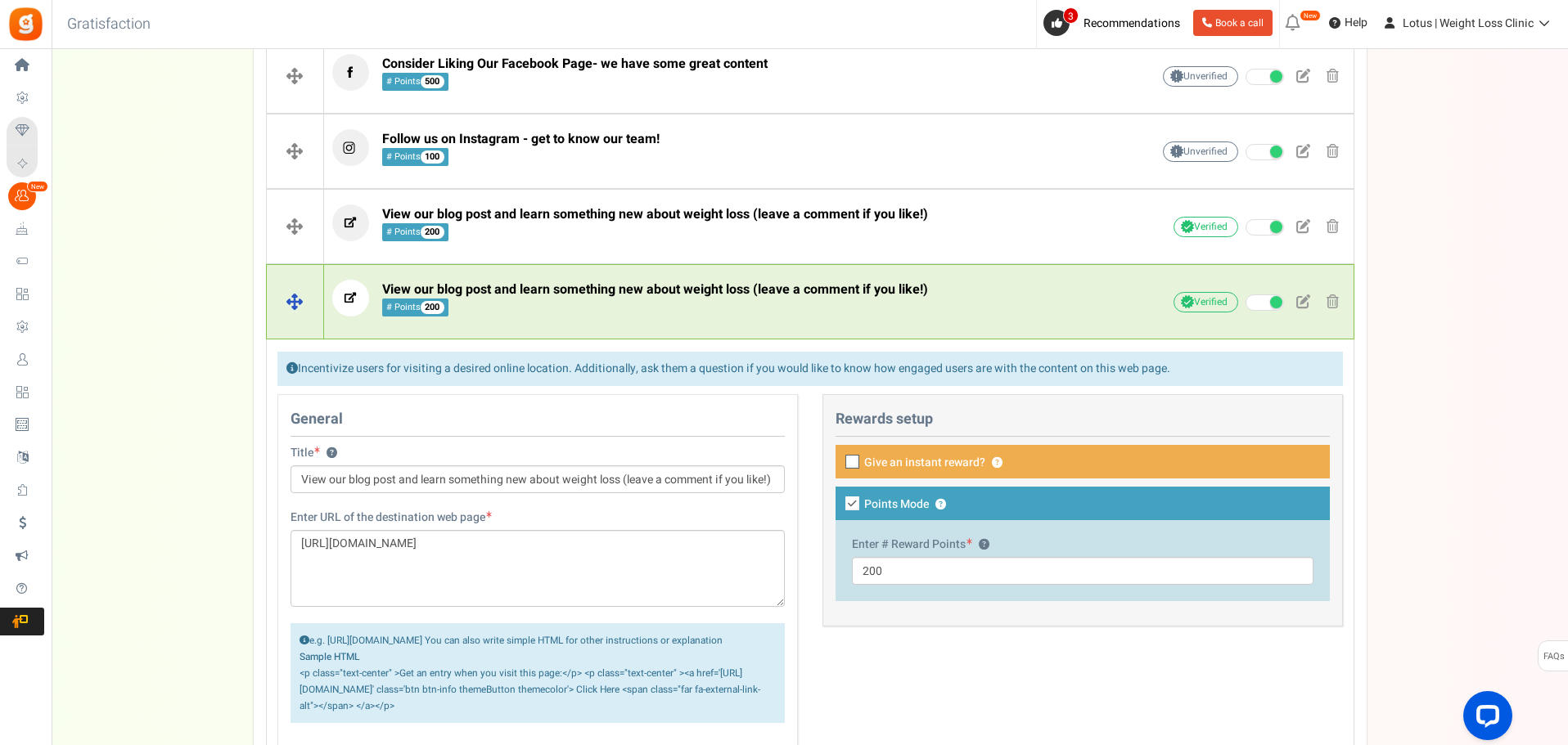
click at [621, 310] on span "View our blog post and learn something new about weight loss (leave a comment i…" at bounding box center [655, 298] width 546 height 35
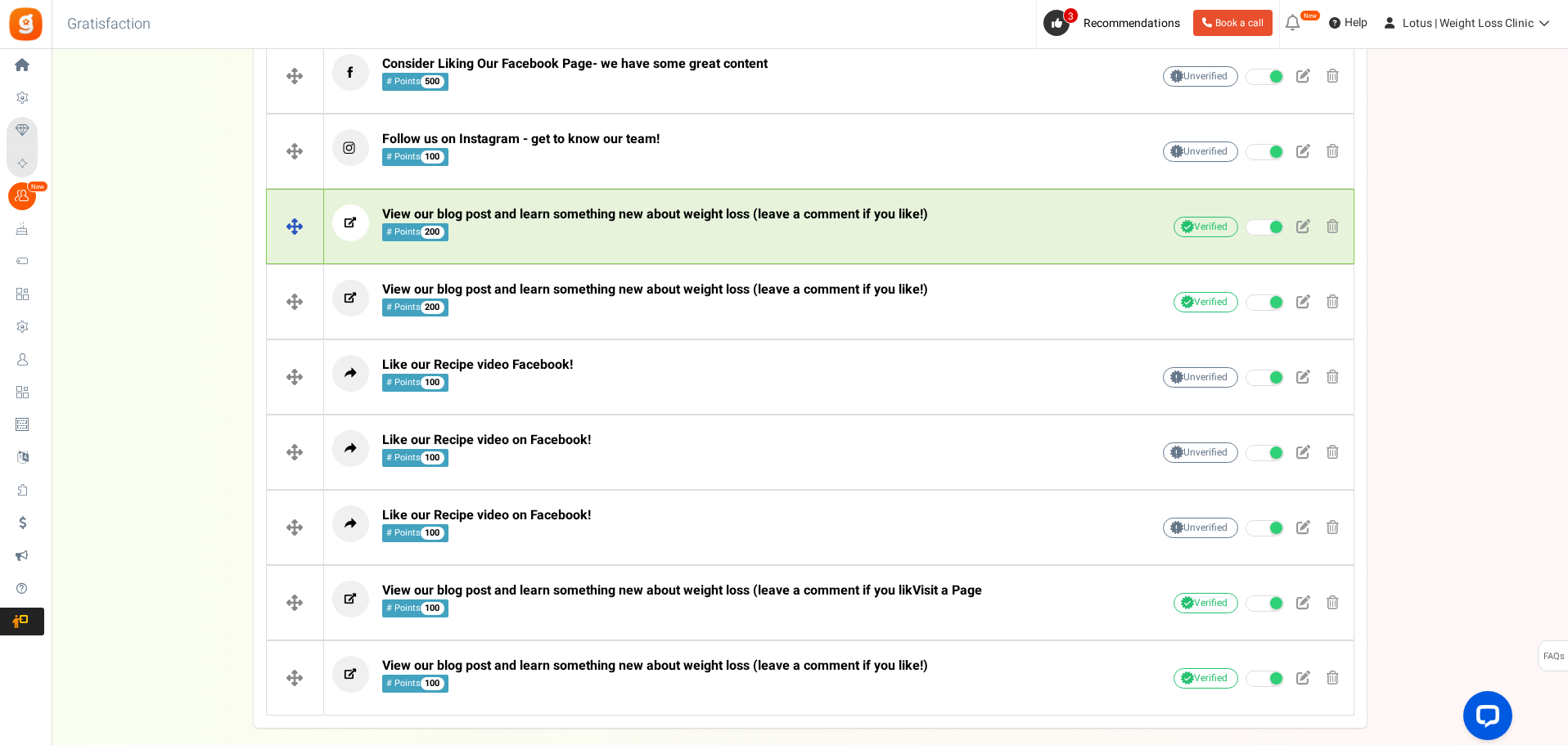
click at [609, 217] on span "View our blog post and learn something new about weight loss (leave a comment i…" at bounding box center [655, 214] width 546 height 20
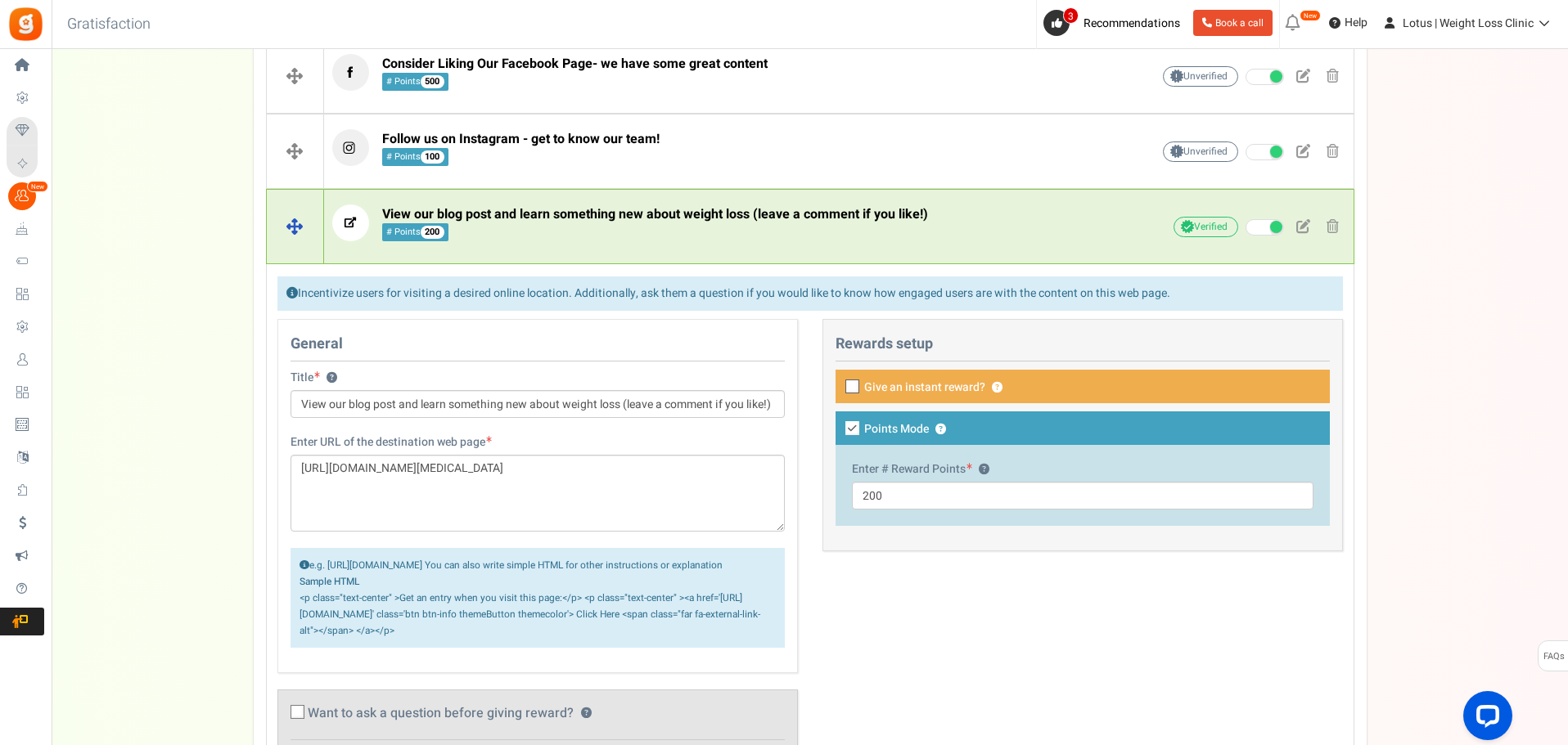
click at [609, 217] on span "View our blog post and learn something new about weight loss (leave a comment i…" at bounding box center [655, 214] width 546 height 20
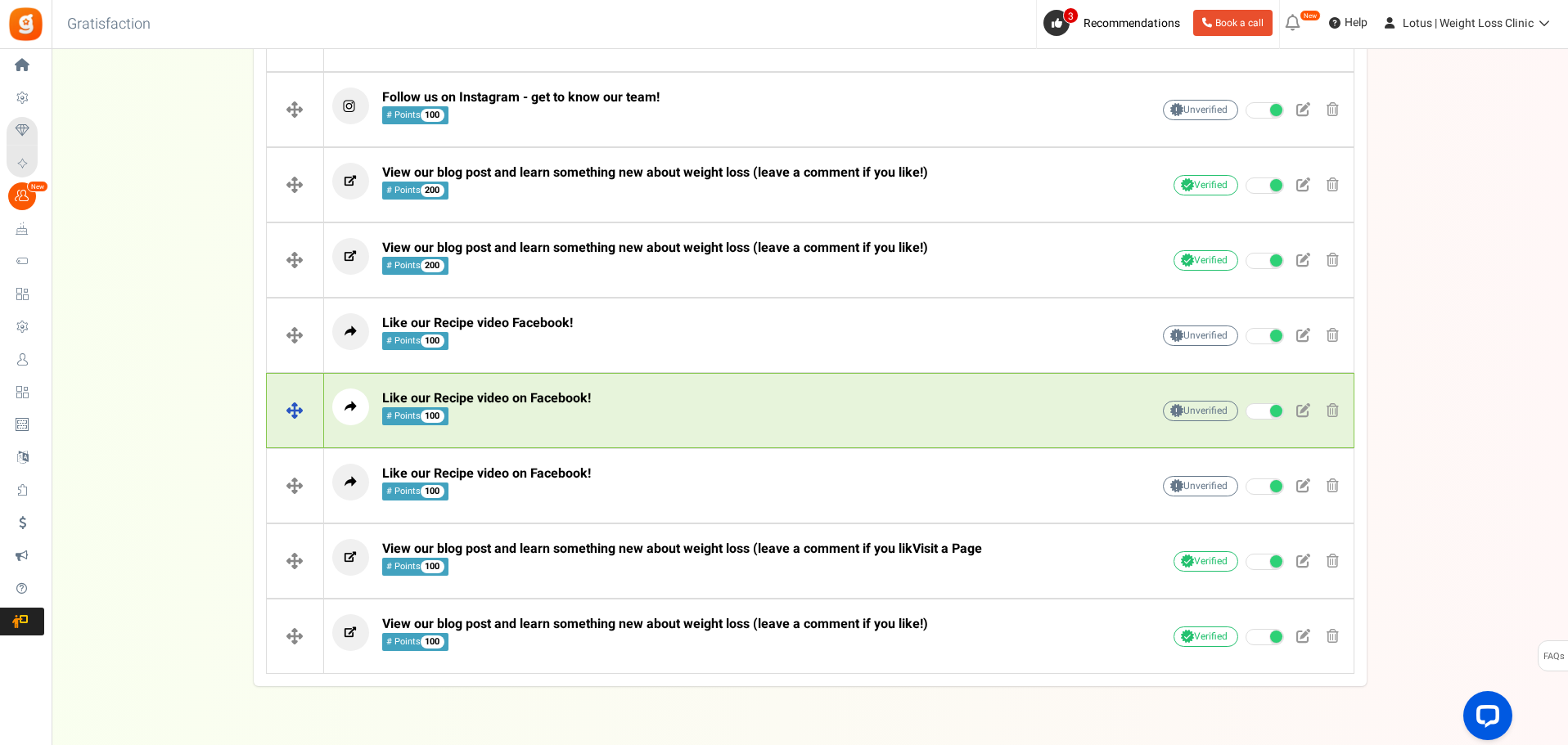
scroll to position [485, 0]
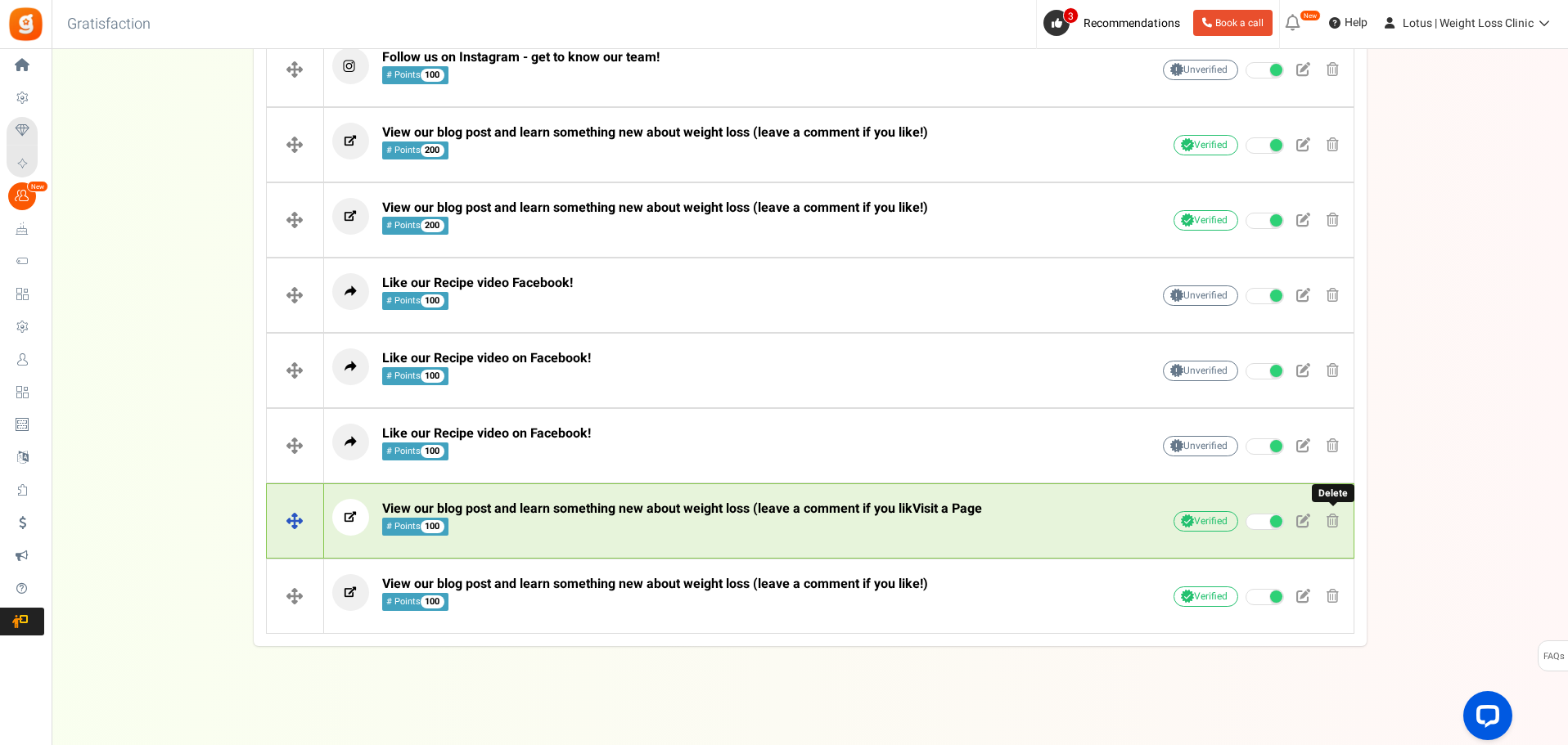
click at [1335, 520] on span at bounding box center [1333, 520] width 12 height 14
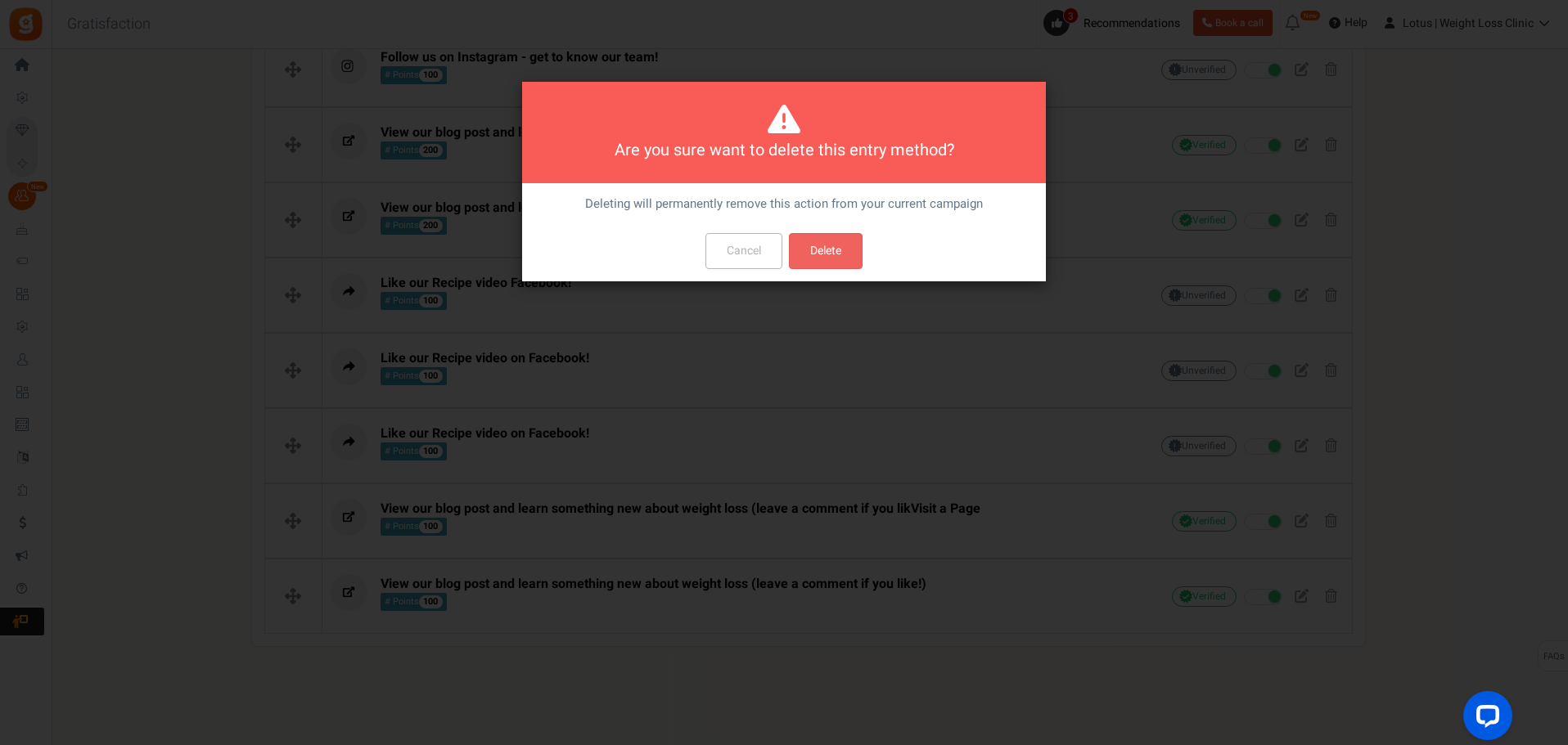
scroll to position [0, 0]
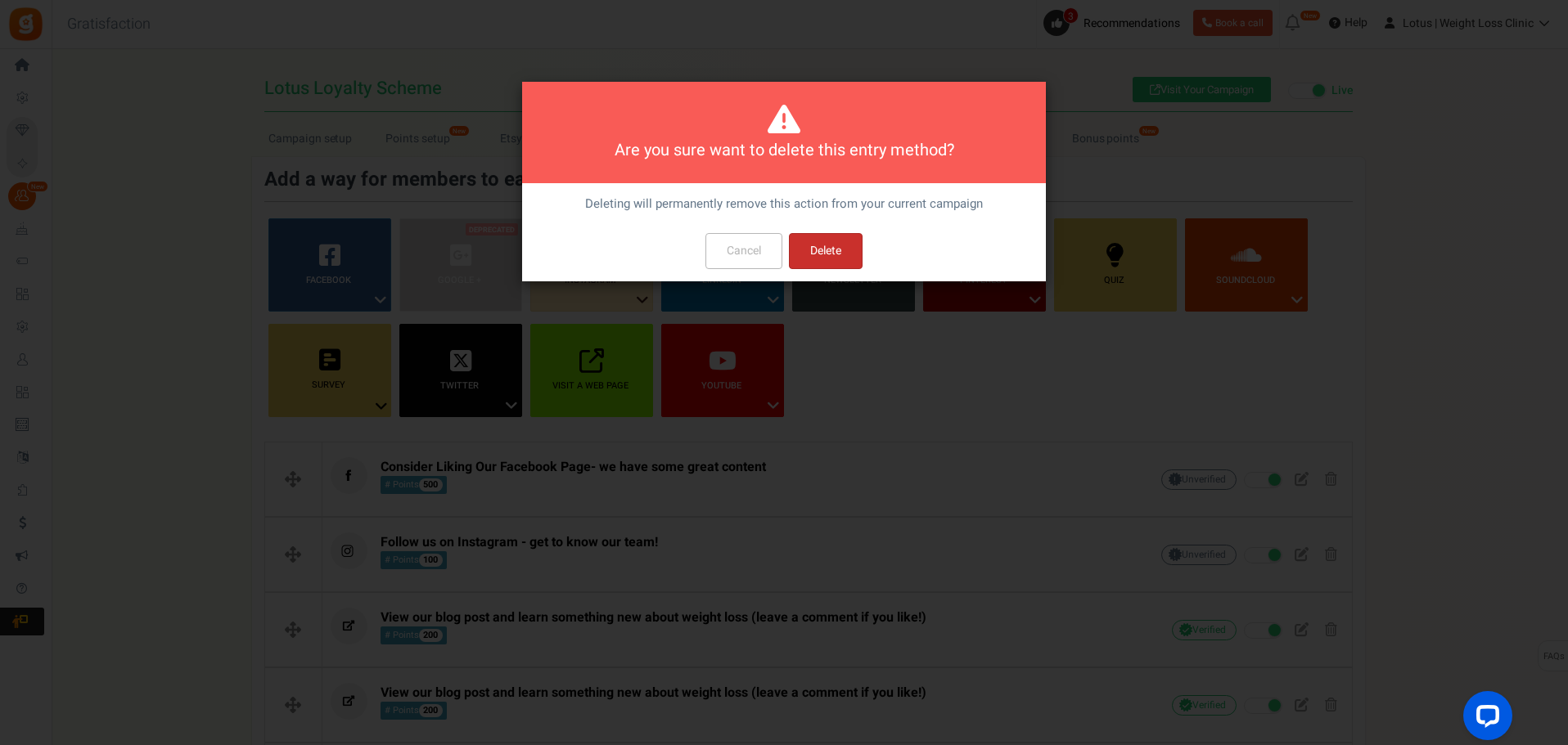
click at [812, 246] on button "Delete" at bounding box center [826, 251] width 74 height 36
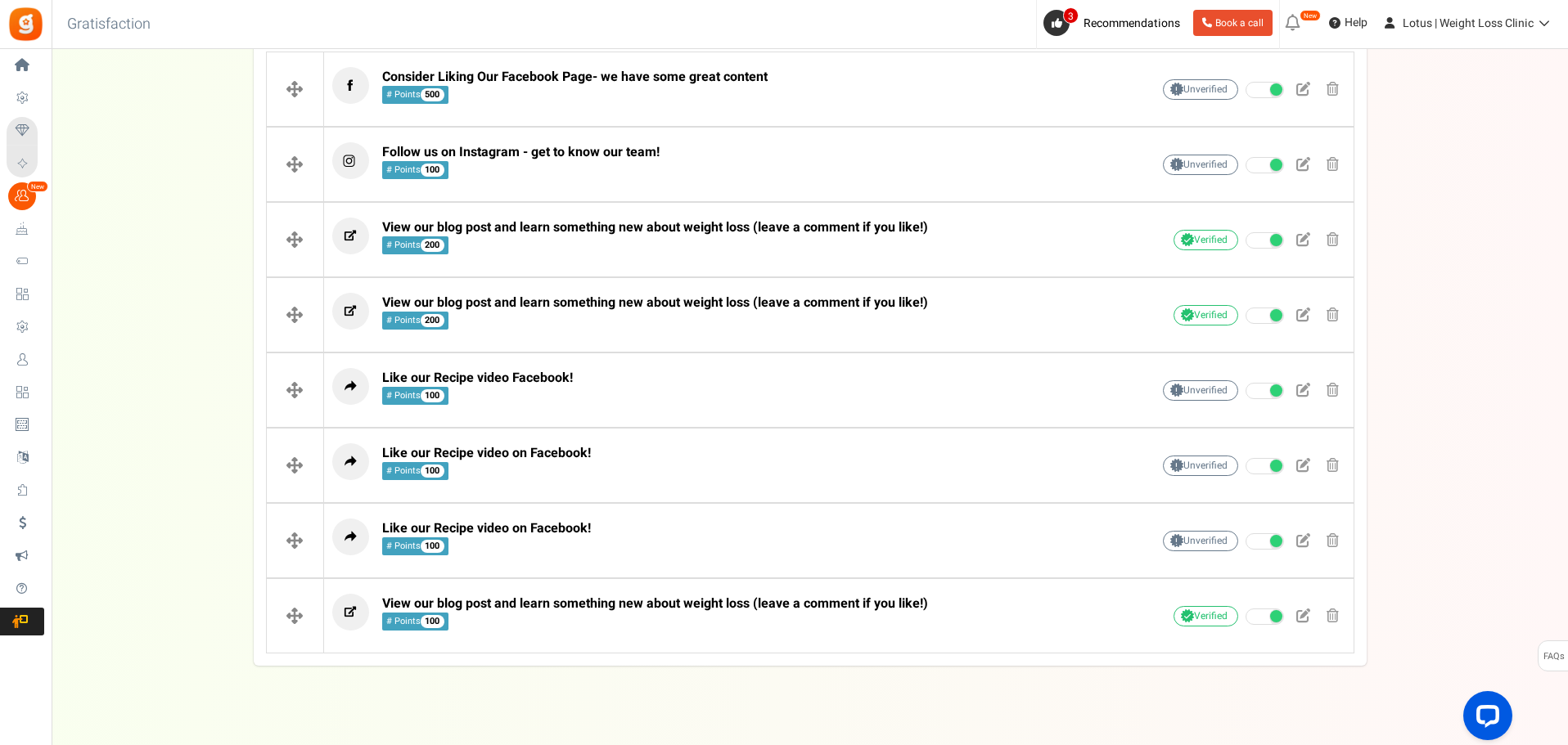
scroll to position [410, 0]
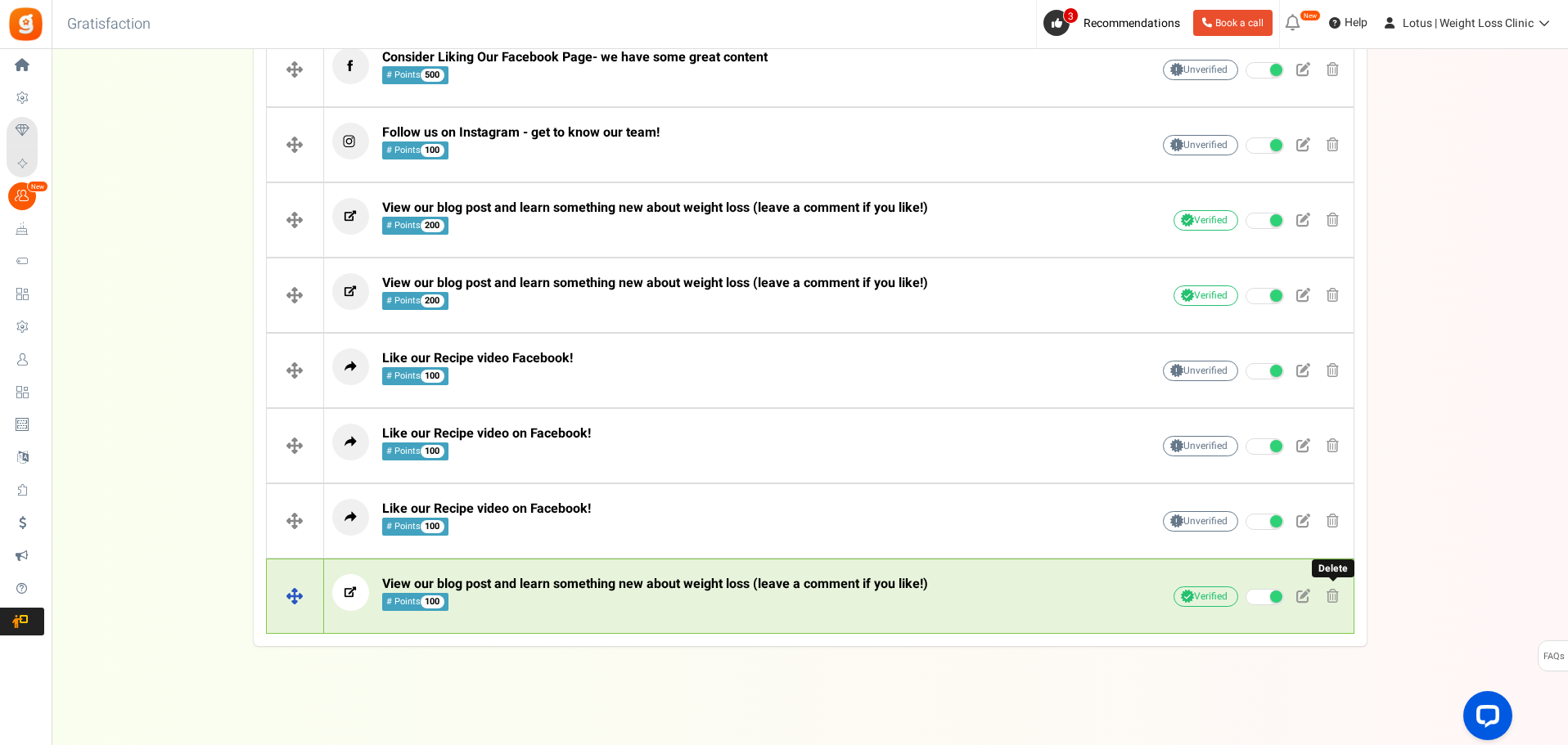
click at [1335, 597] on span at bounding box center [1333, 596] width 12 height 14
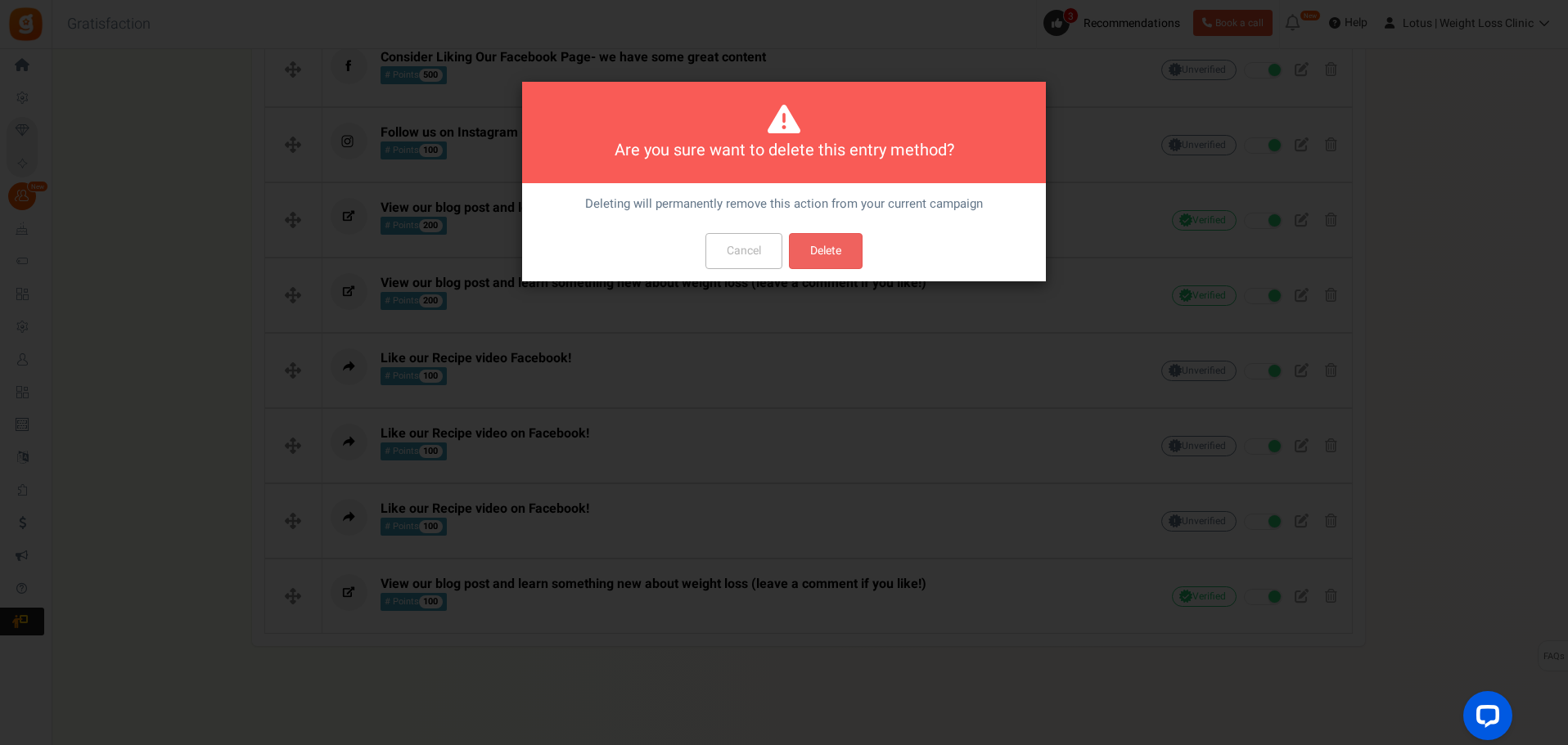
scroll to position [0, 0]
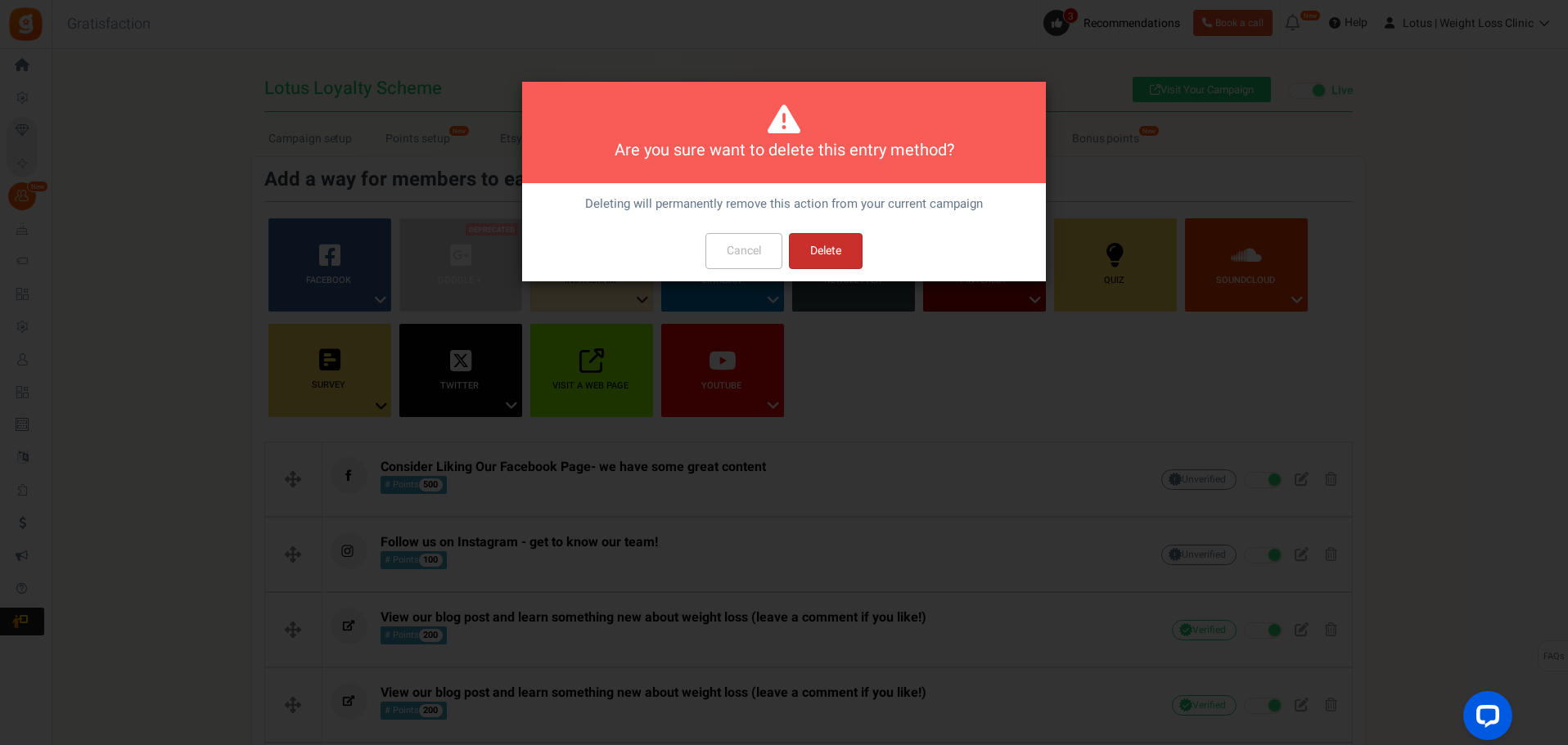
click at [847, 249] on button "Delete" at bounding box center [826, 251] width 74 height 36
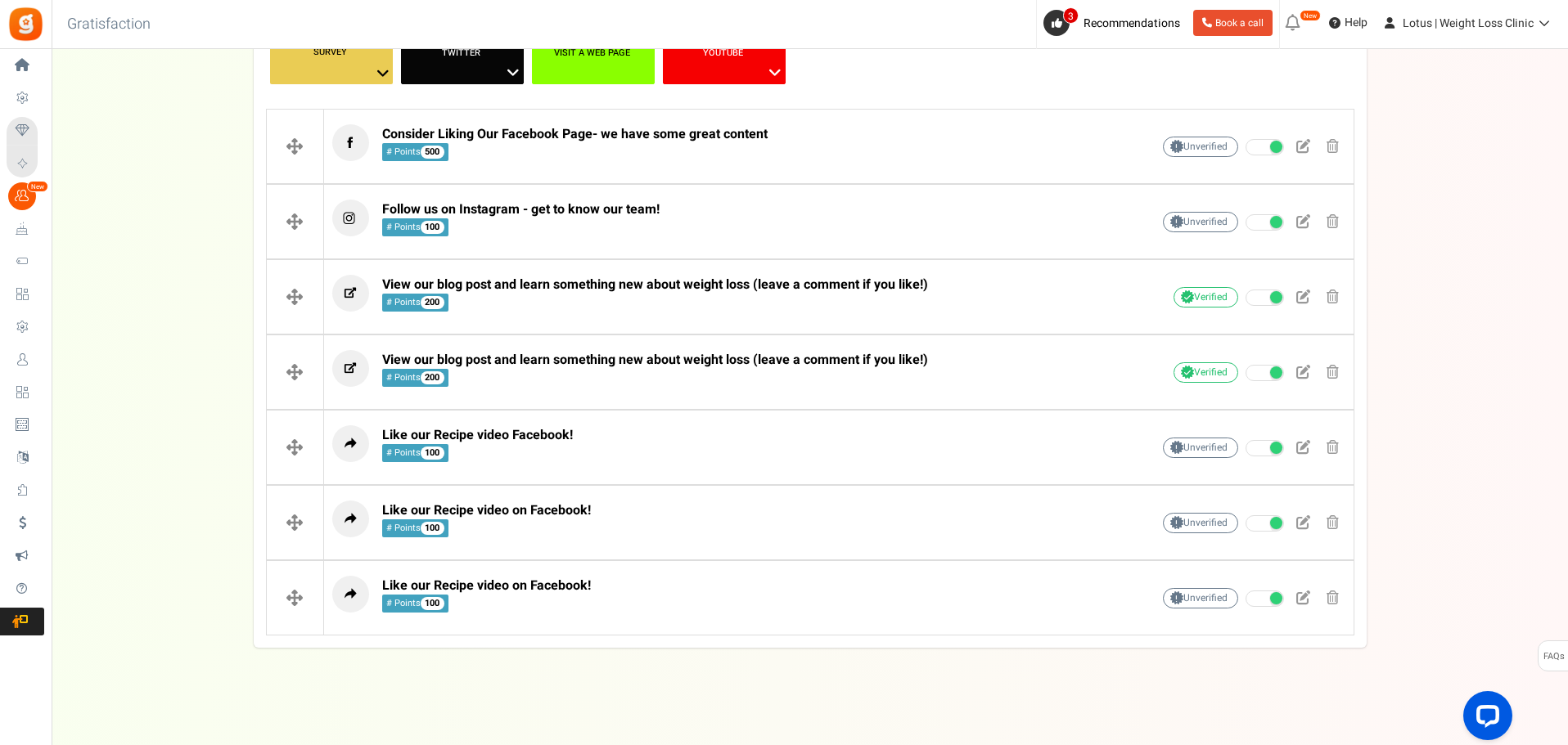
scroll to position [334, 0]
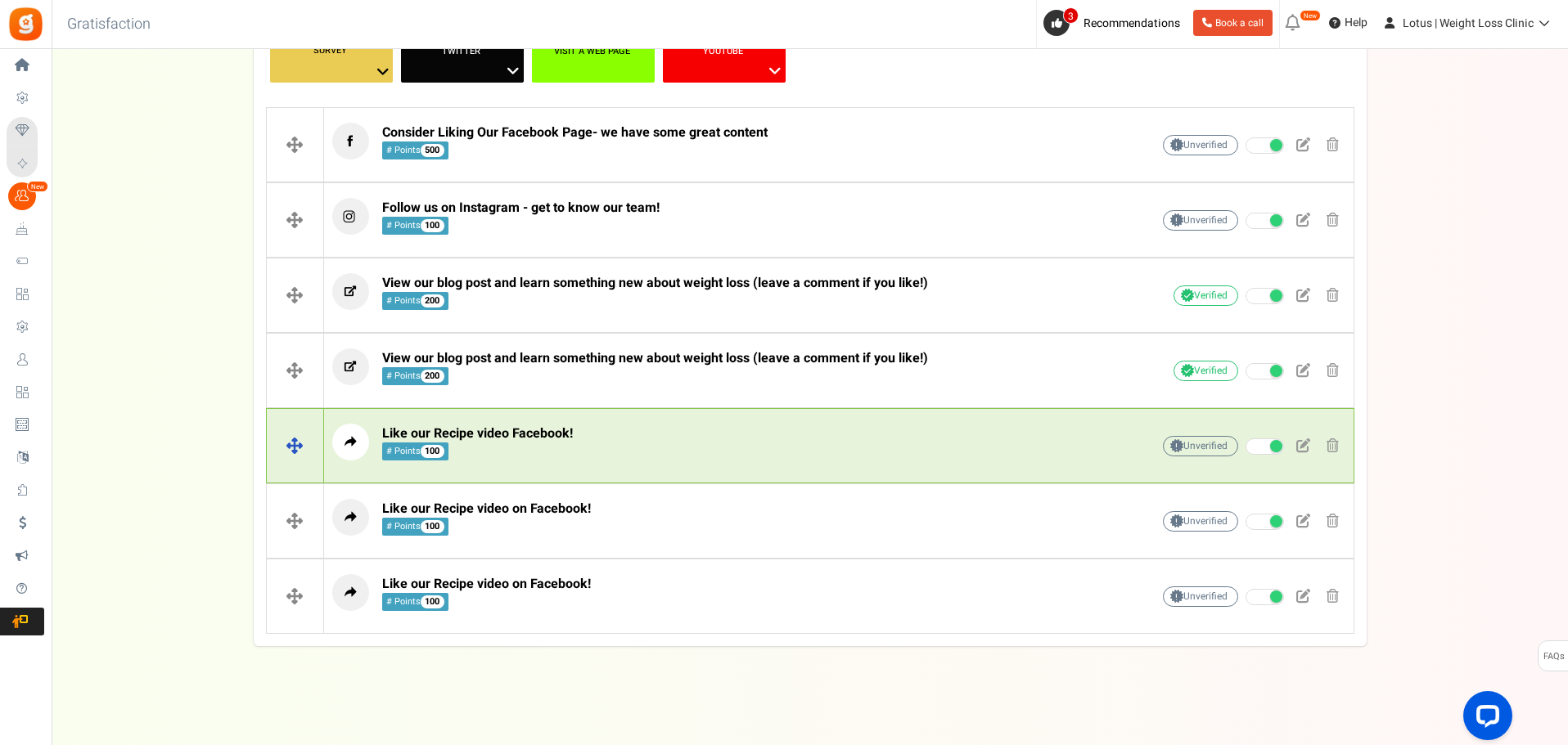
click at [727, 445] on p "Like our Recipe video Facebook! # Points 100" at bounding box center [715, 442] width 768 height 37
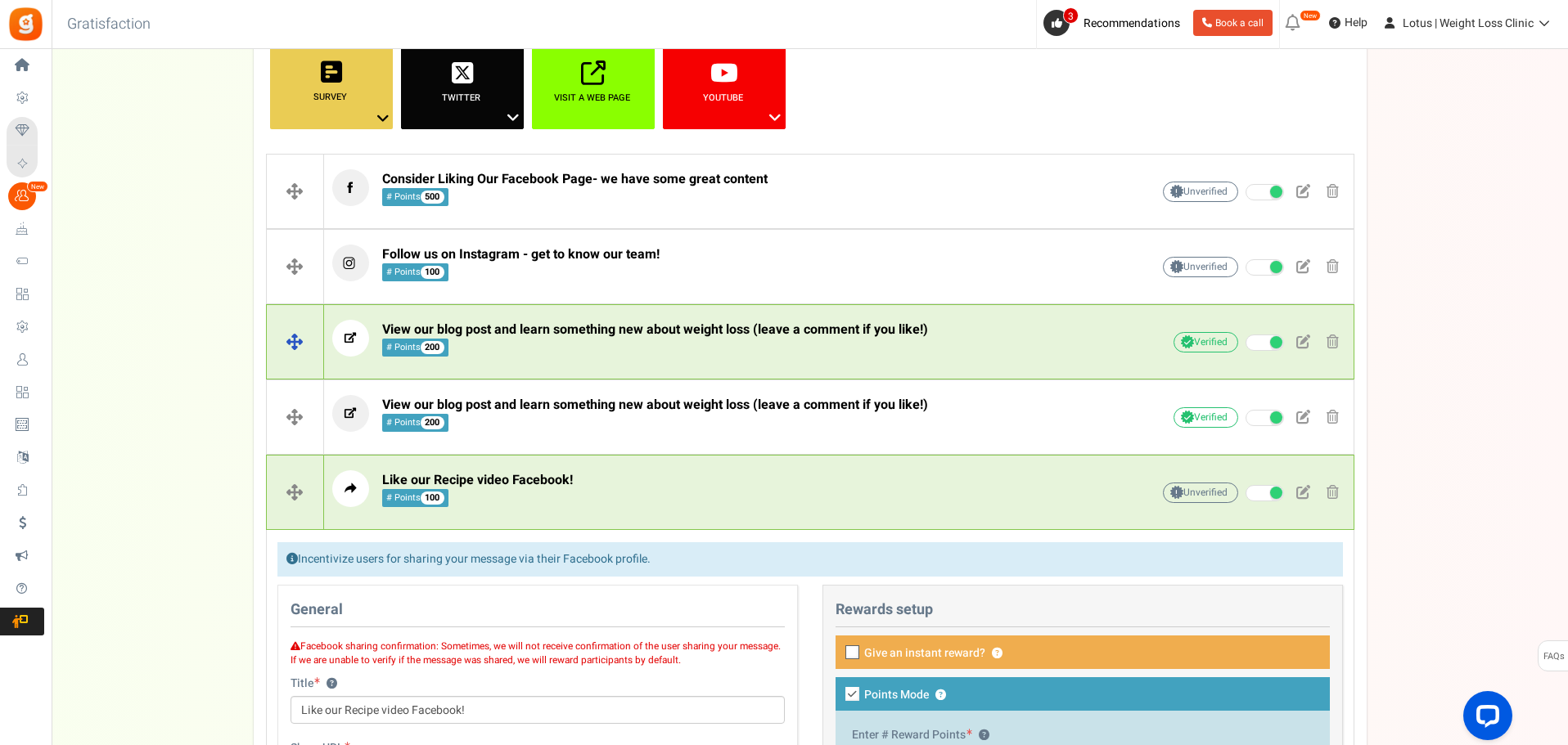
scroll to position [327, 0]
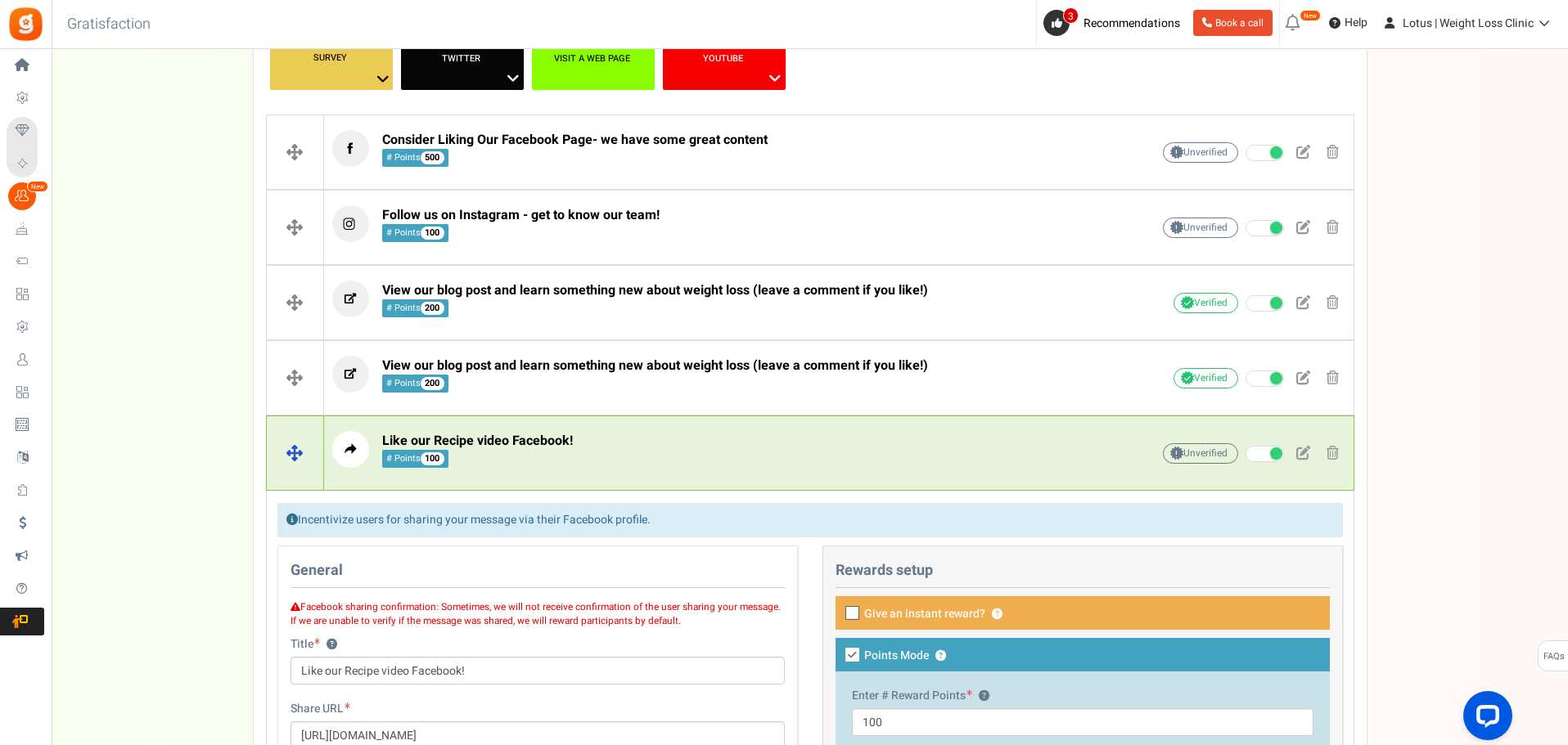
click at [510, 446] on span "Like our Recipe video Facebook!" at bounding box center [478, 441] width 190 height 20
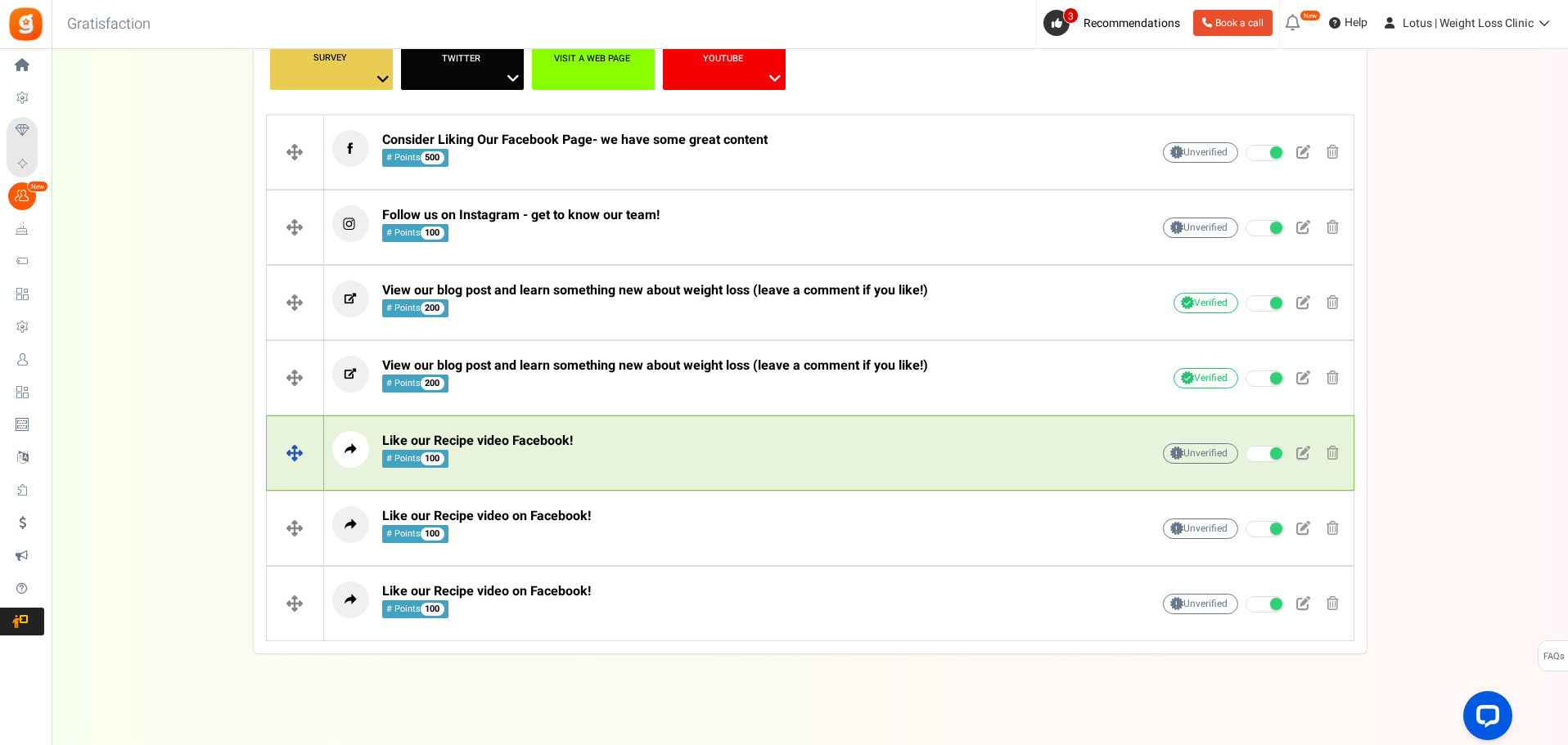
click at [914, 459] on p "Like our Recipe video Facebook! # Points 100" at bounding box center [715, 449] width 768 height 37
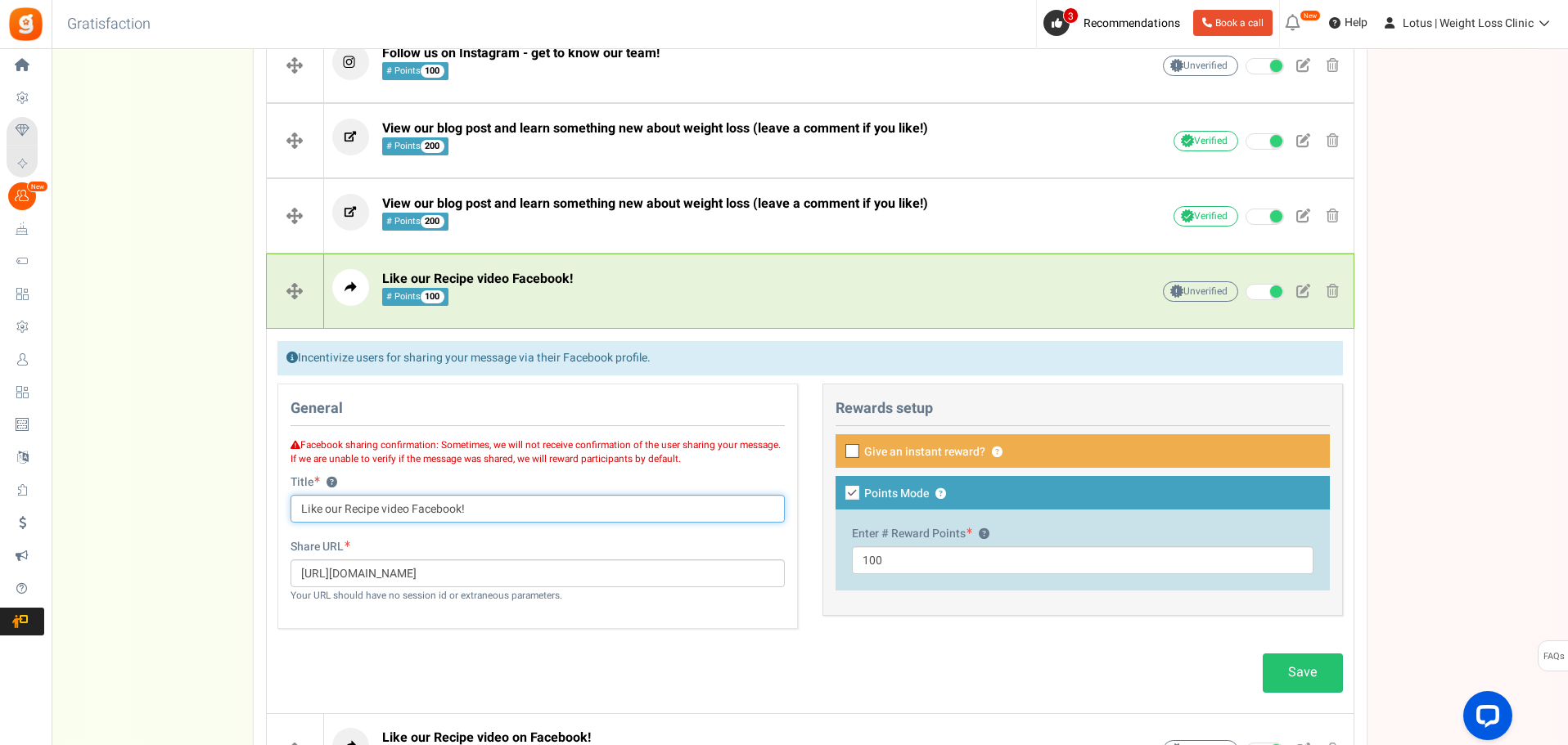
scroll to position [491, 0]
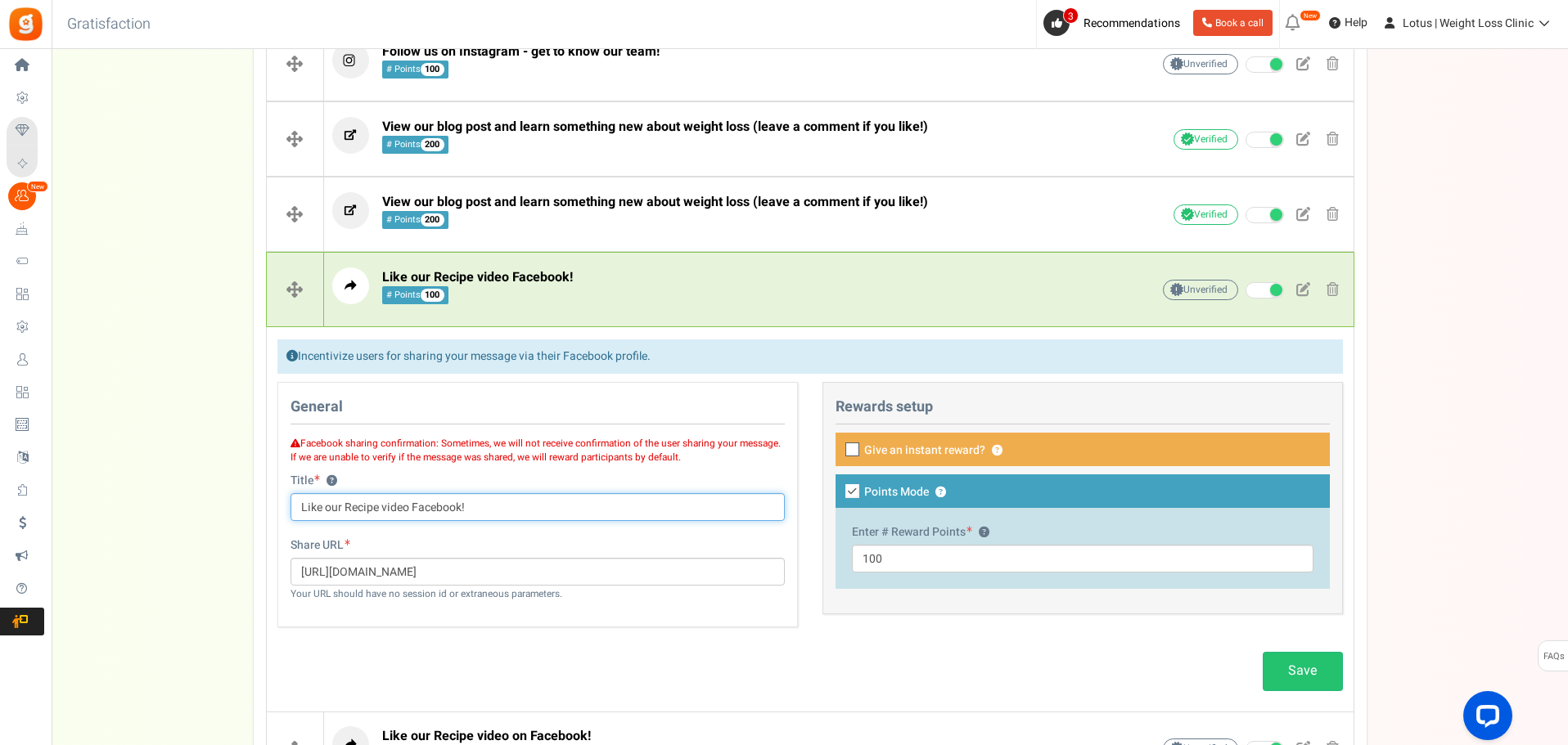
click at [460, 506] on input "Like our Recipe video Facebook!" at bounding box center [538, 507] width 494 height 27
type input "Like our Recipe video Instagram!"
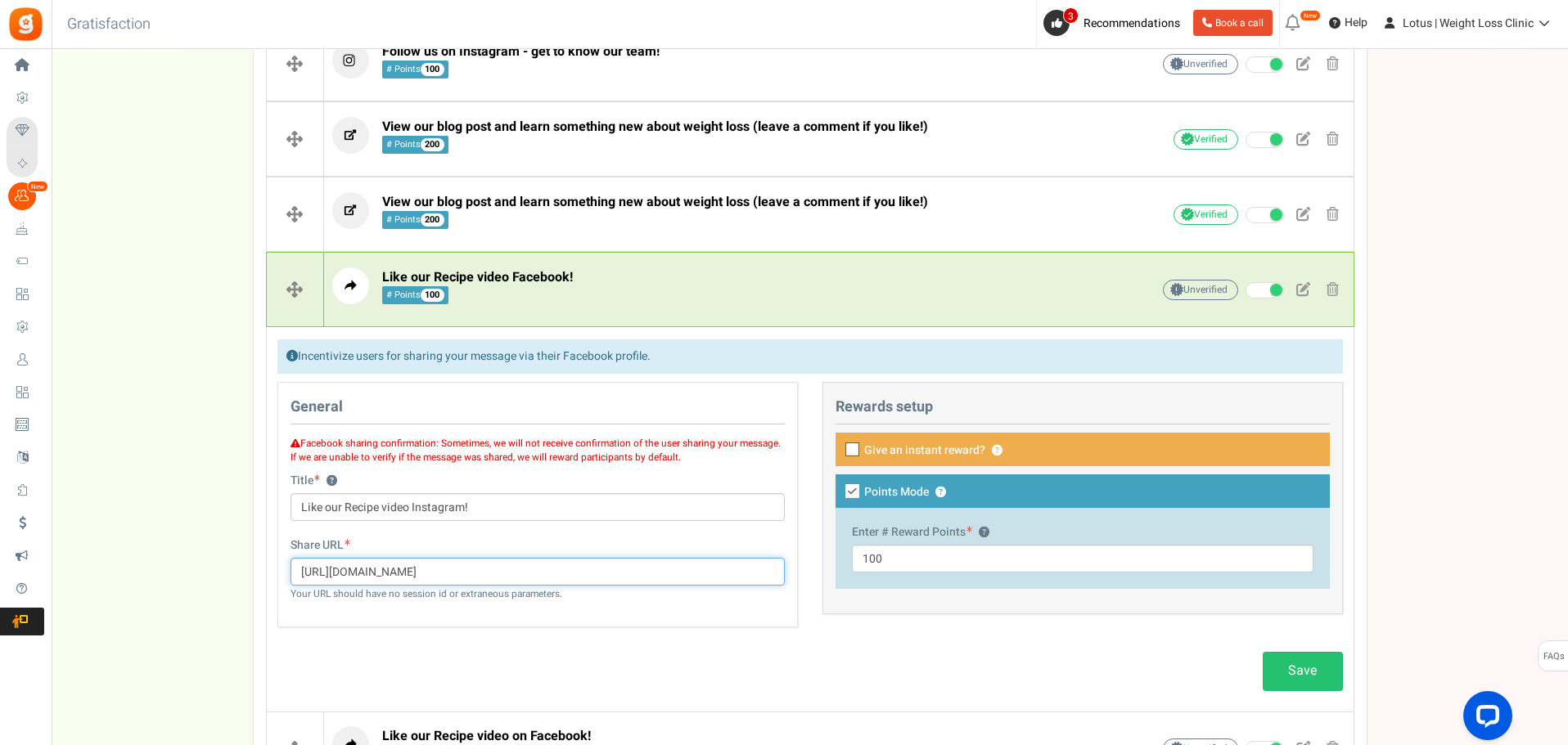
drag, startPoint x: 575, startPoint y: 574, endPoint x: 181, endPoint y: 575, distance: 394.0
click at [181, 575] on div "Campaign setup Points setup New Etsy Earn Referral Reward reviews WOO LOOX [DOM…" at bounding box center [810, 252] width 1517 height 1245
paste input "[DOMAIN_NAME][URL]"
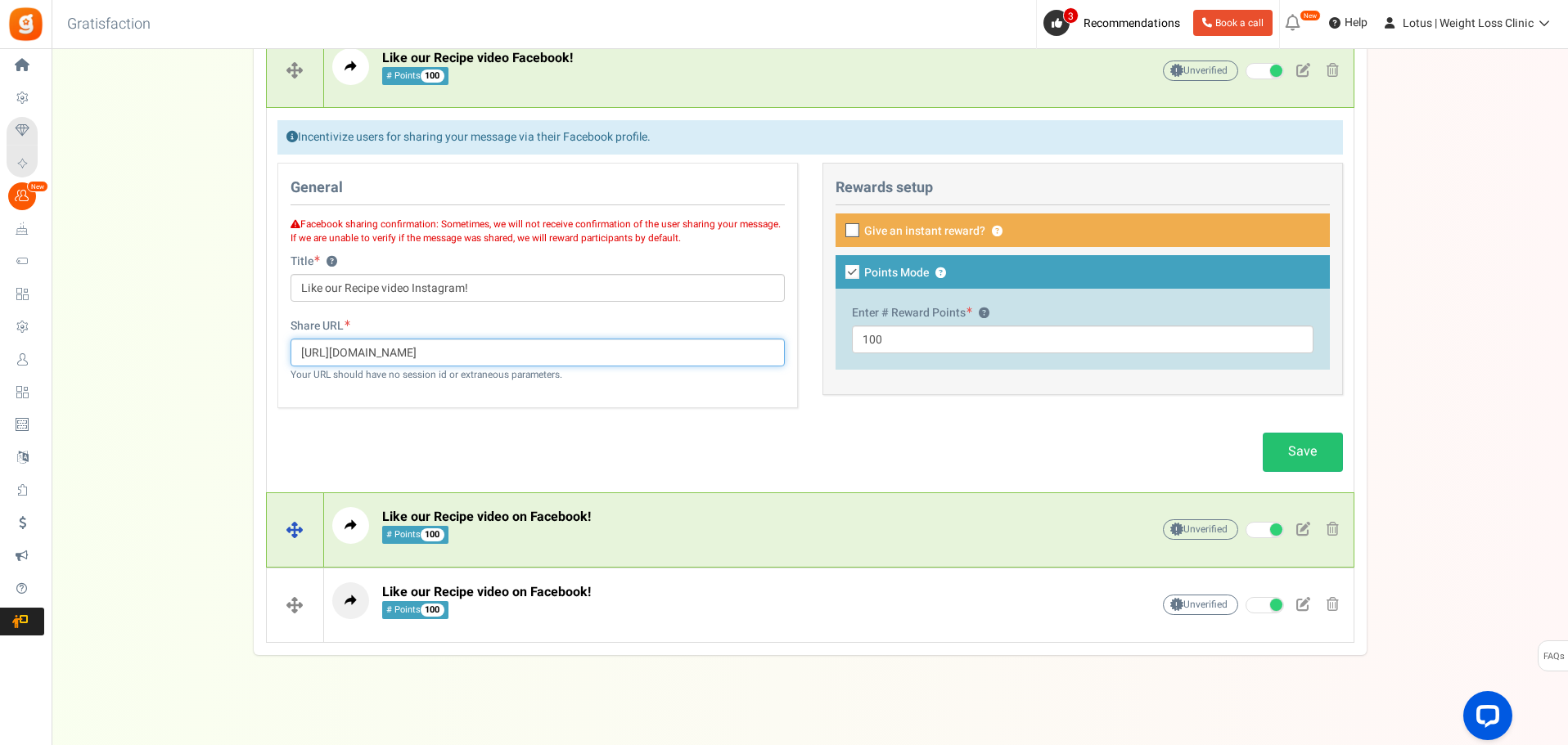
scroll to position [719, 0]
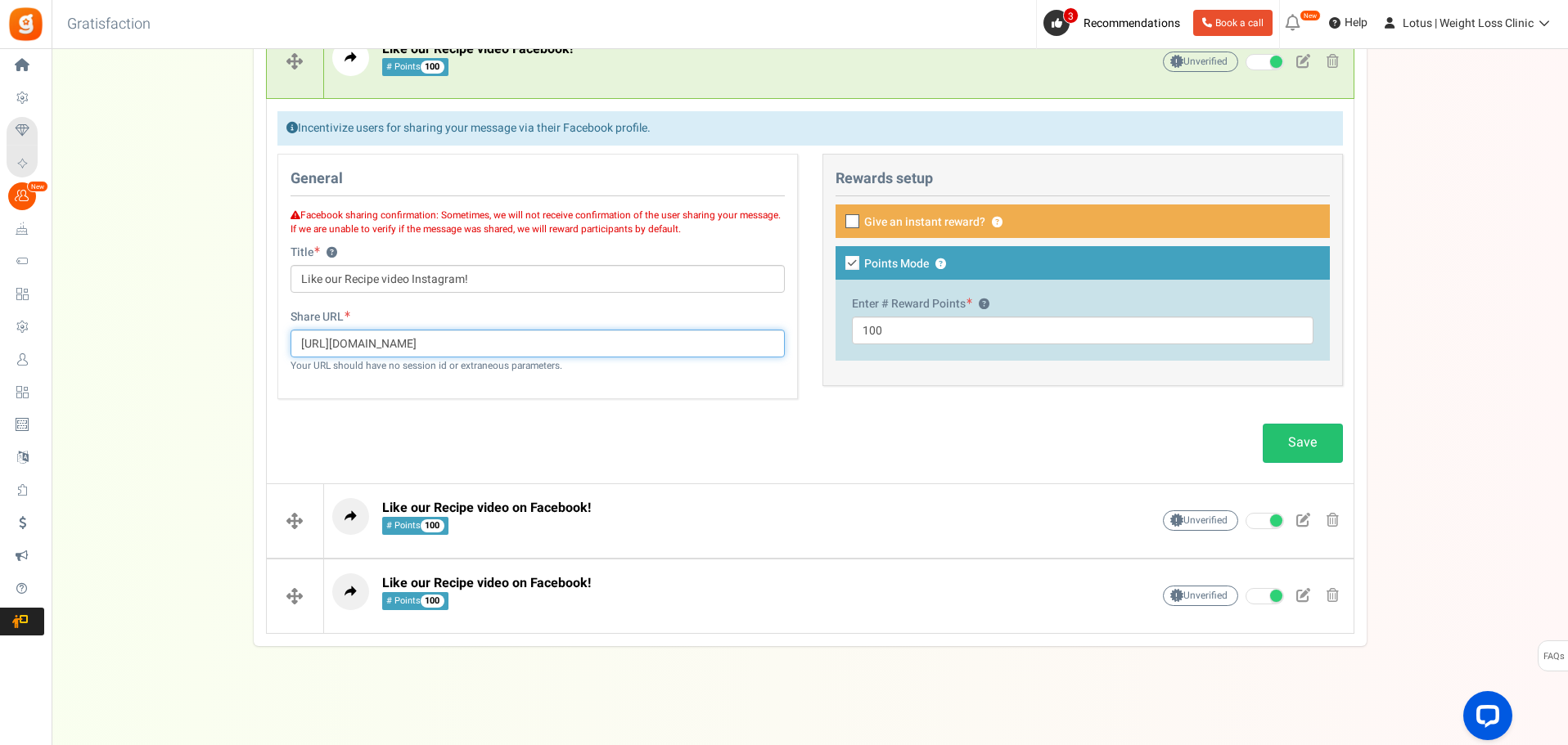
type input "[URL][DOMAIN_NAME]"
drag, startPoint x: 992, startPoint y: 334, endPoint x: 822, endPoint y: 323, distance: 170.4
click at [823, 323] on div "This campaign category can have no rewards for any action Rewards setup Give an…" at bounding box center [1083, 269] width 521 height 232
click at [1303, 443] on link "Save" at bounding box center [1303, 442] width 81 height 39
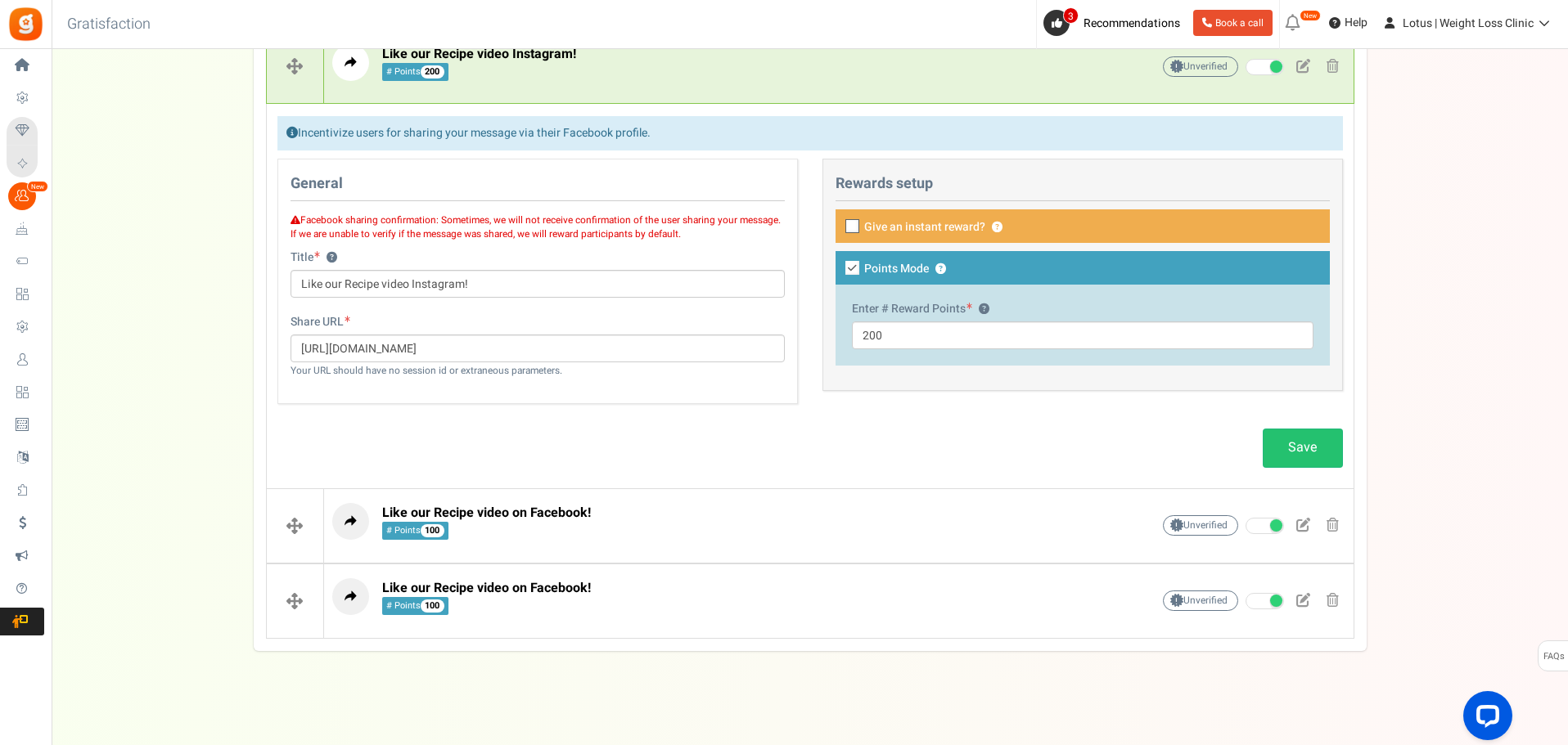
scroll to position [637, 0]
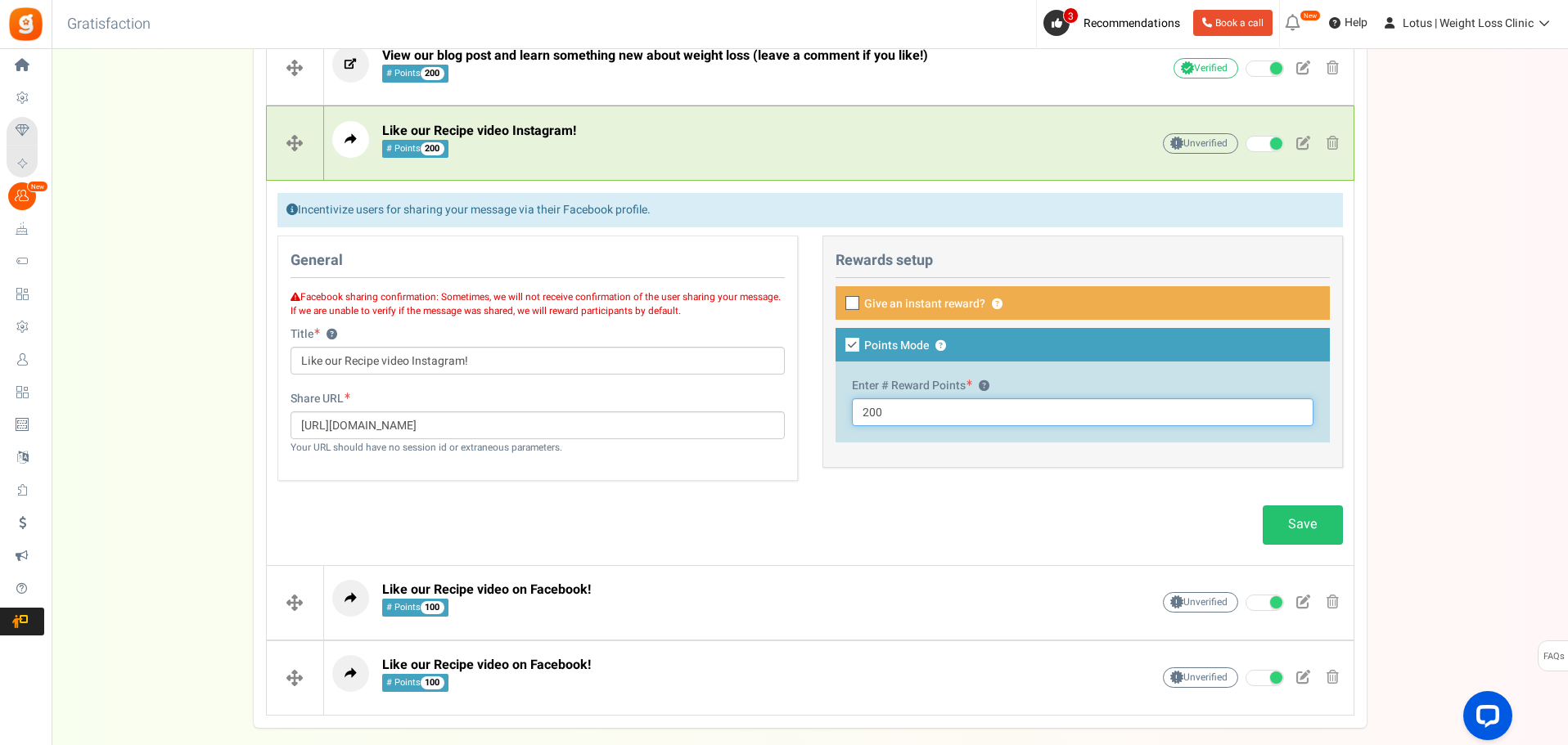
drag, startPoint x: 926, startPoint y: 418, endPoint x: 796, endPoint y: 413, distance: 130.1
click at [796, 413] on div "General Facebook sharing confirmation: Sometimes, we will not receive confirmat…" at bounding box center [810, 366] width 1090 height 261
type input "300"
click at [1279, 523] on link "Save" at bounding box center [1303, 525] width 81 height 39
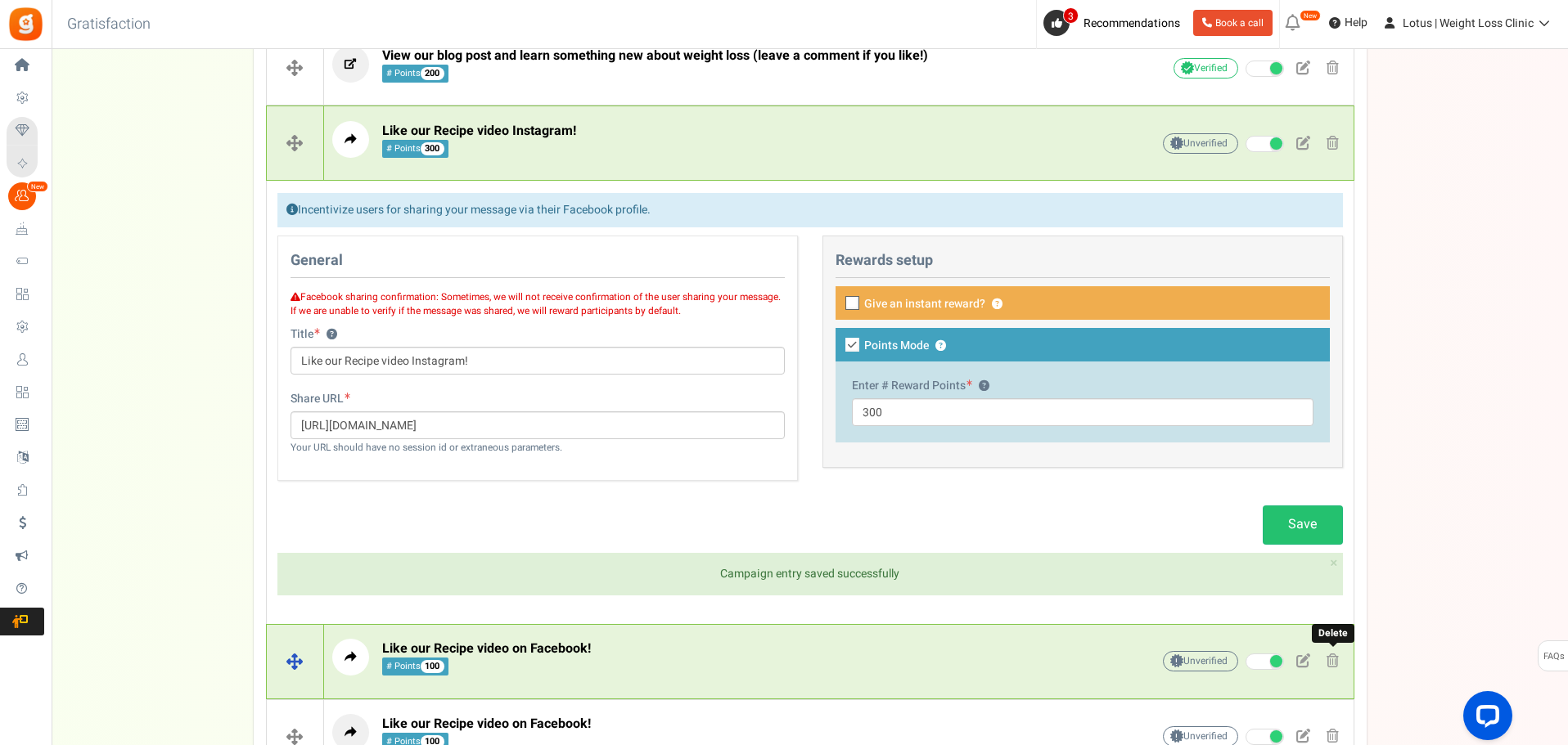
click at [1332, 662] on span at bounding box center [1333, 660] width 12 height 14
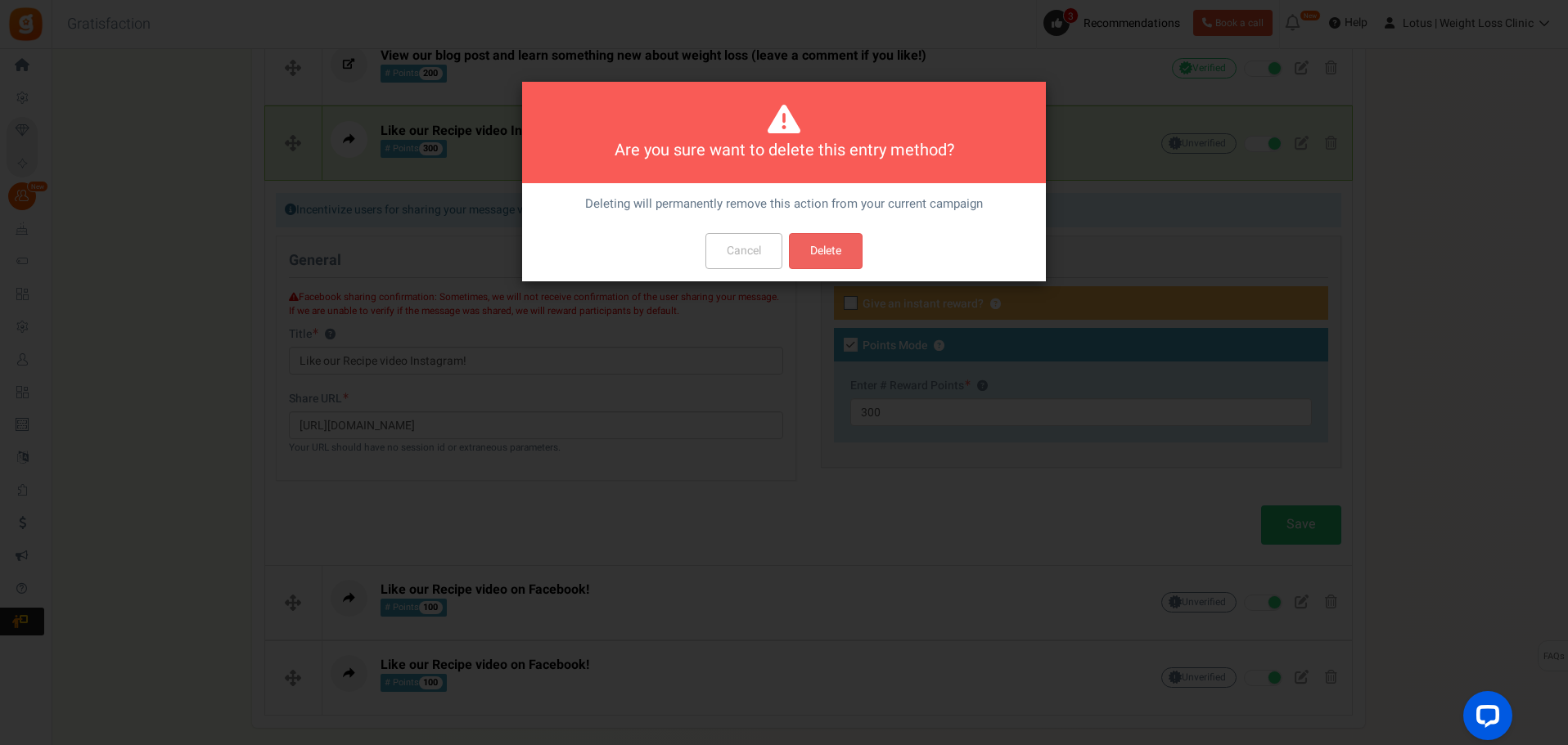
scroll to position [0, 0]
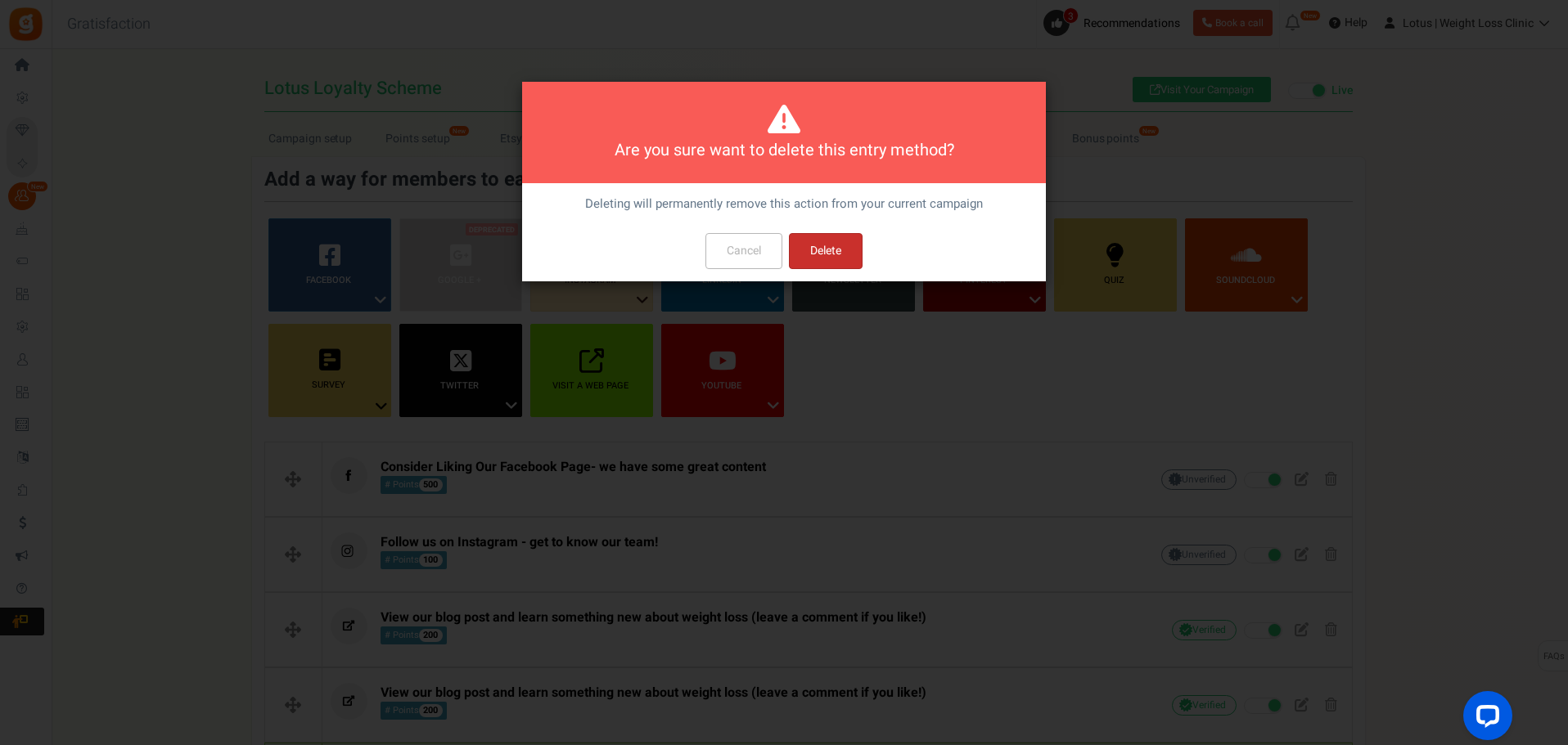
click at [814, 250] on button "Delete" at bounding box center [826, 251] width 74 height 36
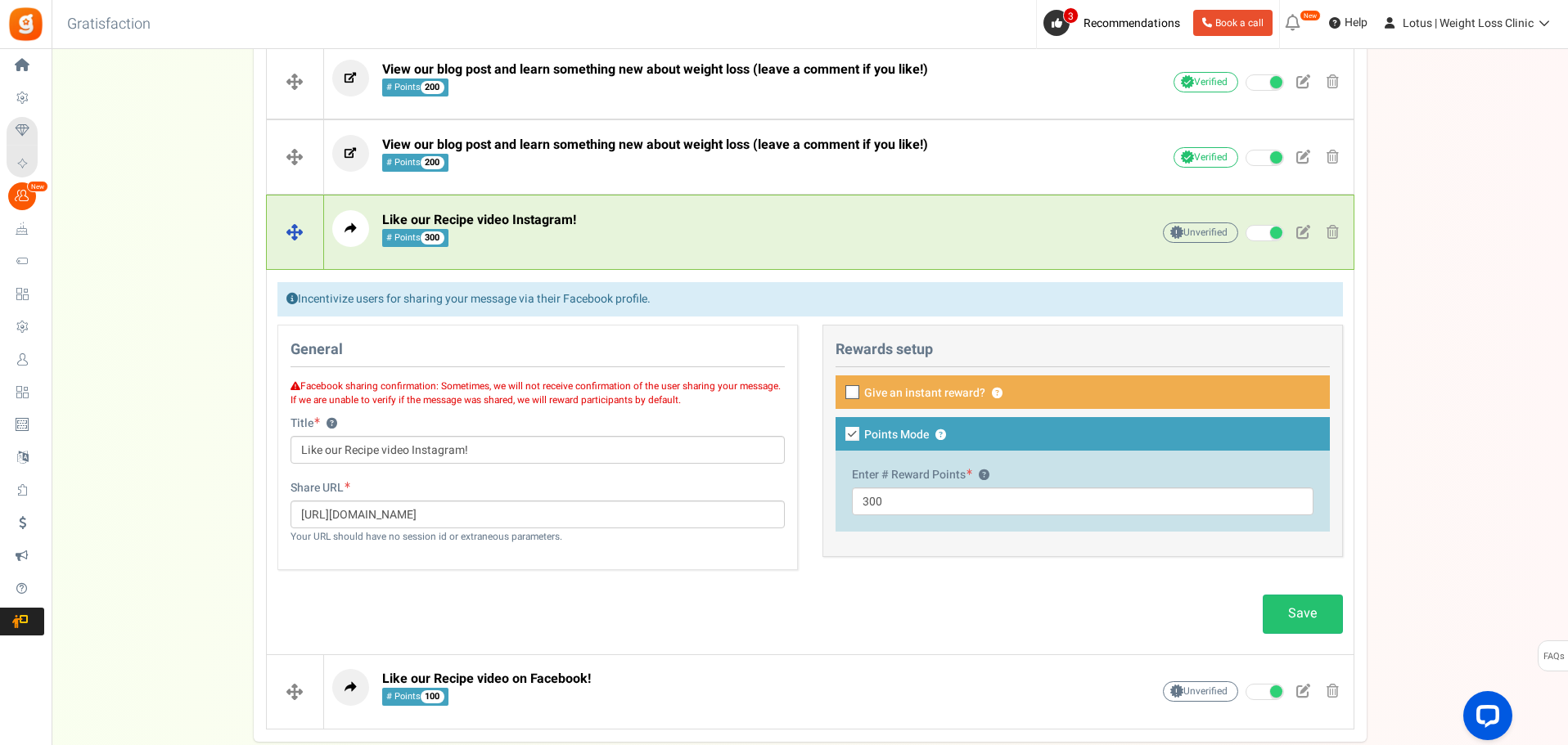
scroll to position [644, 0]
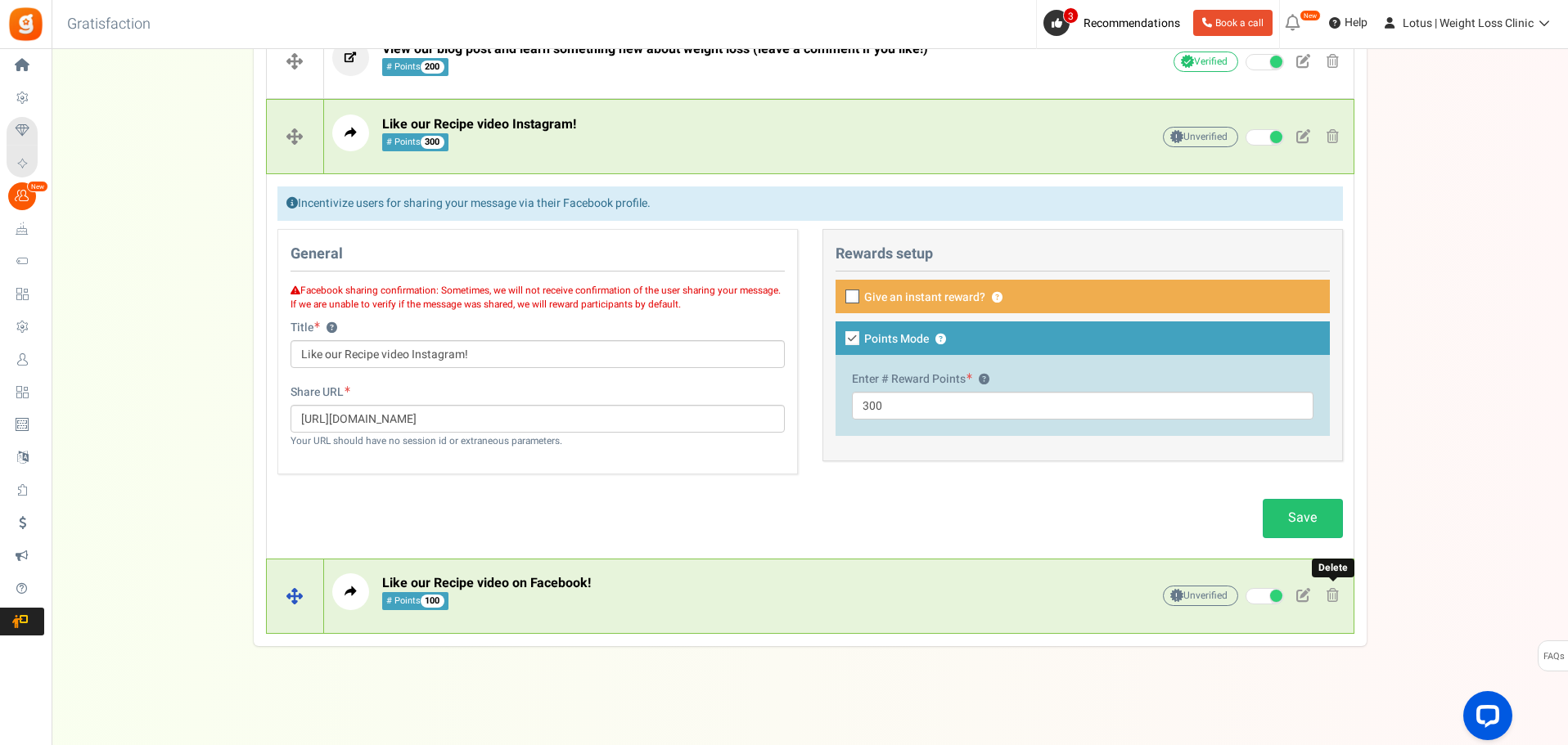
click at [1330, 597] on span at bounding box center [1333, 595] width 12 height 14
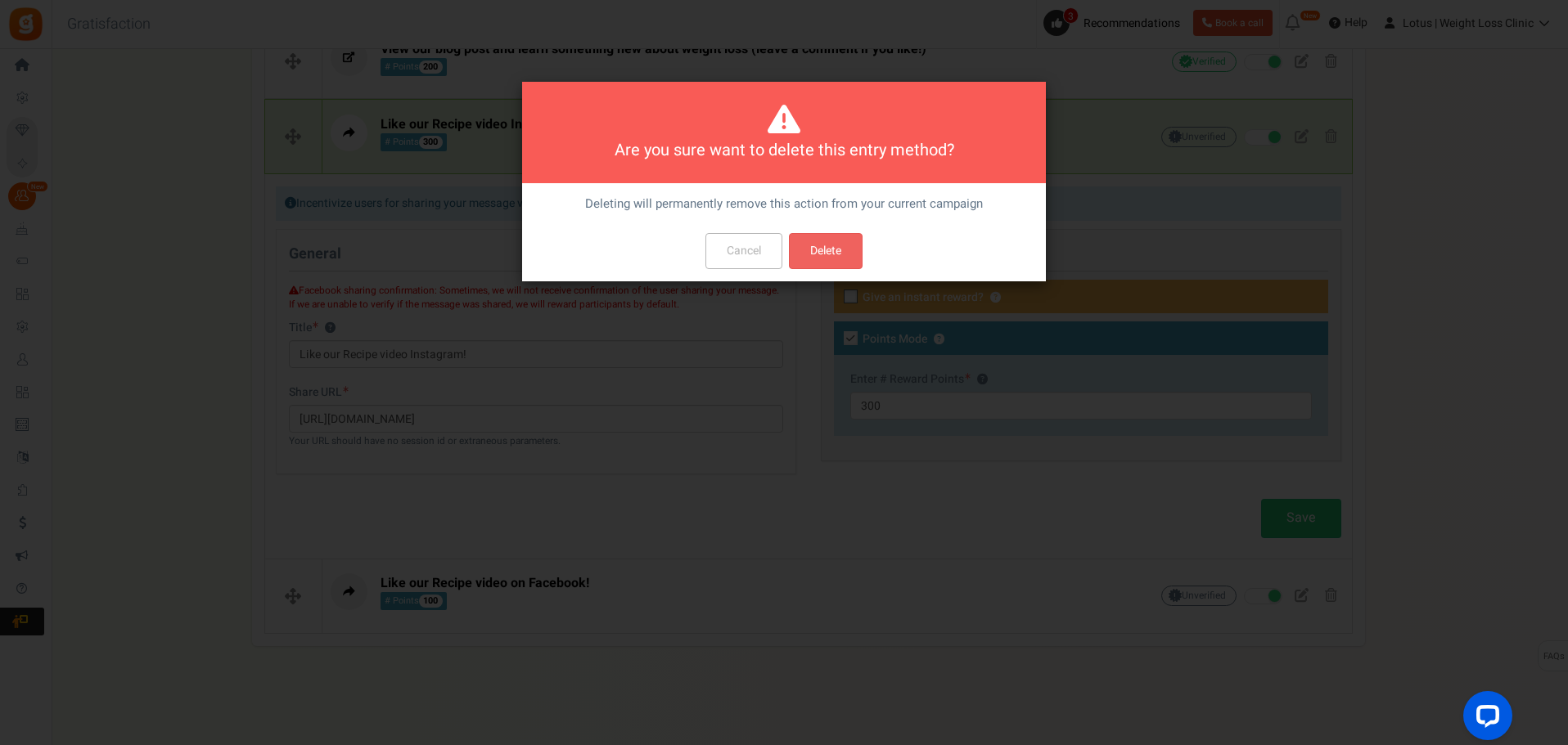
scroll to position [0, 0]
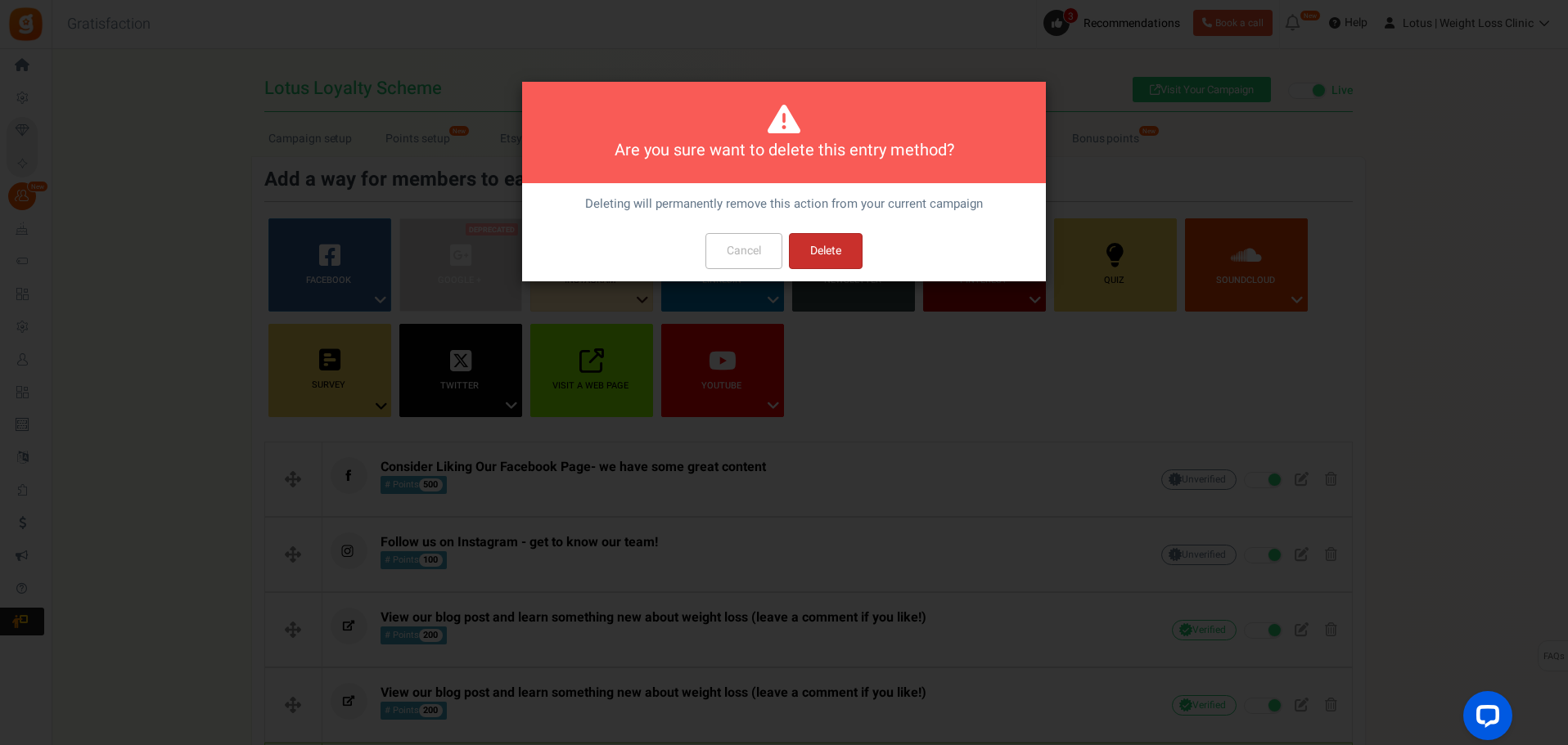
click at [828, 242] on button "Delete" at bounding box center [826, 251] width 74 height 36
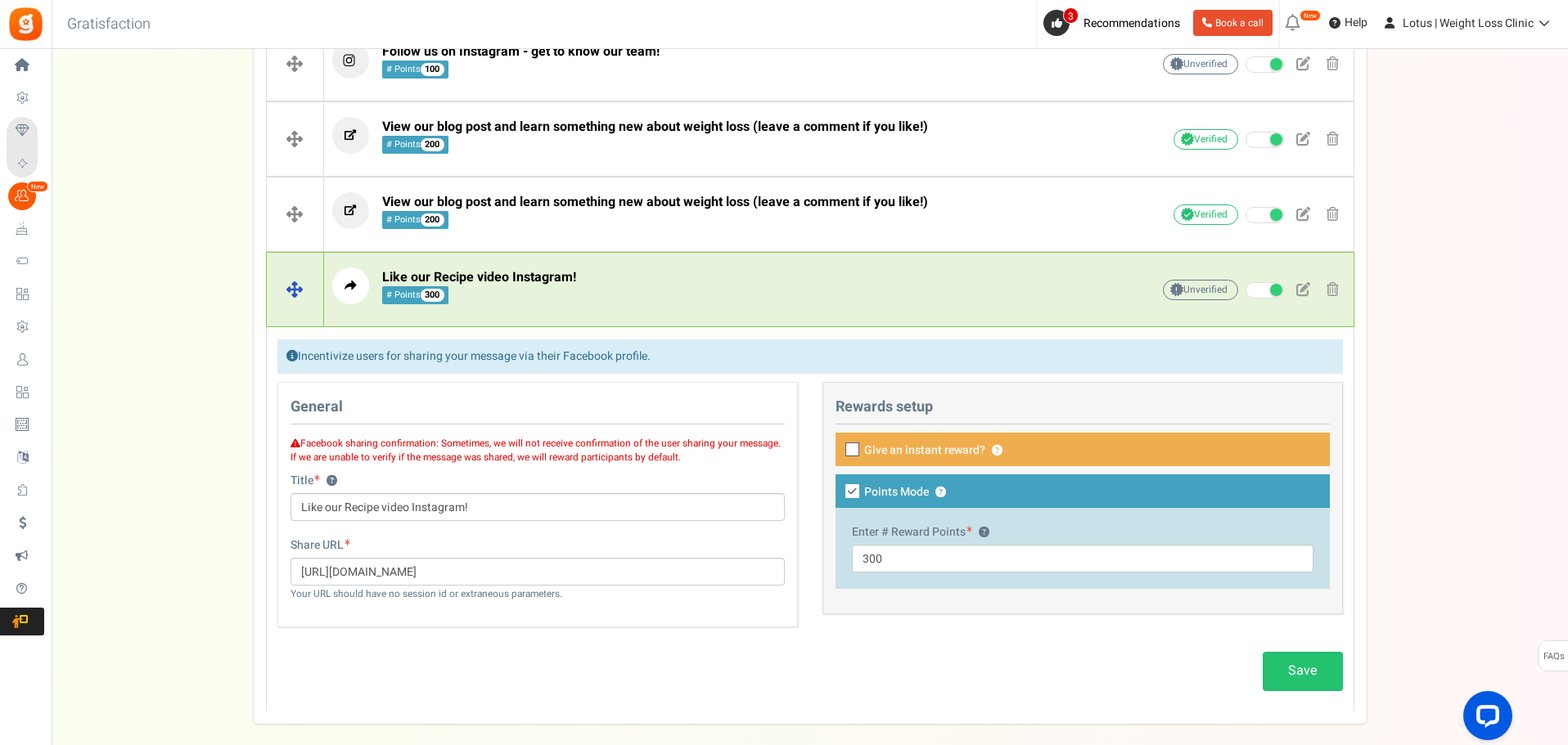
click at [597, 269] on p "Like our Recipe video Instagram! # Points 300" at bounding box center [715, 285] width 768 height 37
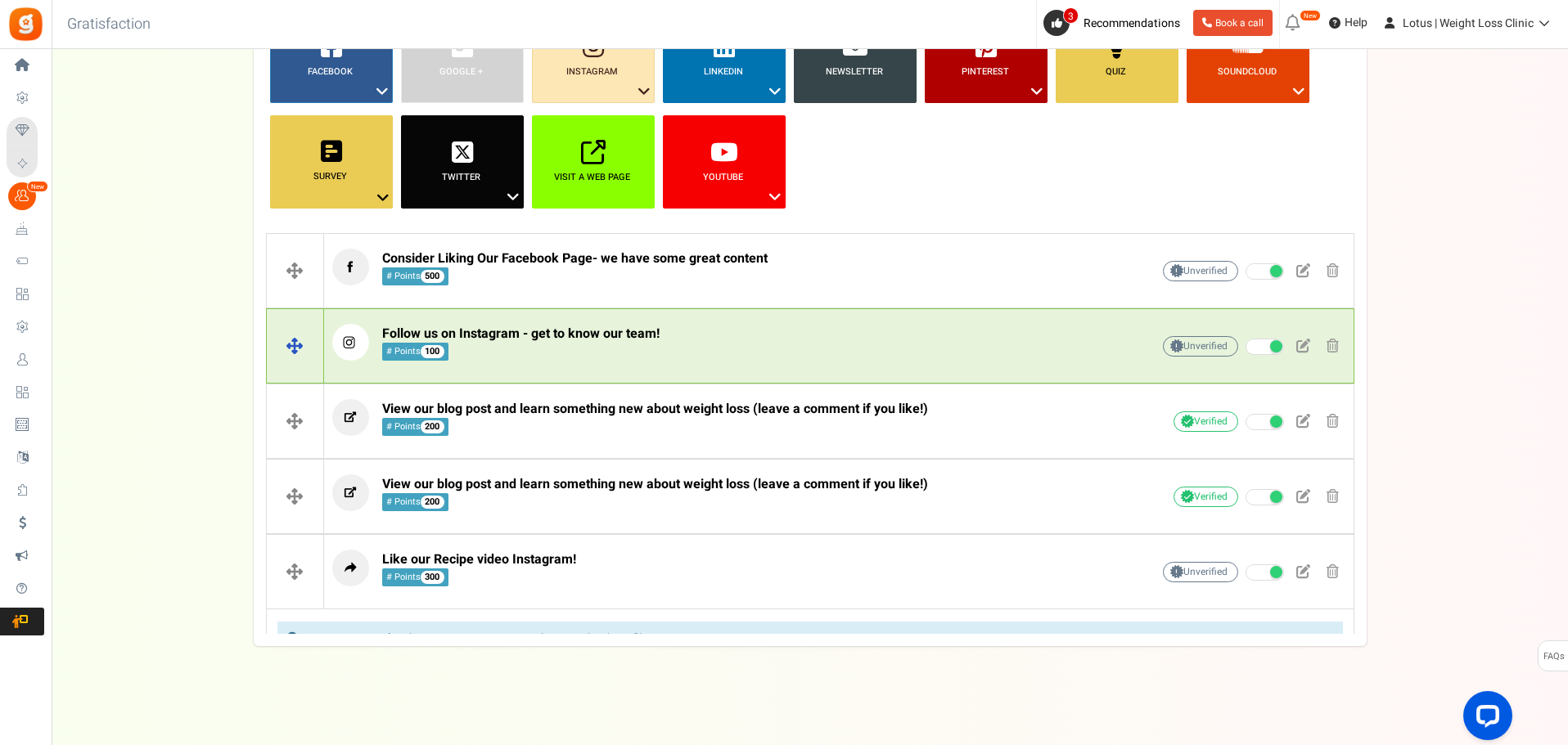
scroll to position [184, 0]
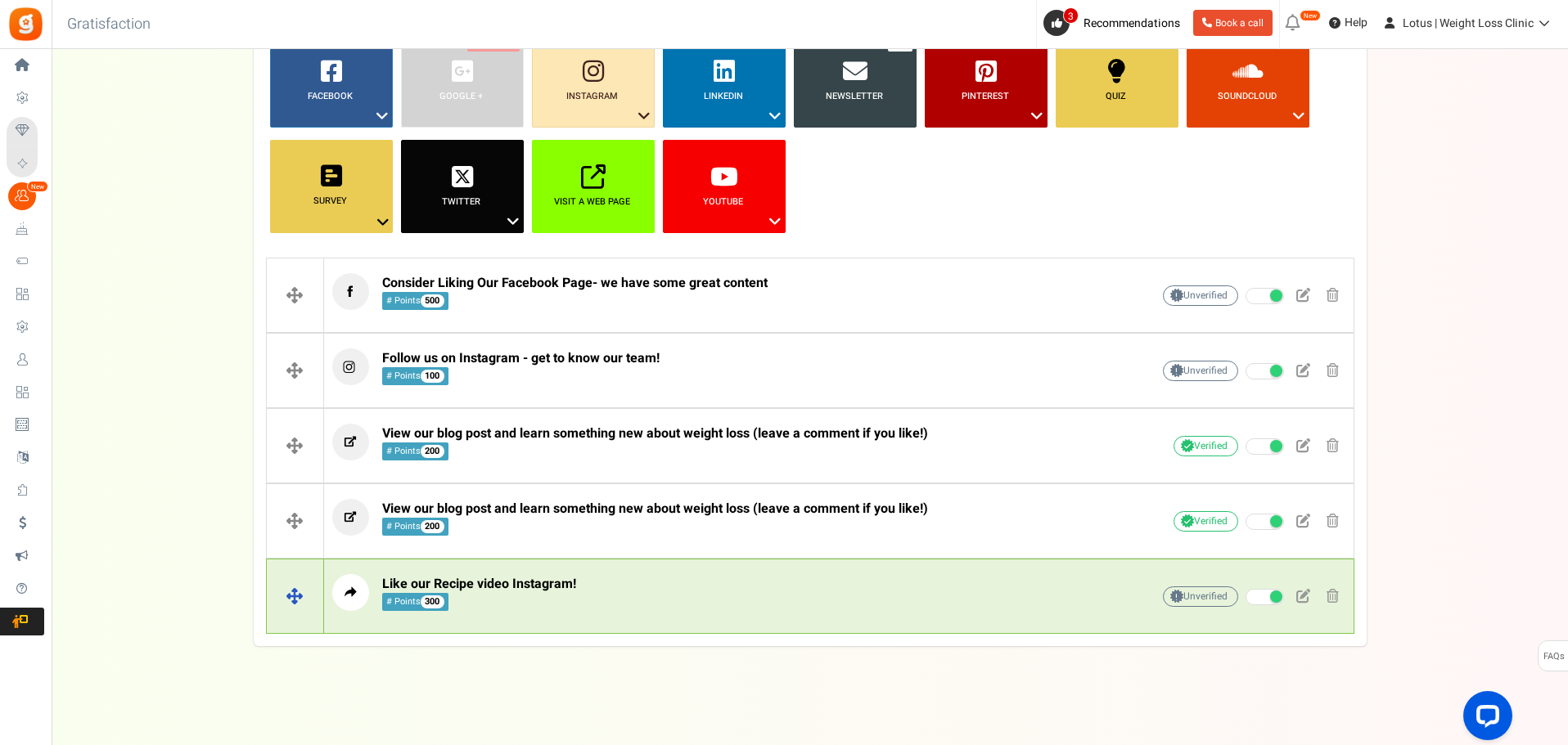
click at [639, 591] on p "Like our Recipe video Instagram! # Points 300" at bounding box center [715, 592] width 768 height 37
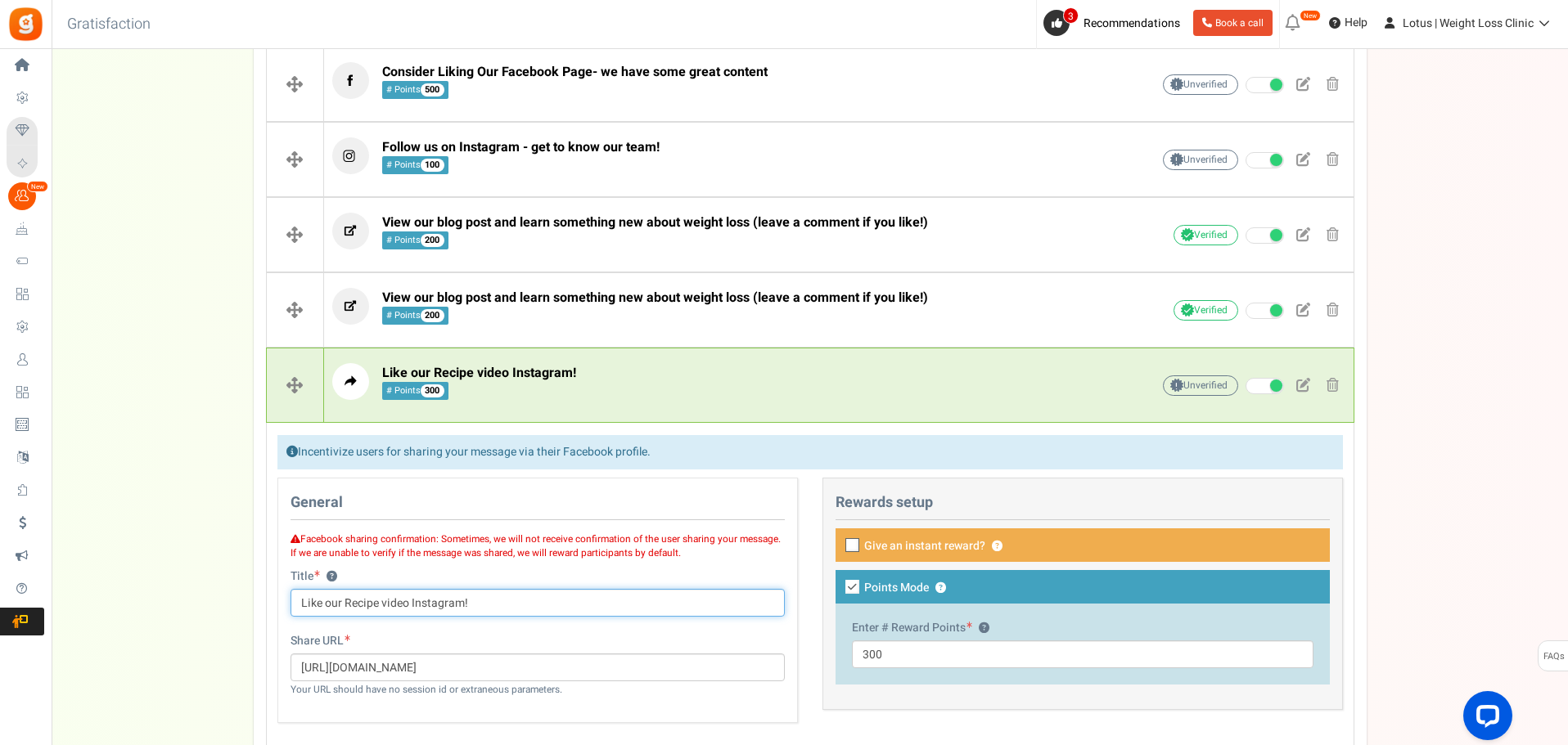
scroll to position [491, 0]
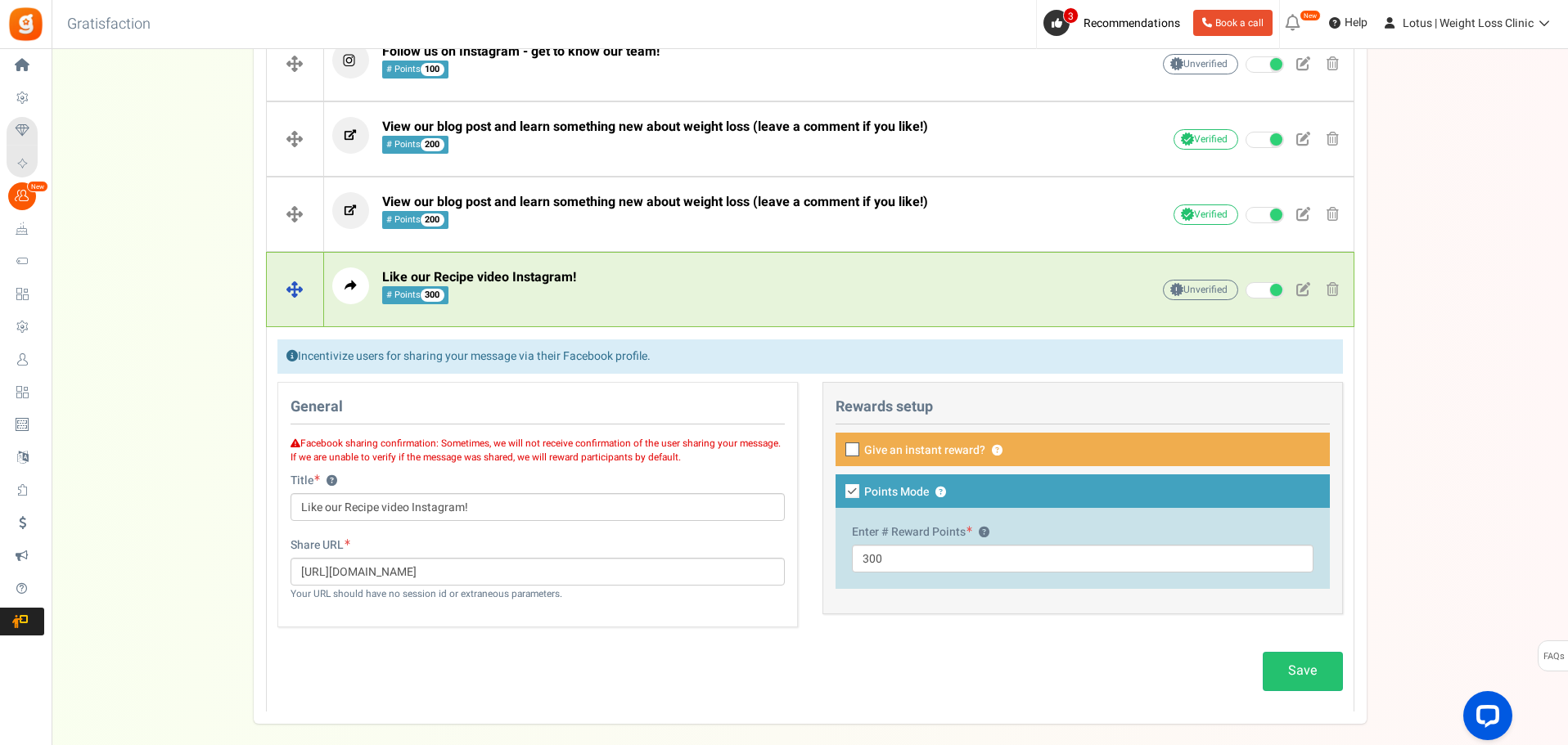
click at [552, 287] on span "Like our Recipe video Instagram!" at bounding box center [479, 277] width 194 height 20
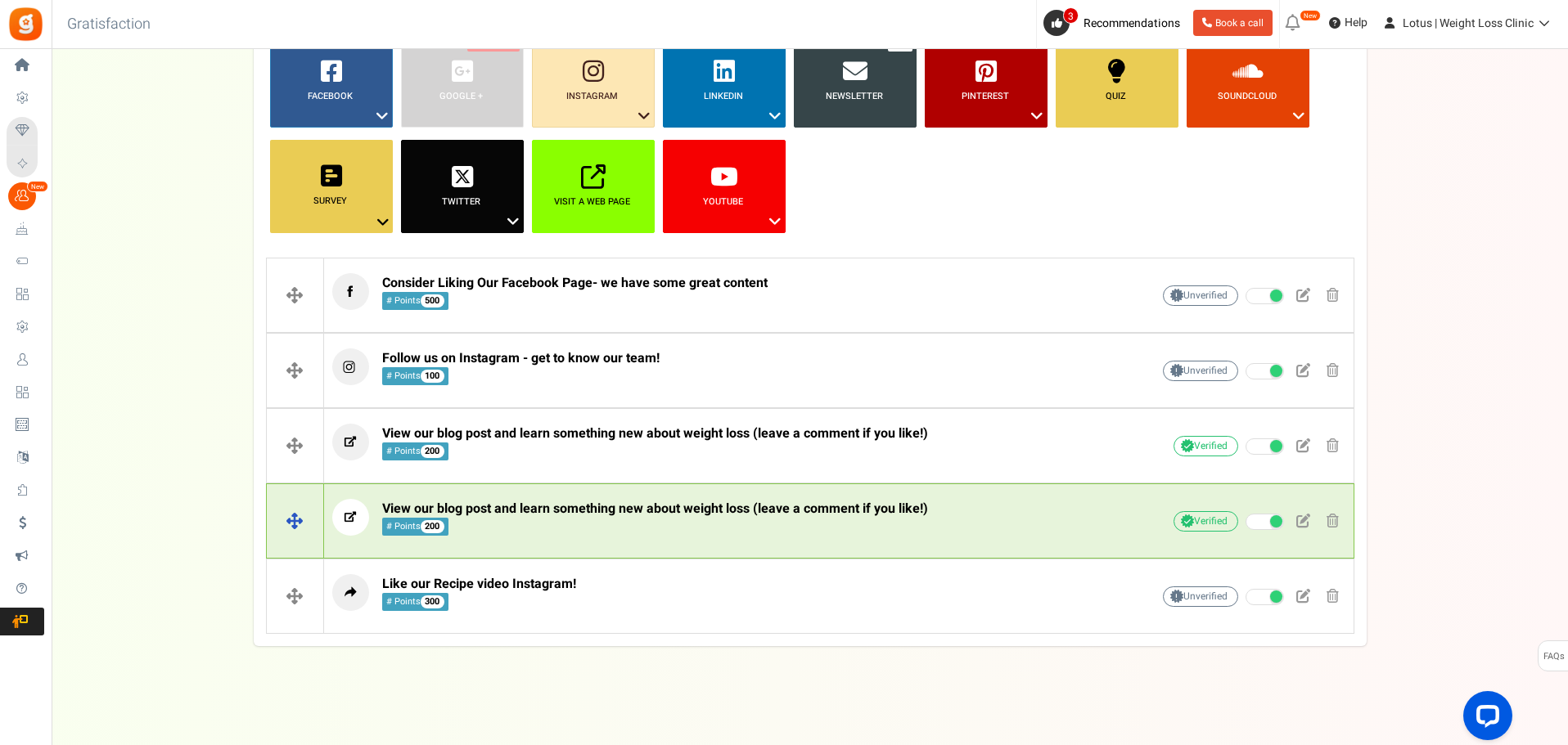
click at [561, 520] on span "View our blog post and learn something new about weight loss (leave a comment i…" at bounding box center [655, 518] width 546 height 35
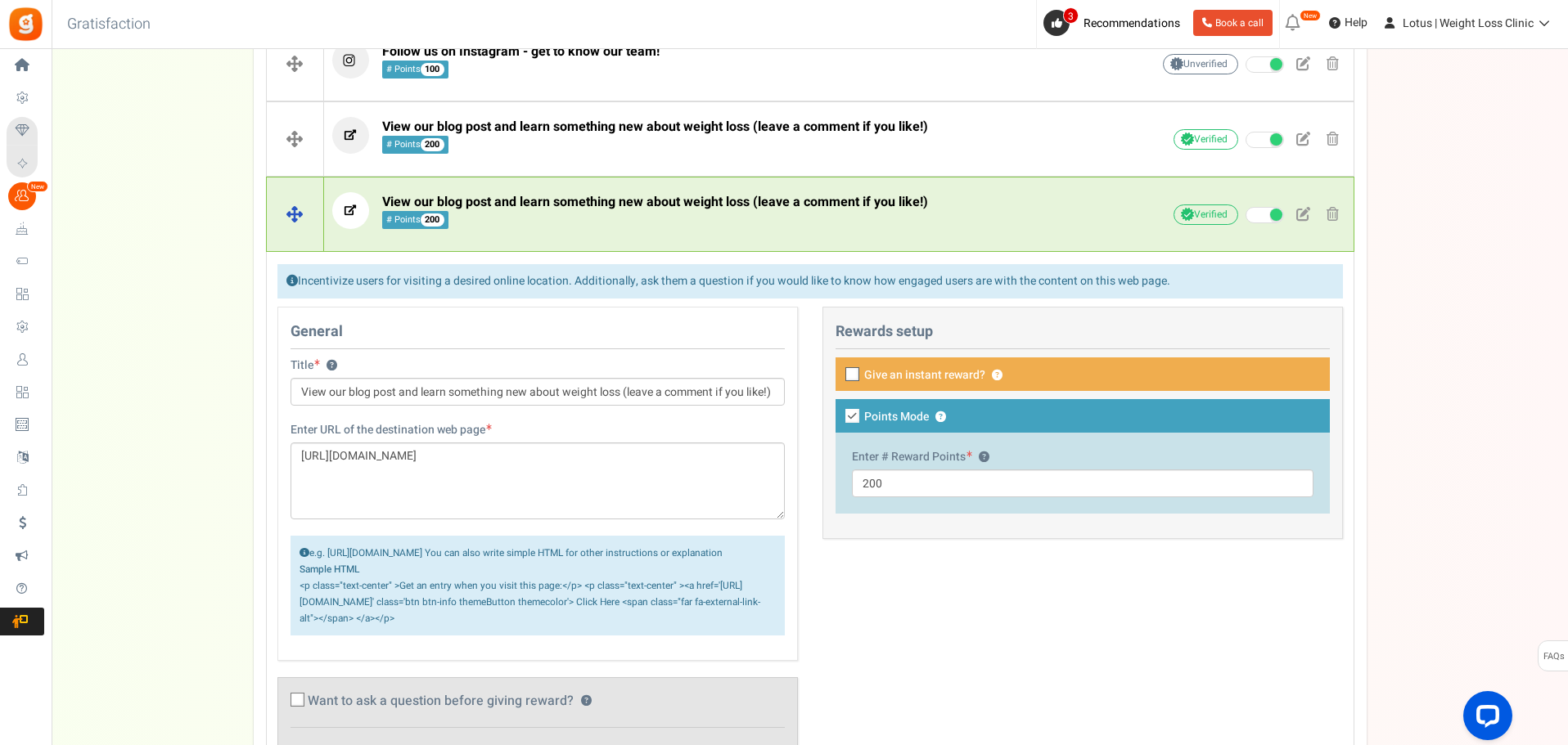
click at [532, 203] on span "View our blog post and learn something new about weight loss (leave a comment i…" at bounding box center [655, 201] width 546 height 20
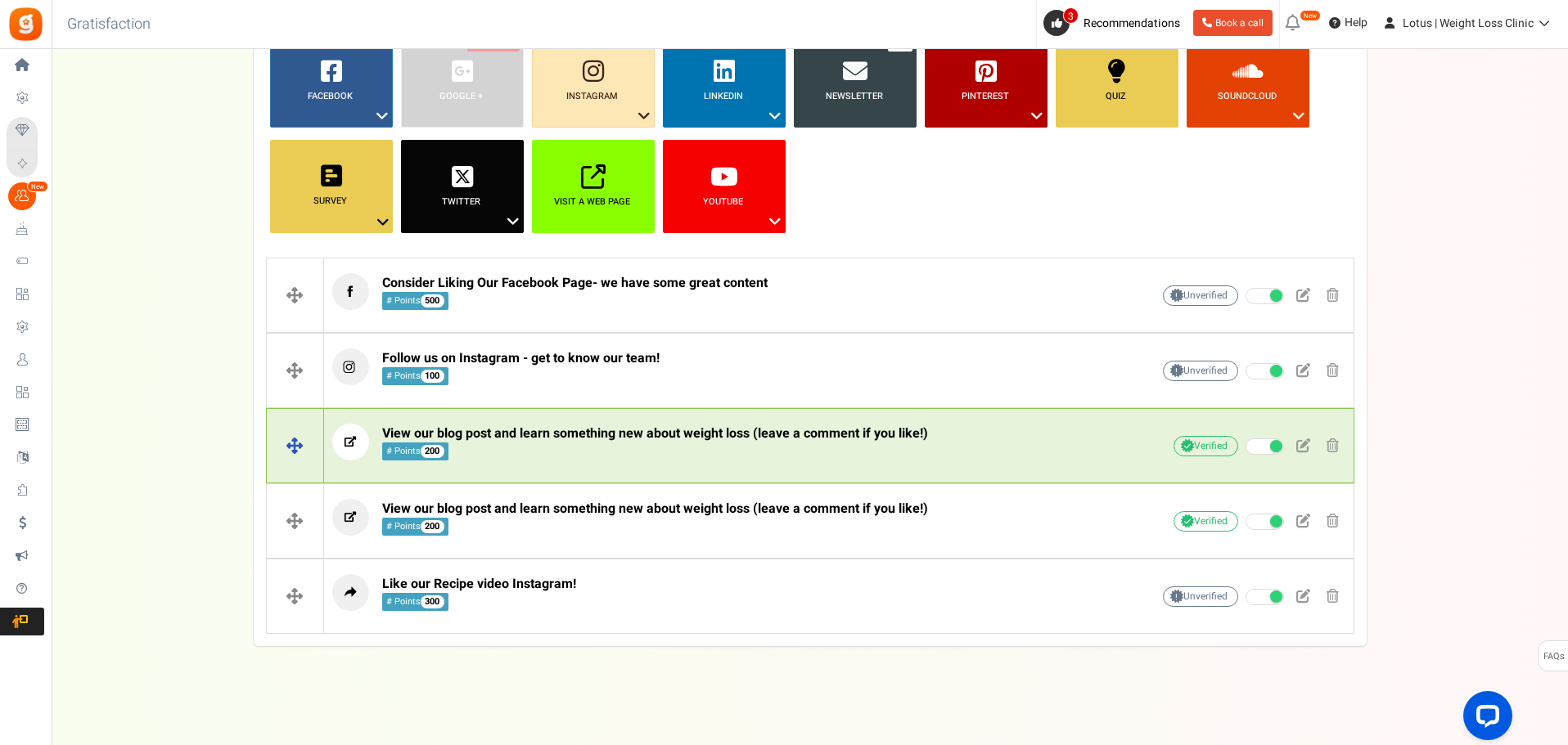
click at [544, 440] on span "View our blog post and learn something new about weight loss (leave a comment i…" at bounding box center [655, 433] width 546 height 20
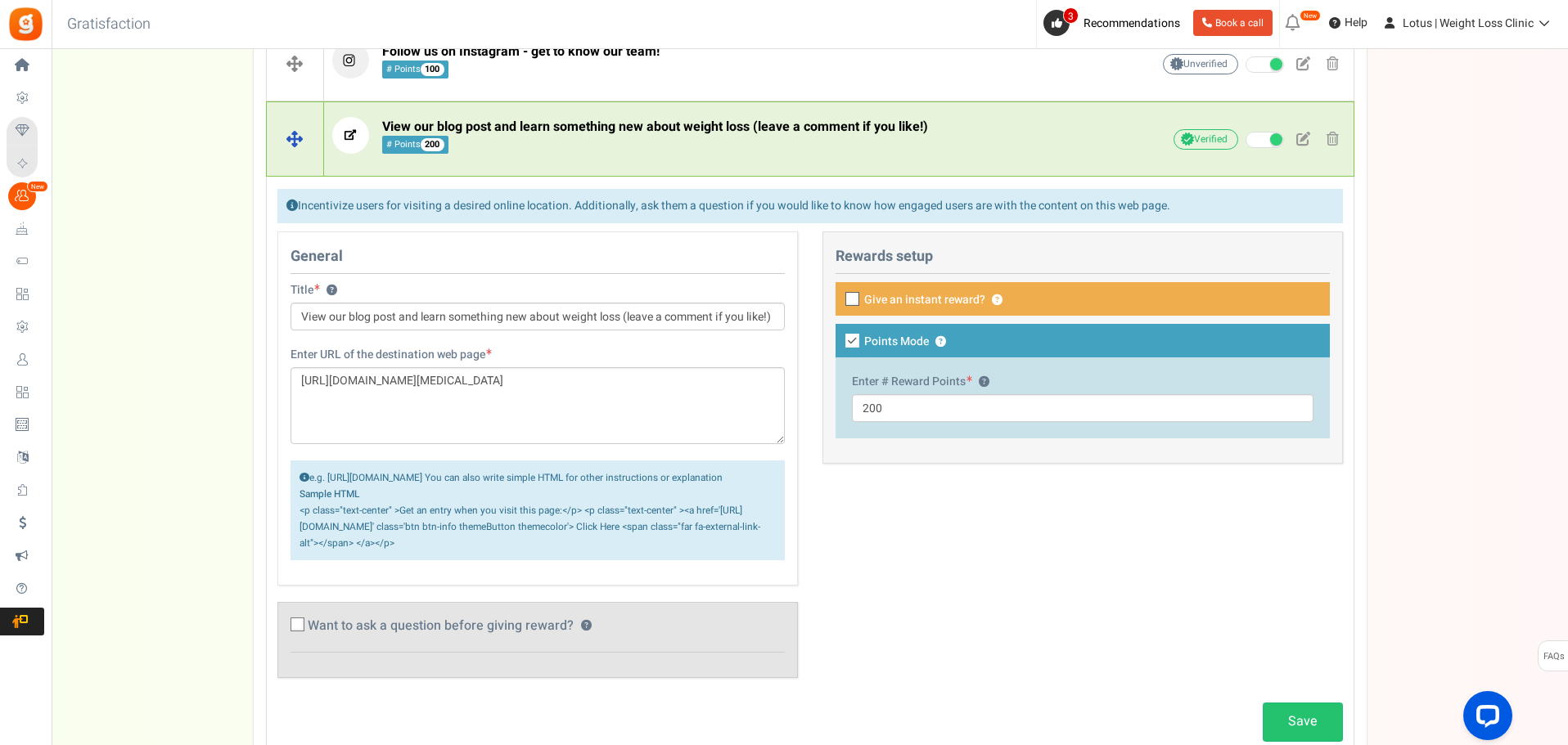
click at [533, 123] on span "View our blog post and learn something new about weight loss (leave a comment i…" at bounding box center [655, 126] width 546 height 20
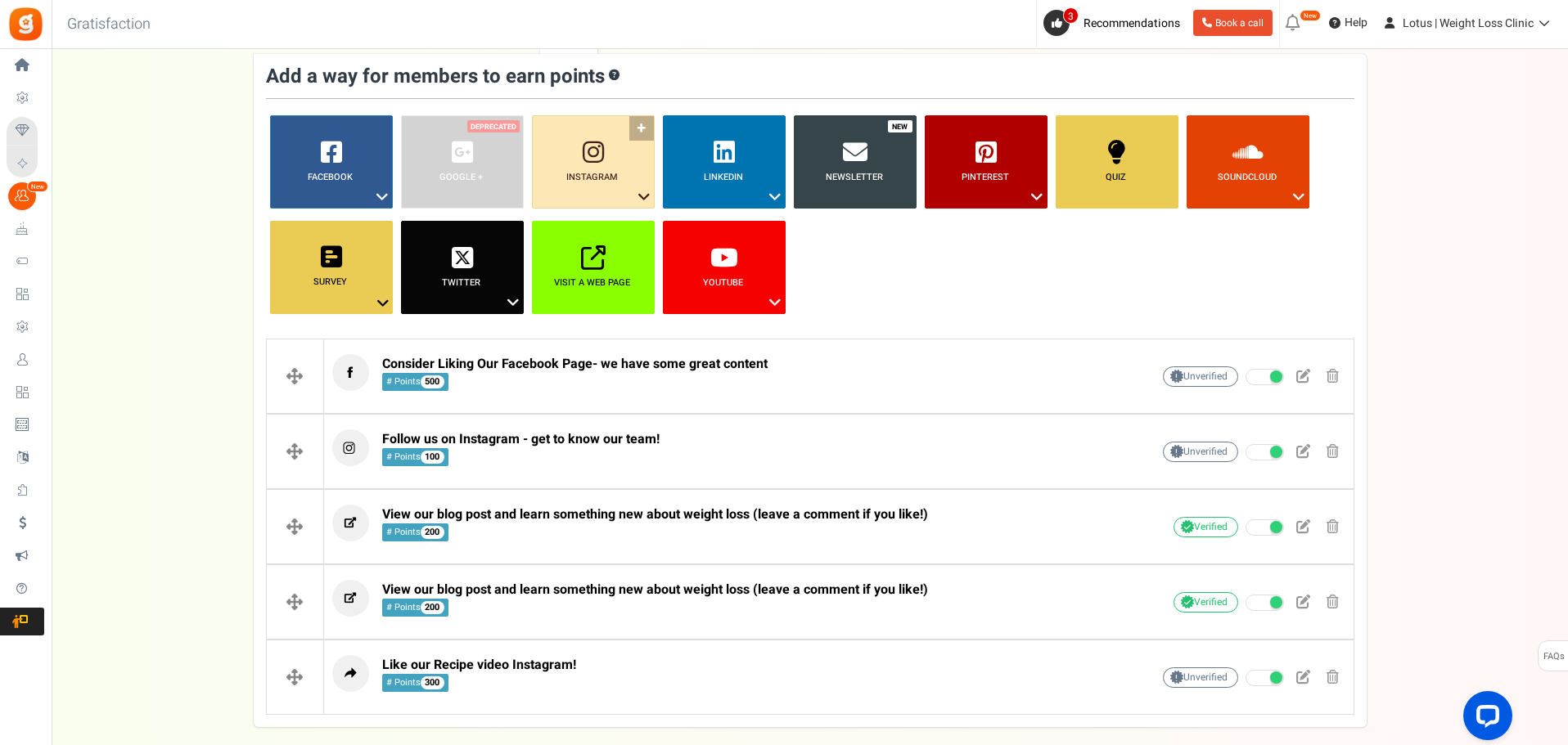
scroll to position [184, 0]
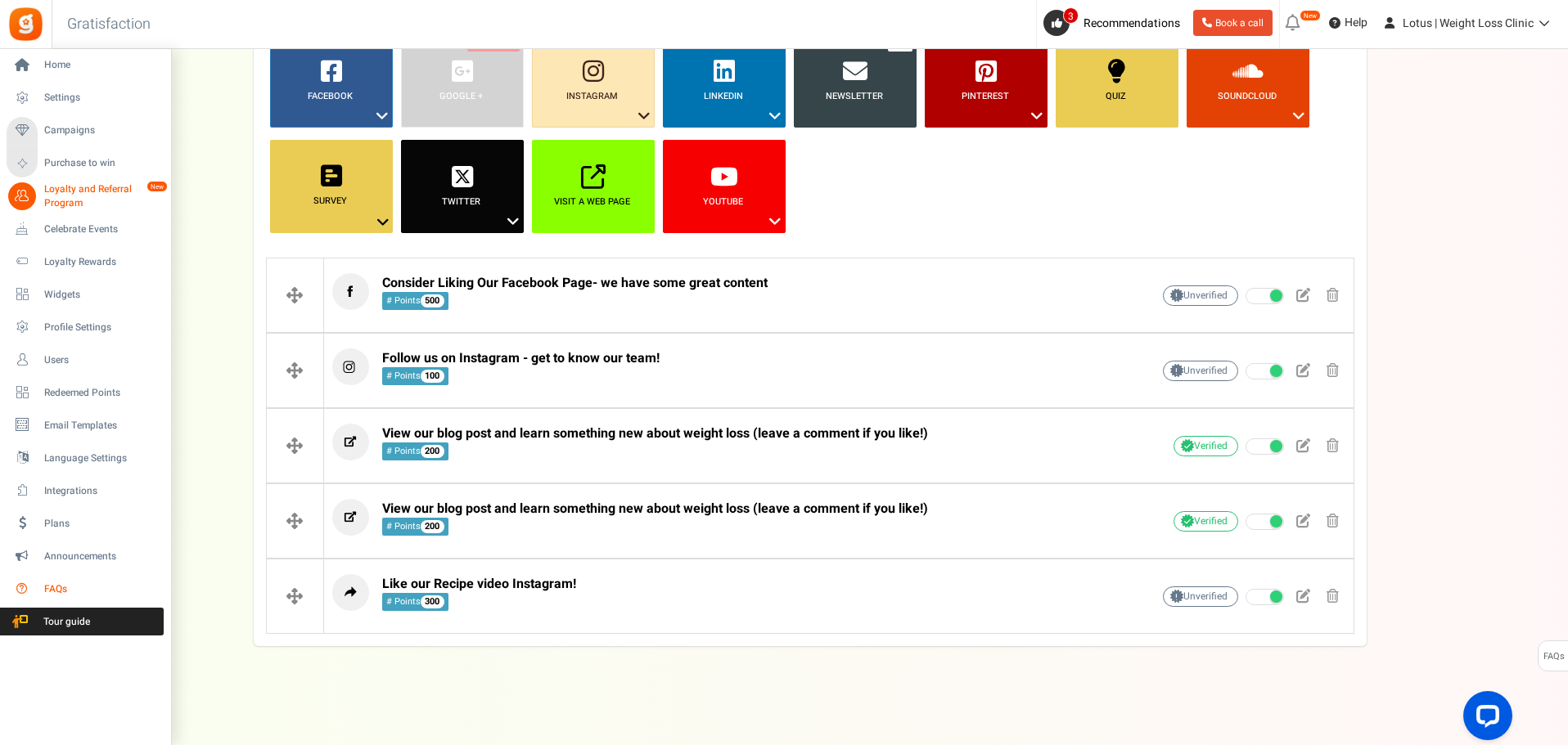
click at [41, 589] on link "FAQs" at bounding box center [85, 589] width 157 height 27
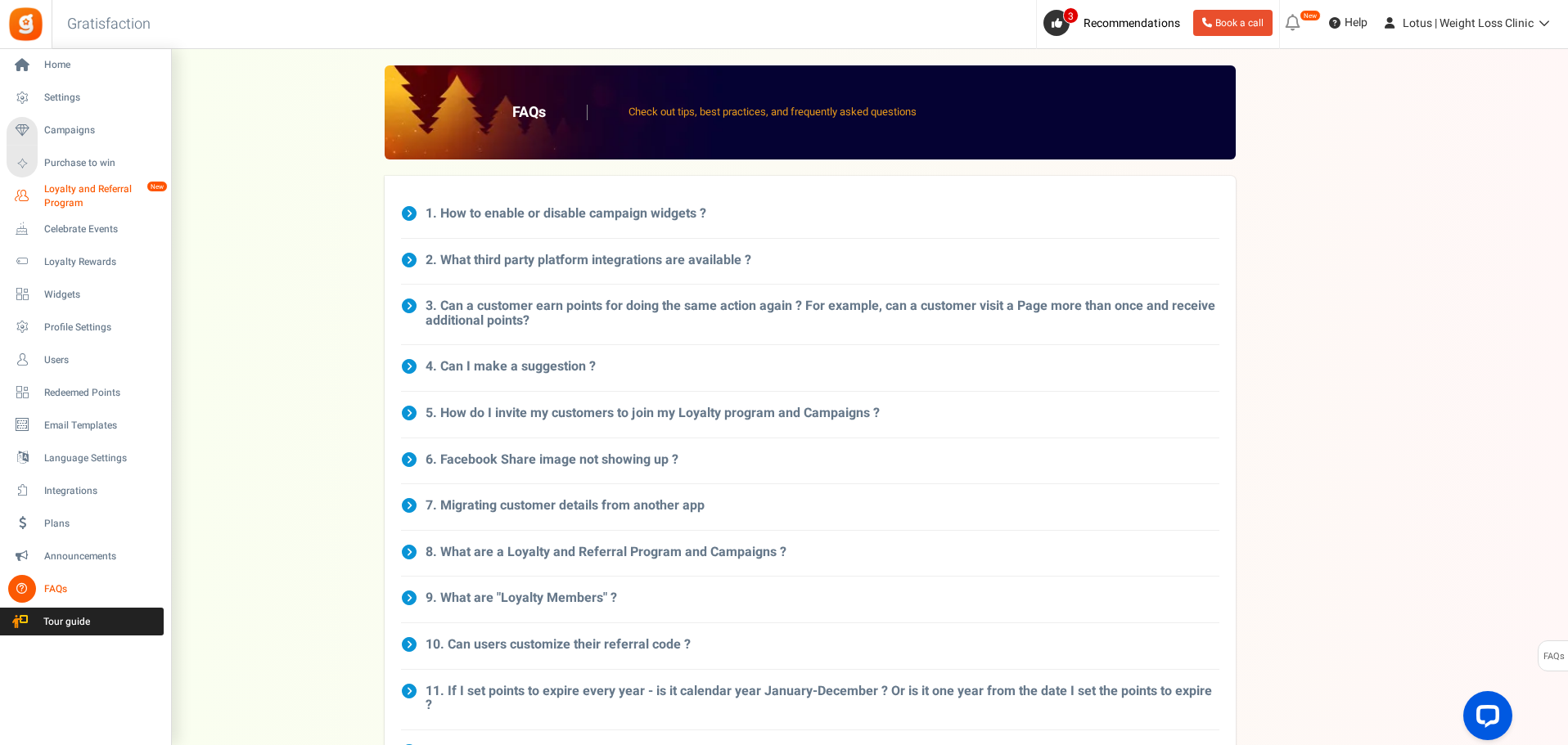
click at [92, 197] on span "Loyalty and Referral Program" at bounding box center [104, 196] width 119 height 27
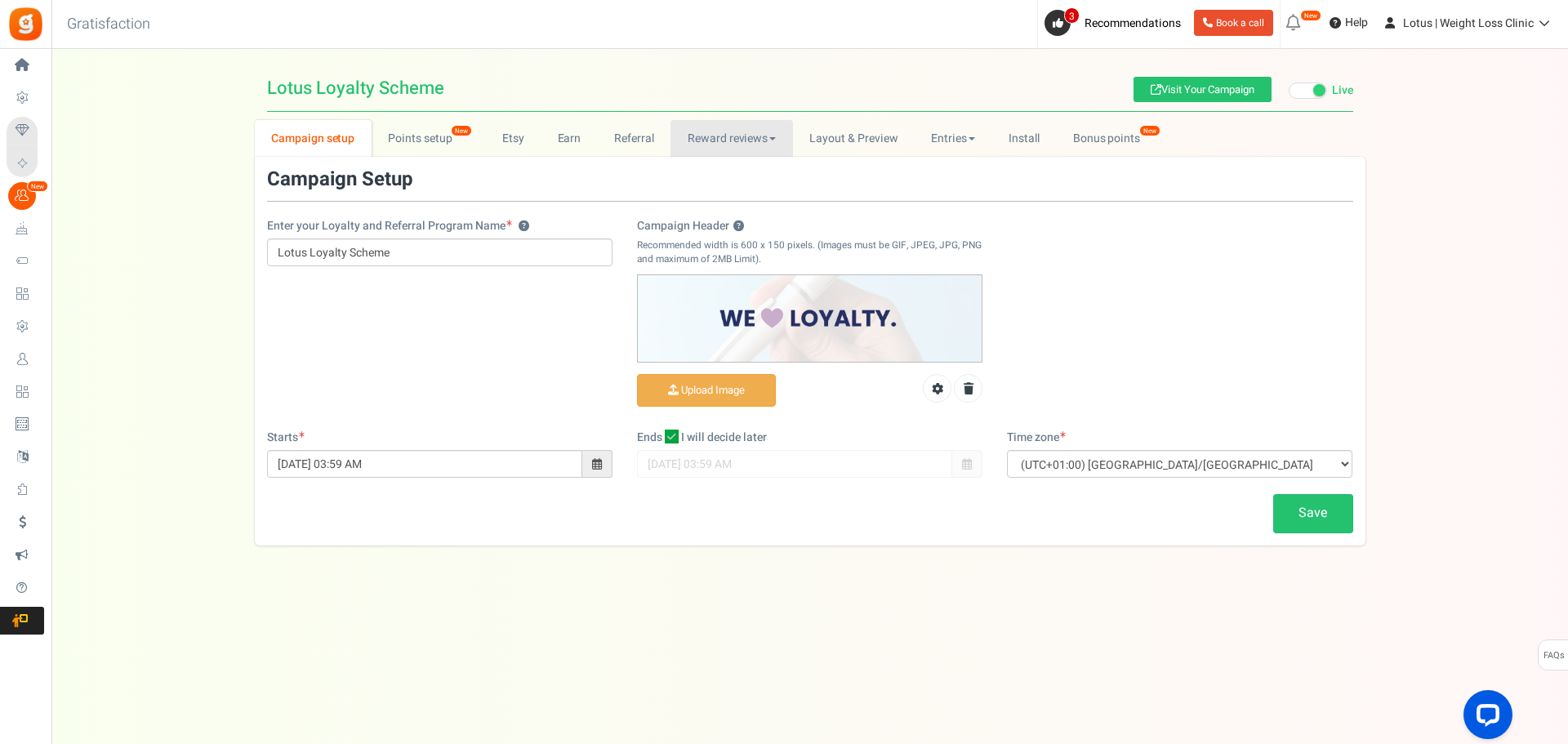
click at [740, 139] on link "Reward reviews" at bounding box center [731, 138] width 122 height 37
click at [882, 130] on link "Layout & Preview" at bounding box center [854, 138] width 122 height 37
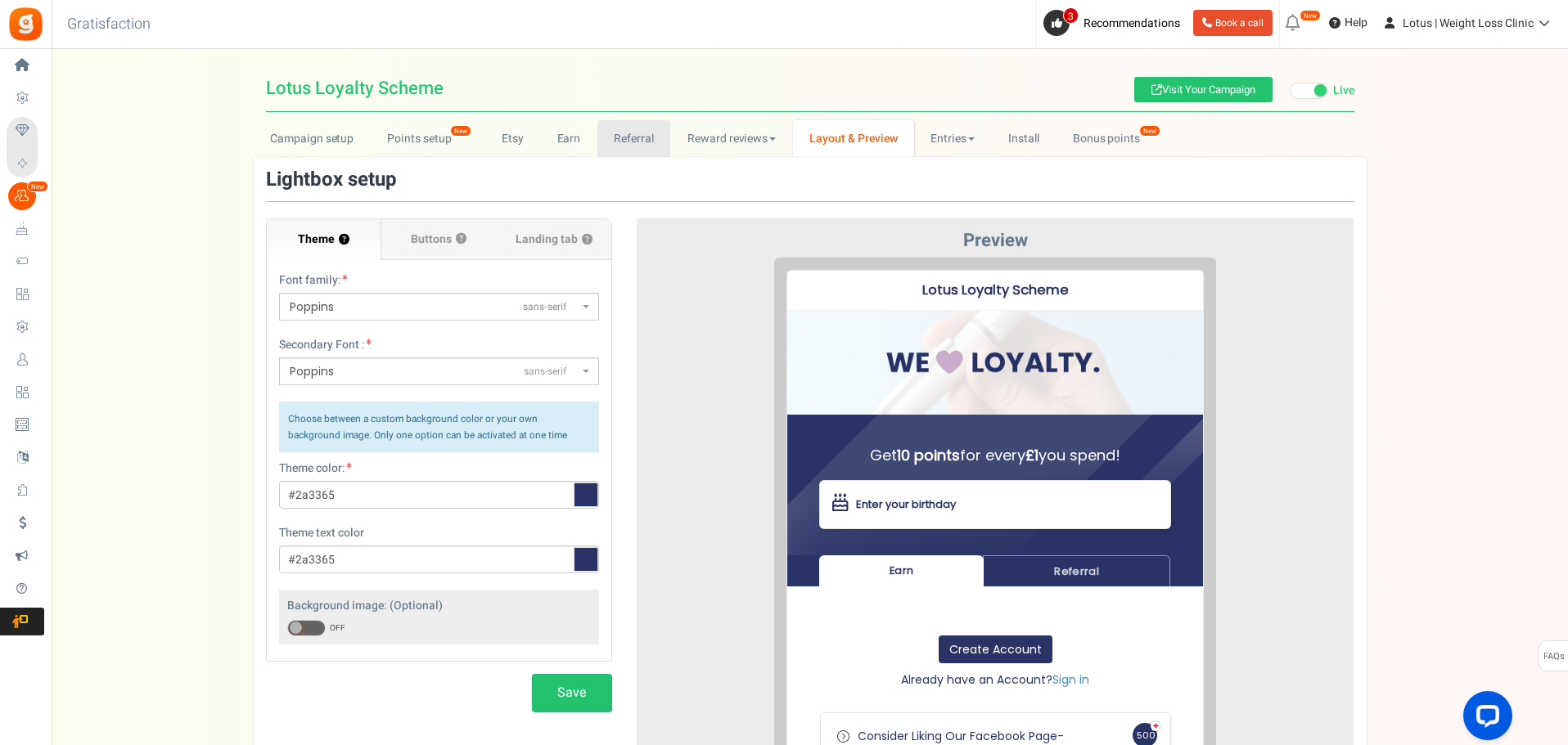
click at [648, 128] on link "Referral" at bounding box center [635, 138] width 74 height 37
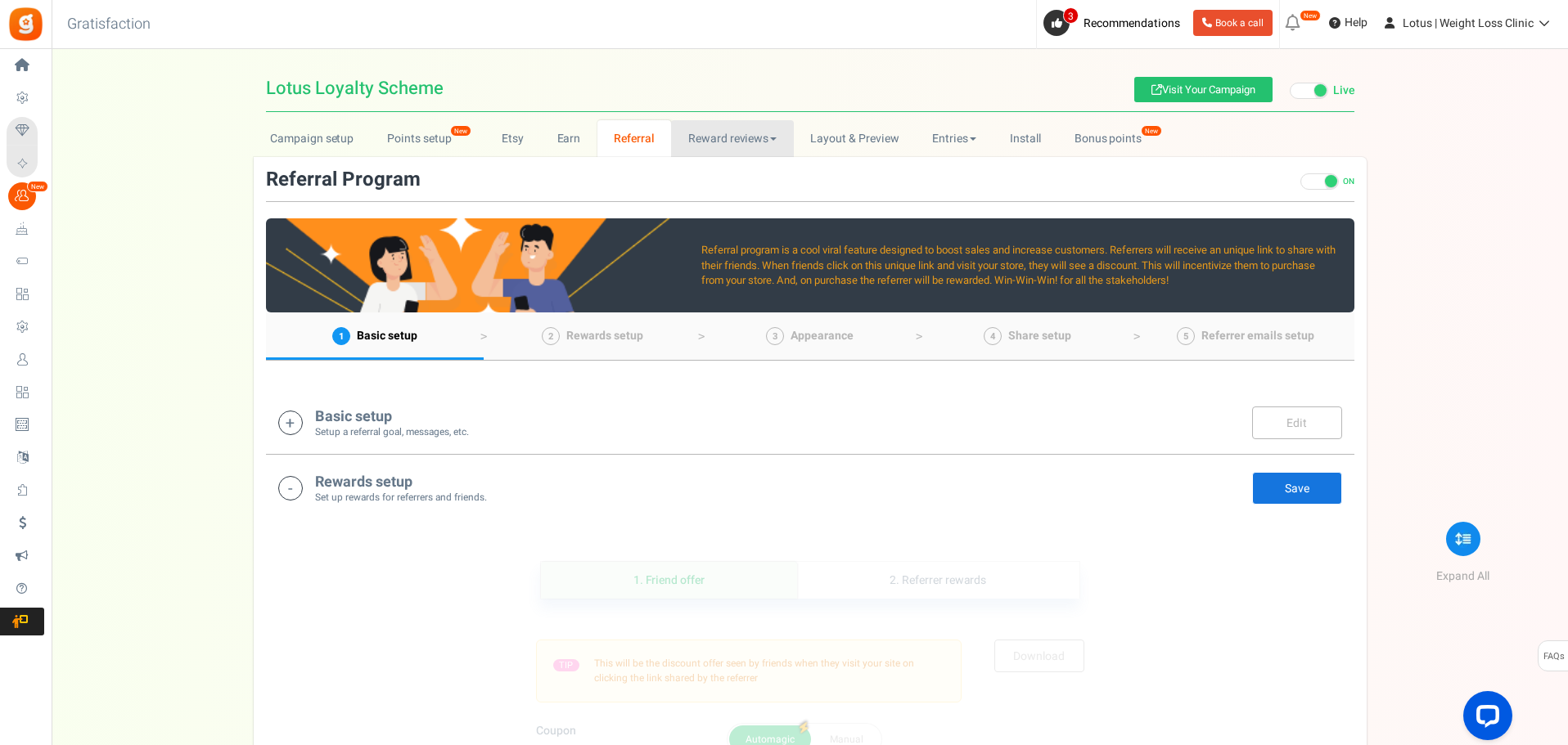
click at [703, 128] on link "Reward reviews" at bounding box center [732, 138] width 122 height 37
click at [570, 129] on link "Earn" at bounding box center [569, 138] width 57 height 37
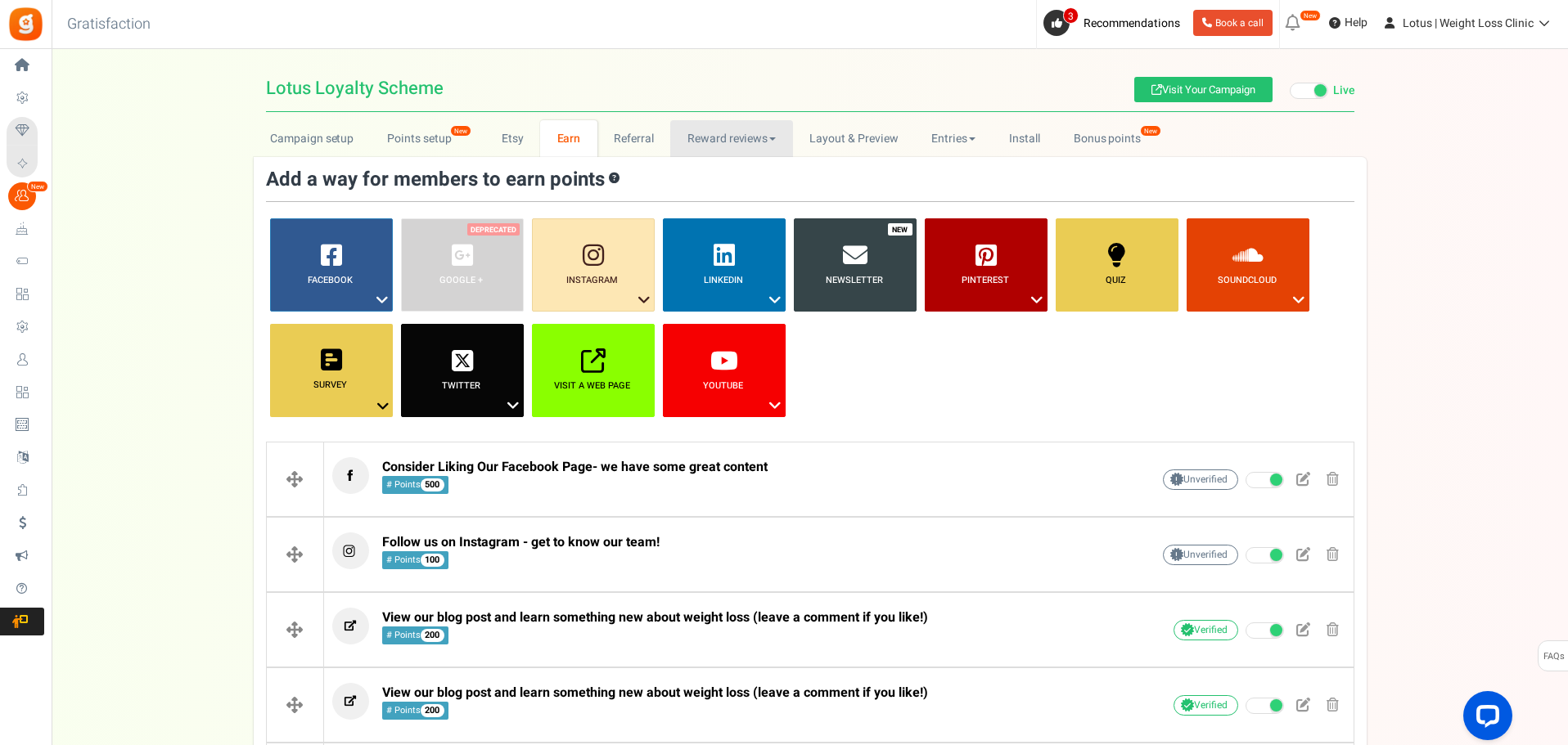
click at [718, 134] on link "Reward reviews" at bounding box center [732, 138] width 122 height 37
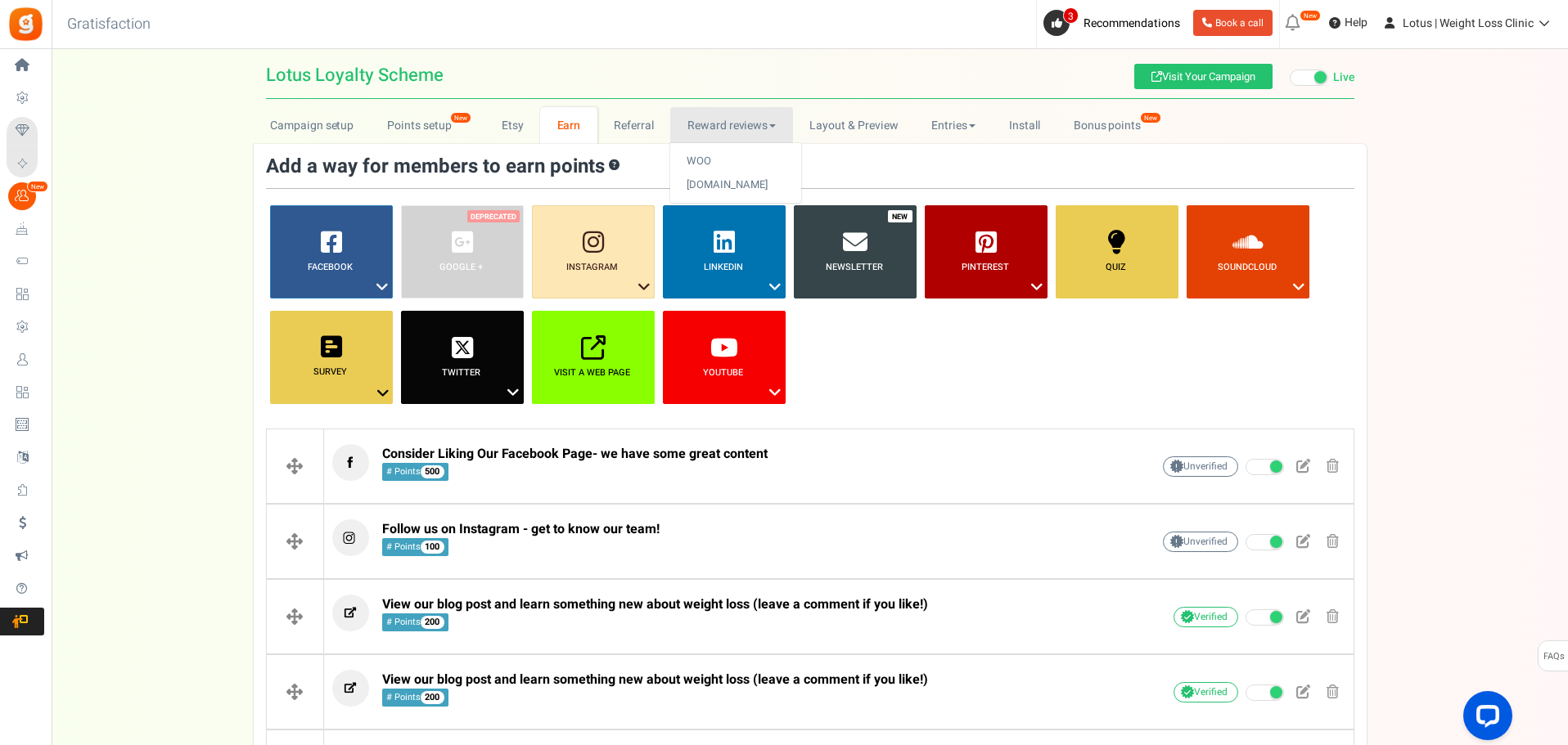
scroll to position [184, 0]
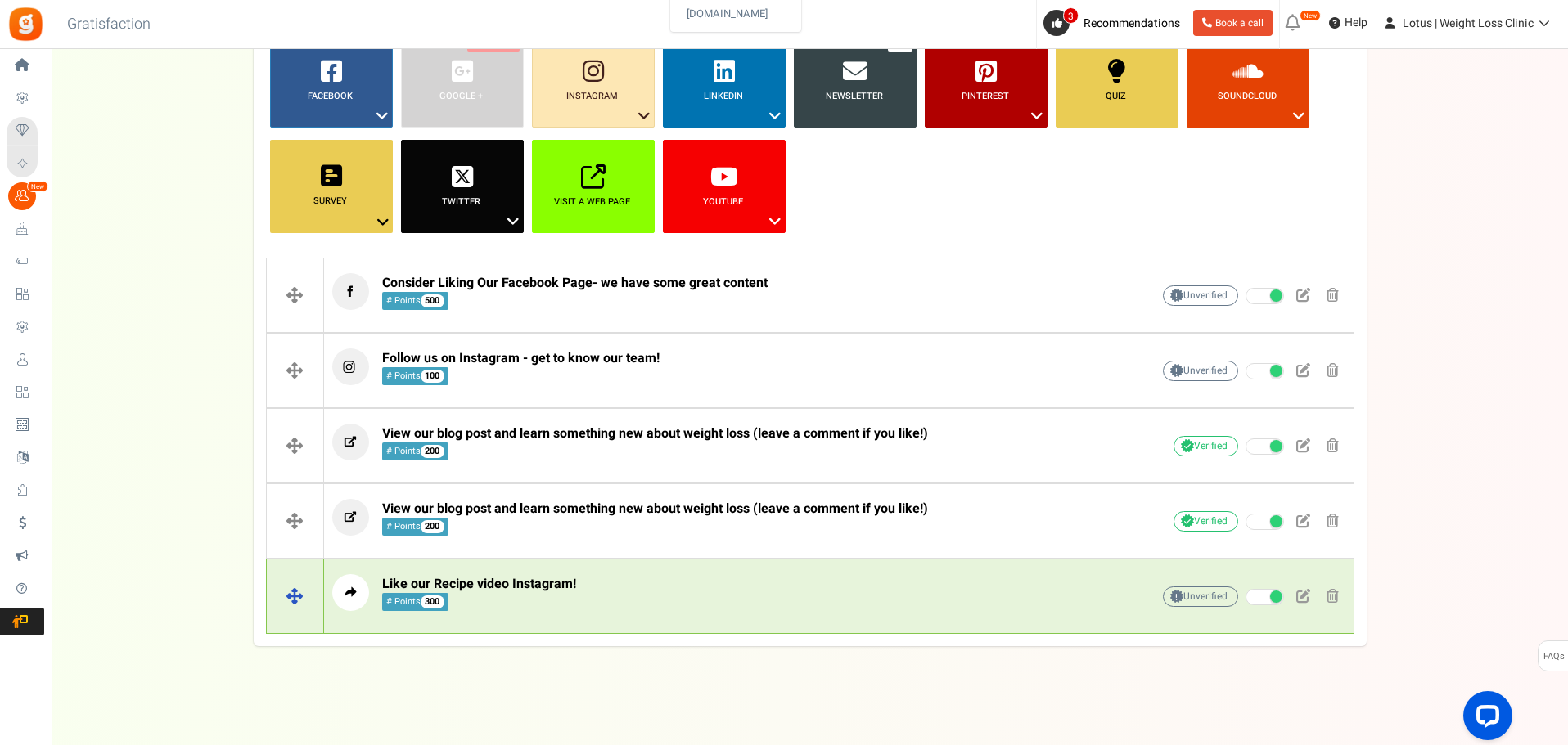
click at [594, 598] on p "Like our Recipe video Instagram! # Points 300" at bounding box center [715, 592] width 768 height 37
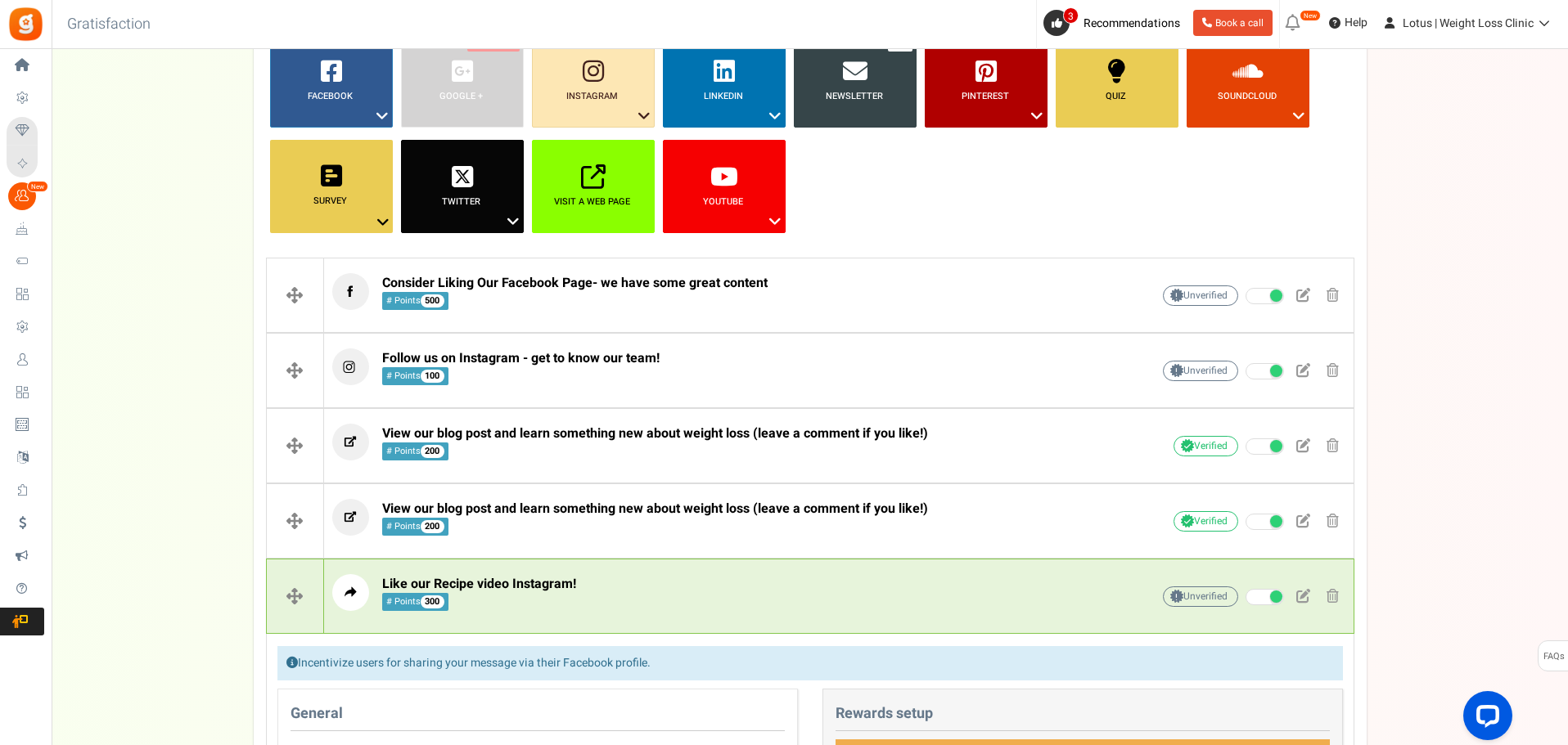
scroll to position [538, 0]
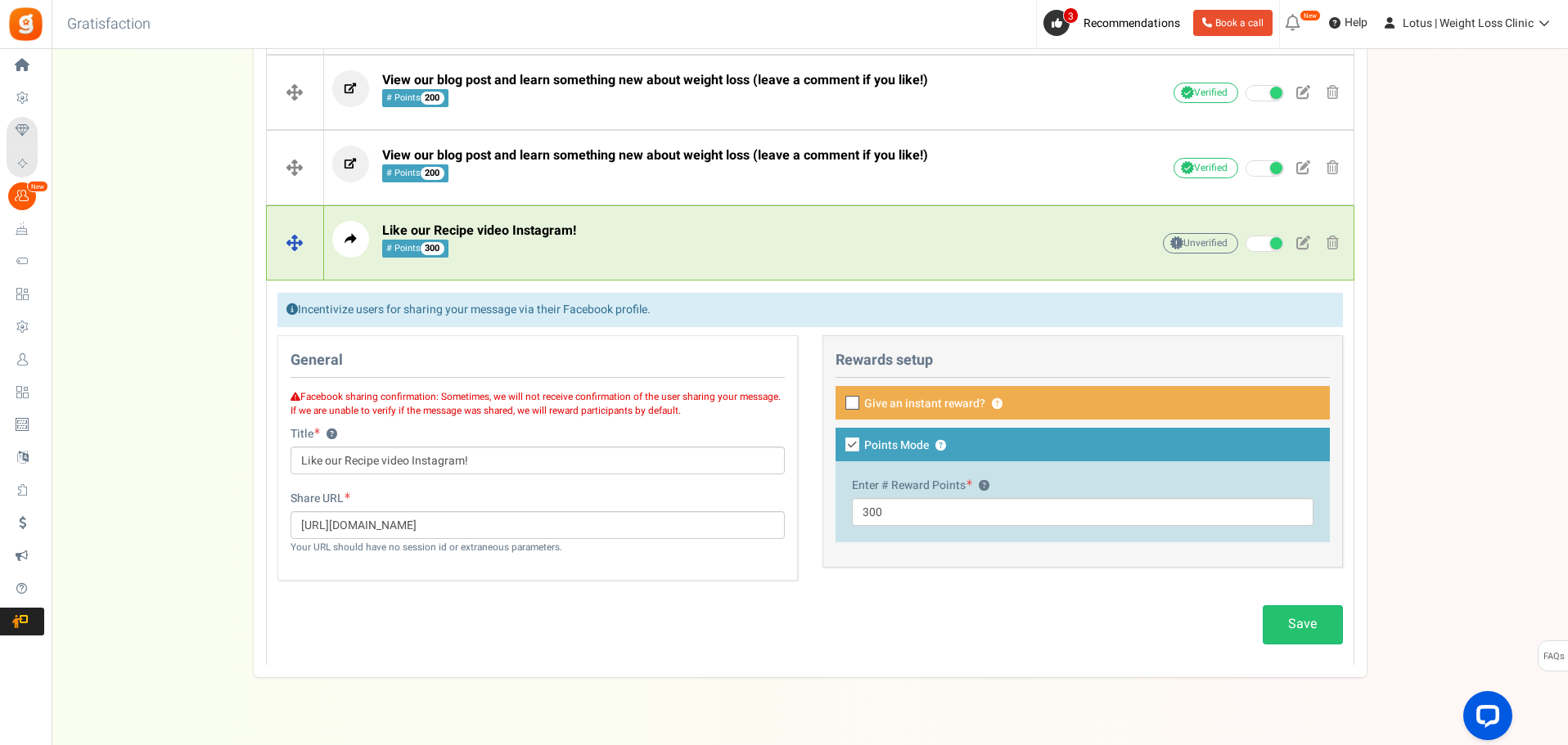
click at [639, 253] on p "Like our Recipe video Instagram! # Points 300" at bounding box center [715, 239] width 768 height 37
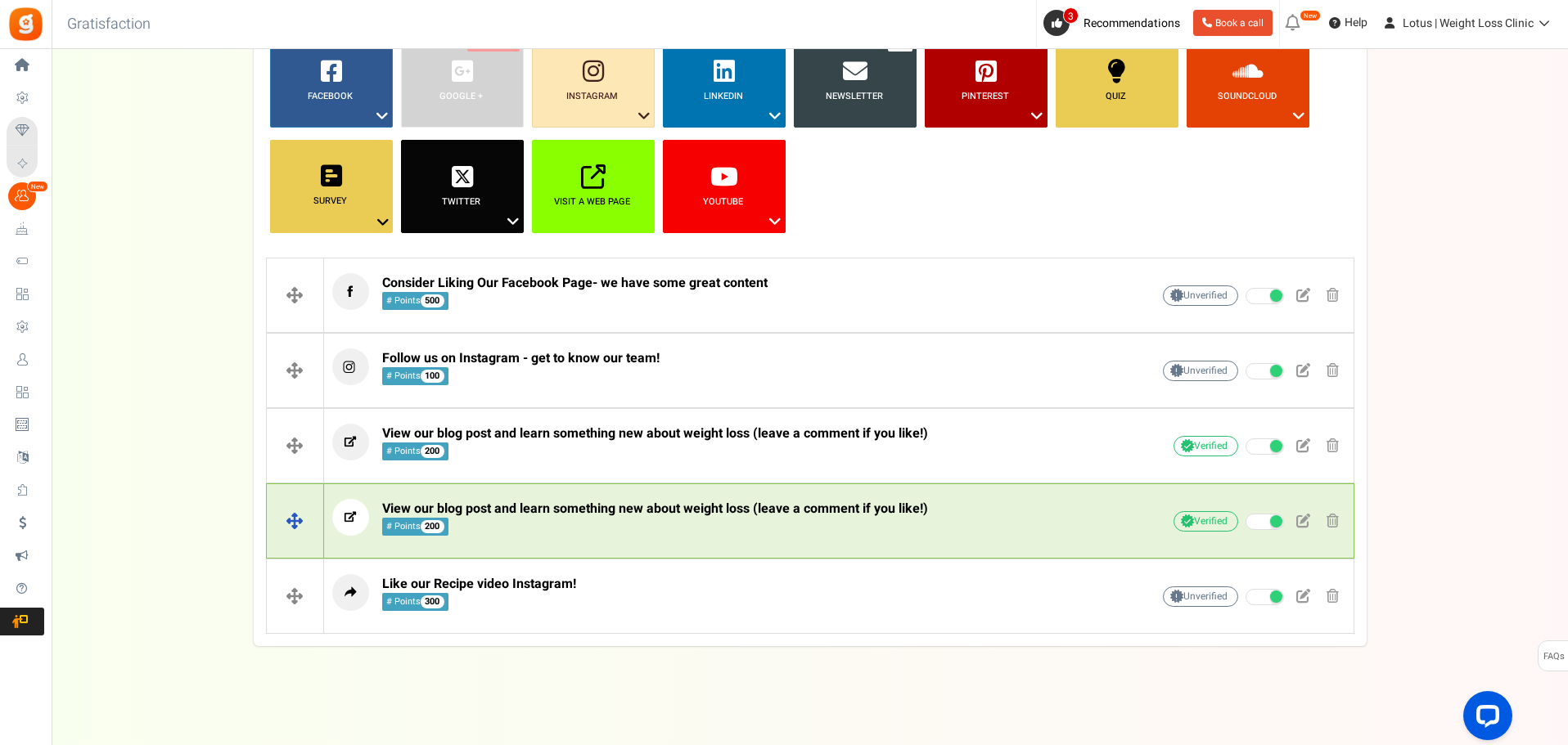
click at [654, 531] on span "View our blog post and learn something new about weight loss (leave a comment i…" at bounding box center [655, 518] width 546 height 35
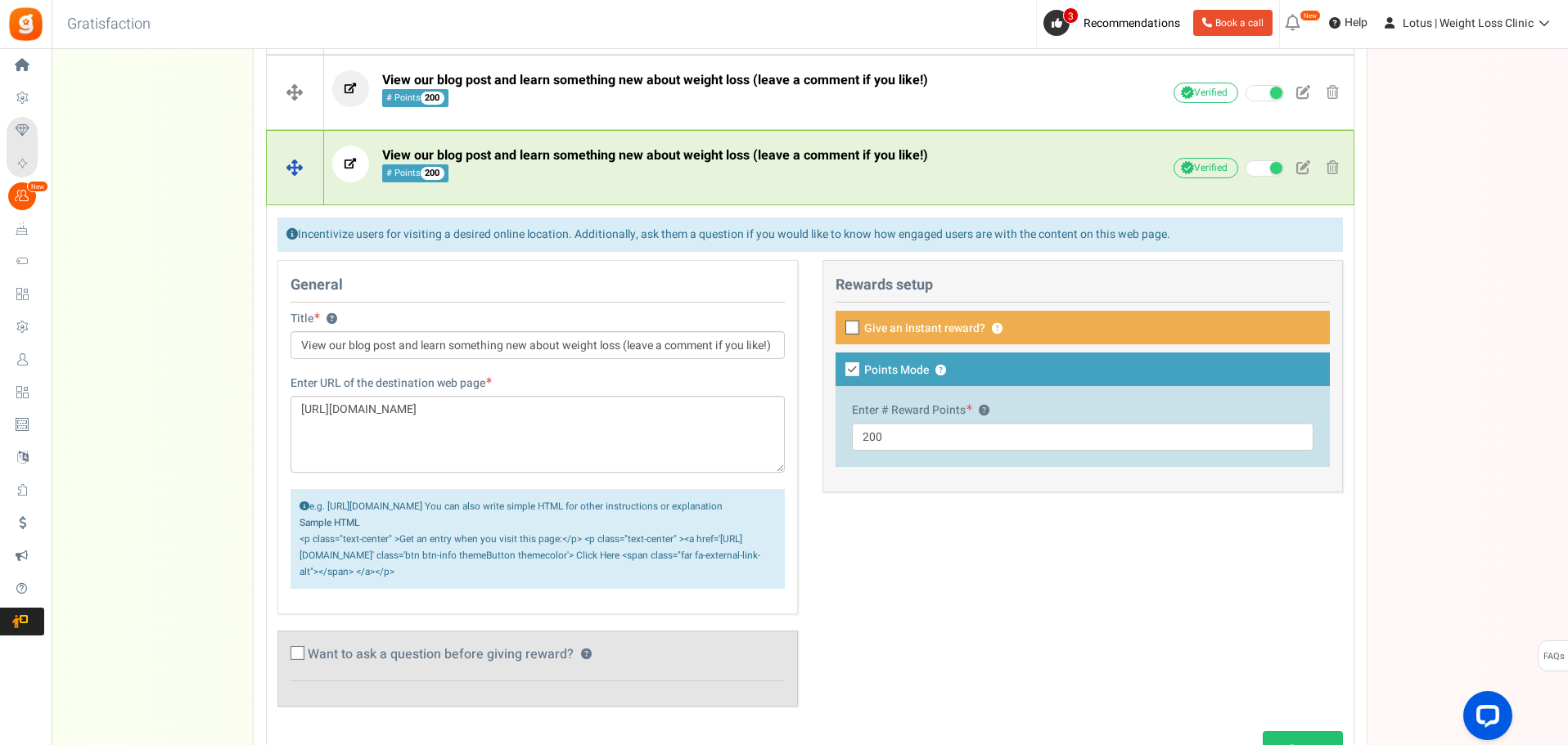
click at [603, 161] on span "View our blog post and learn something new about weight loss (leave a comment i…" at bounding box center [655, 155] width 546 height 20
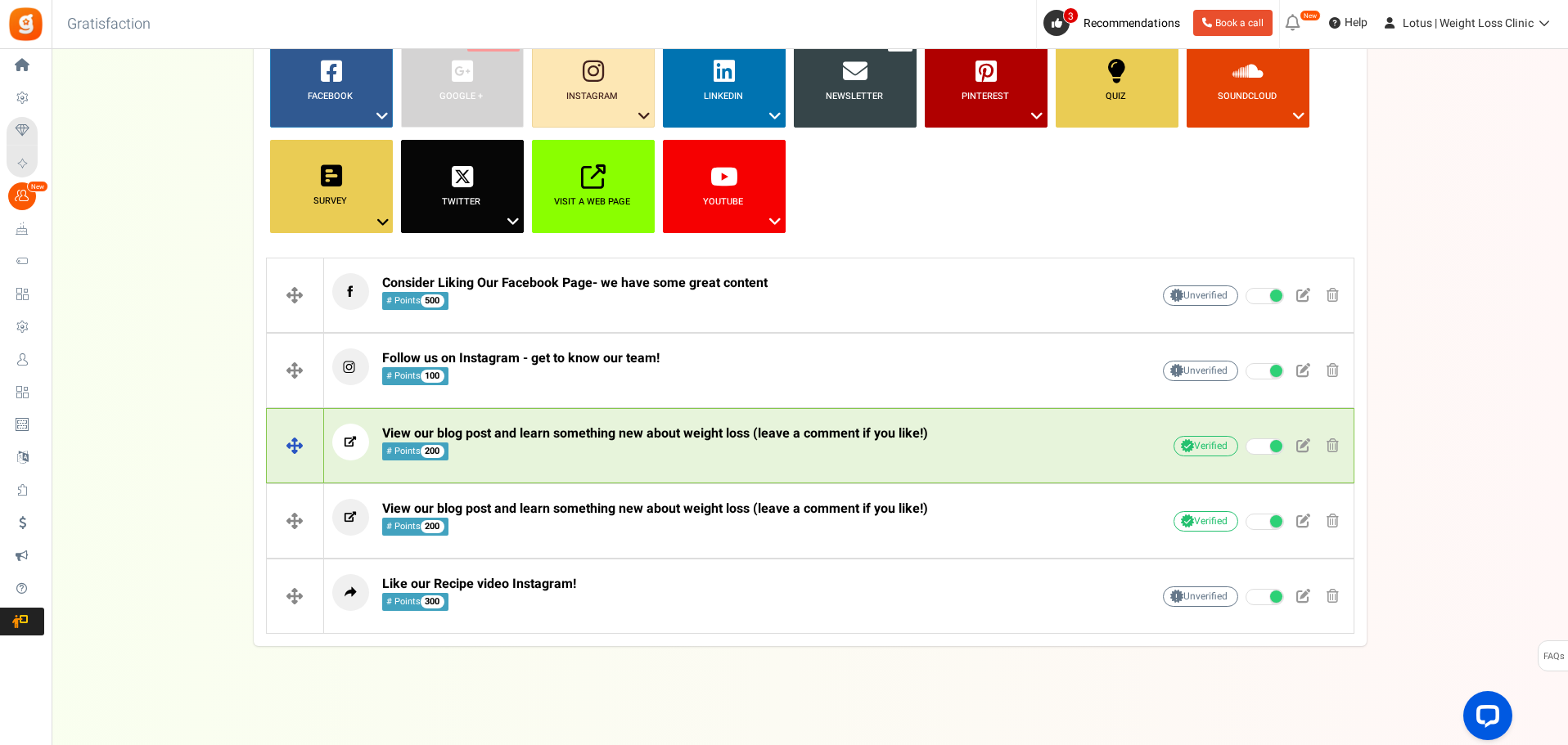
click at [588, 432] on span "View our blog post and learn something new about weight loss (leave a comment i…" at bounding box center [655, 433] width 546 height 20
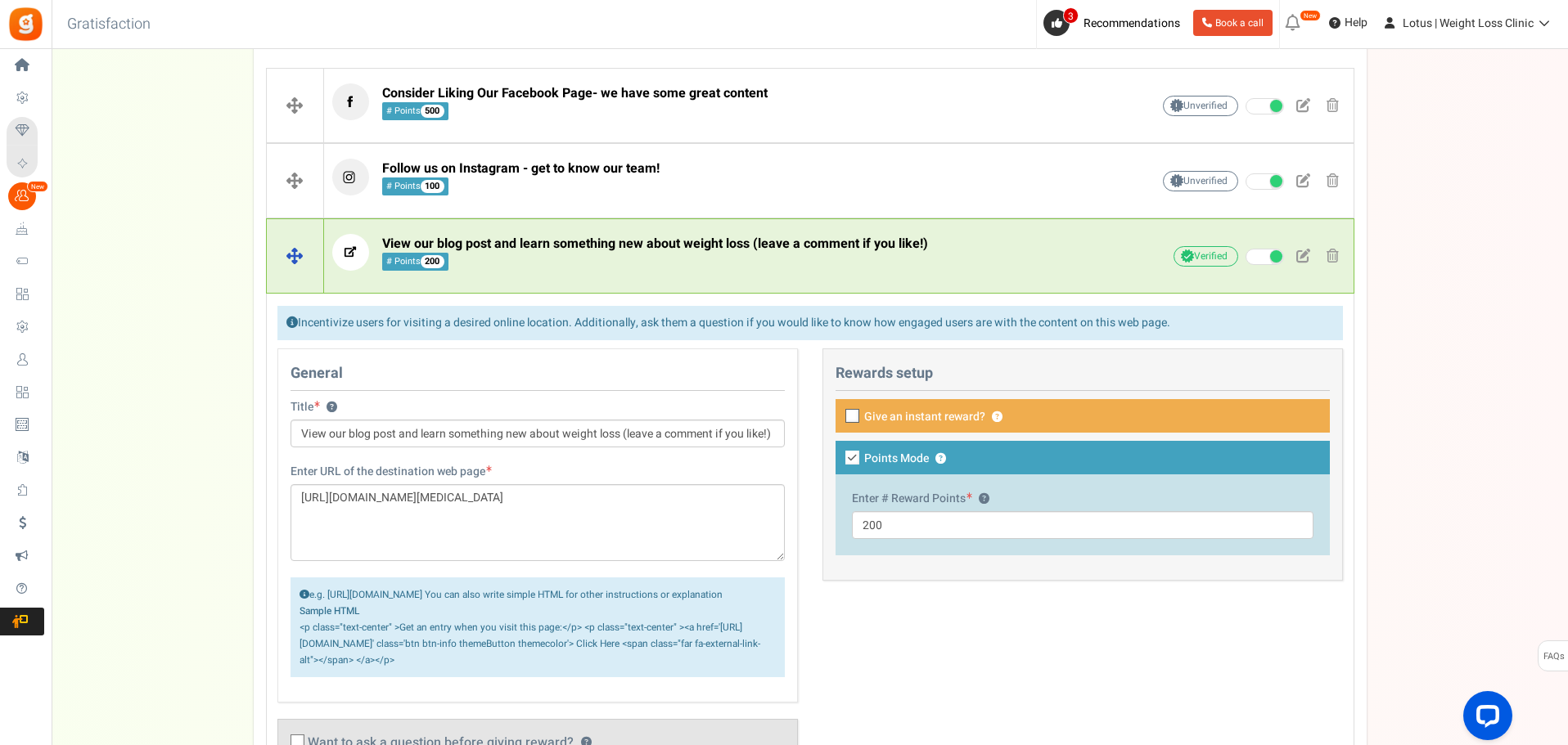
click at [570, 258] on span "View our blog post and learn something new about weight loss (leave a comment i…" at bounding box center [655, 253] width 546 height 35
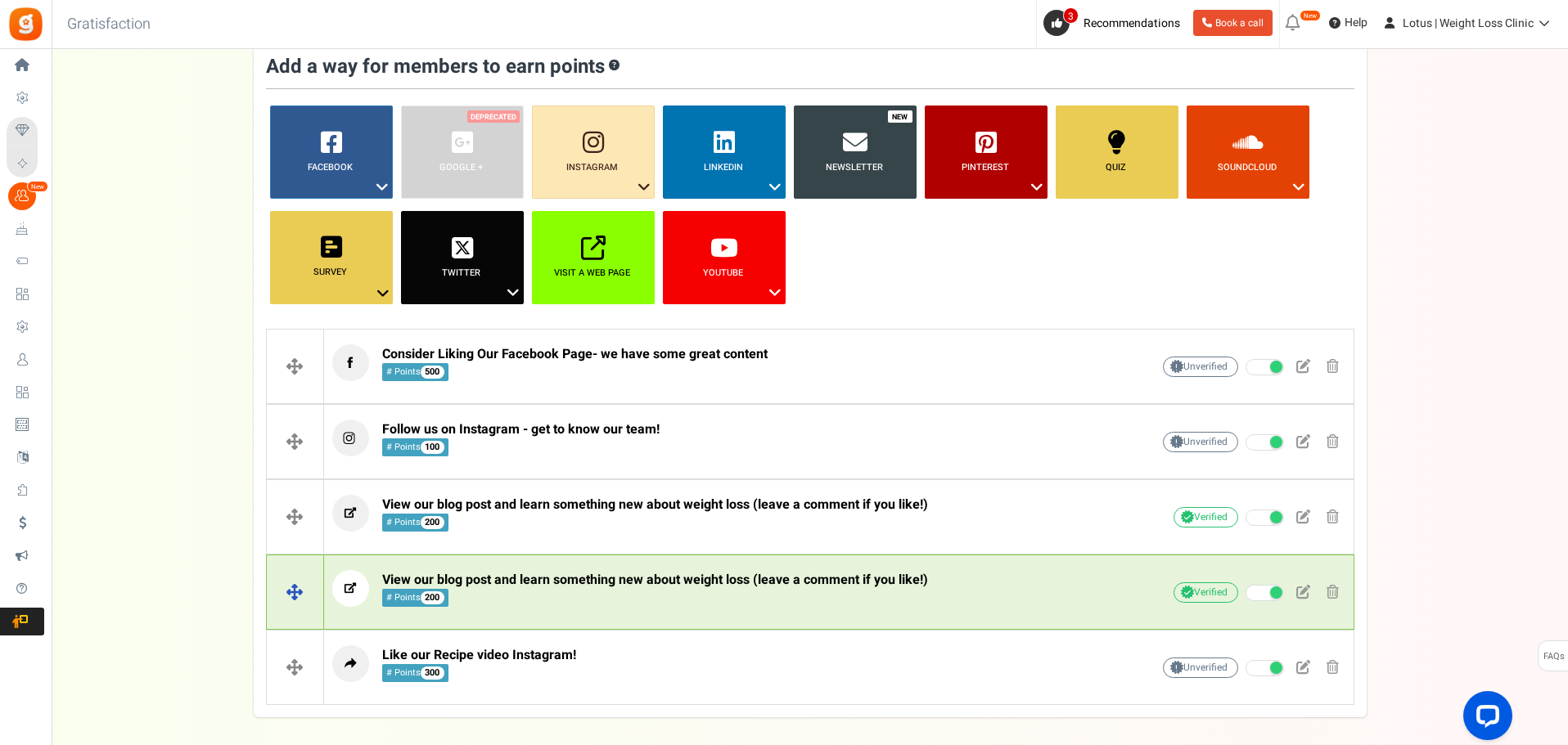
scroll to position [0, 0]
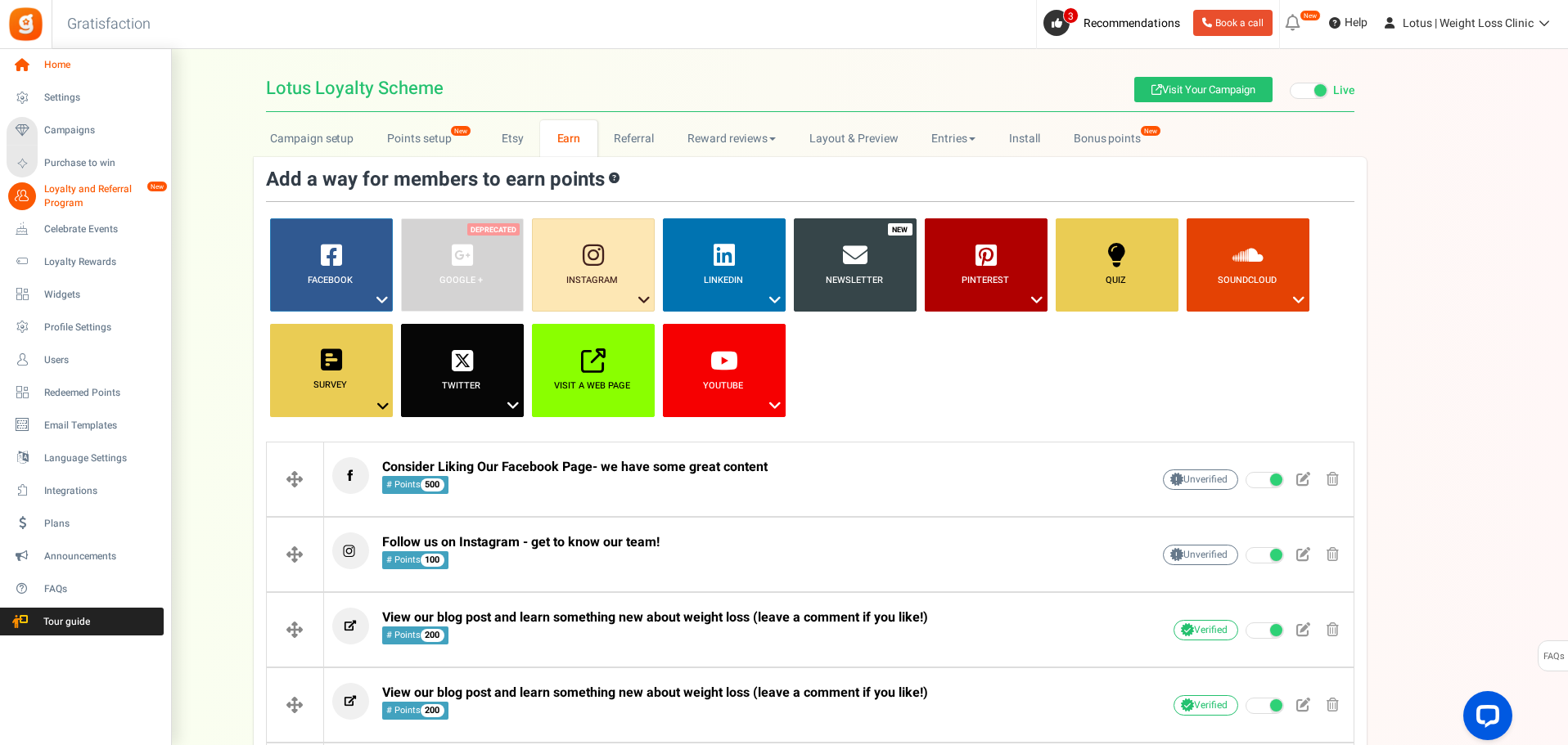
click at [21, 64] on icon at bounding box center [22, 65] width 27 height 27
